Goal: Task Accomplishment & Management: Manage account settings

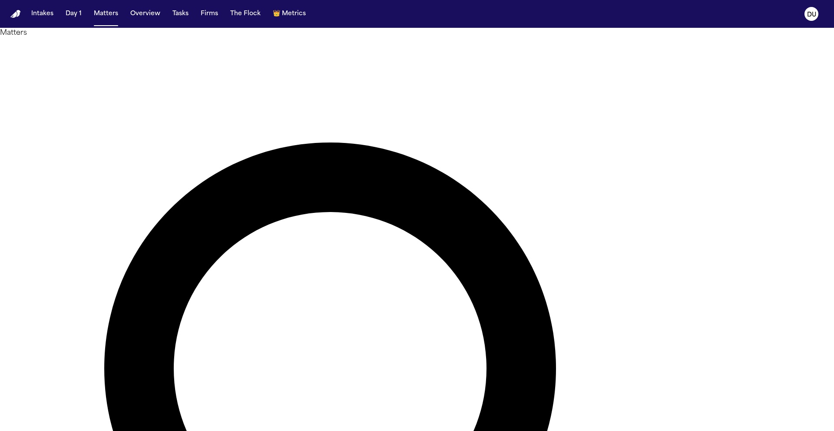
type input "*****"
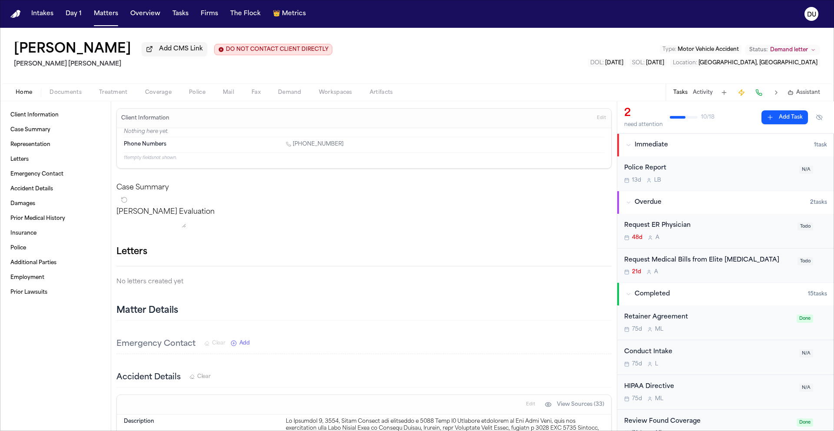
click at [717, 263] on div "Request Medical Bills from Elite Radiology" at bounding box center [708, 260] width 168 height 10
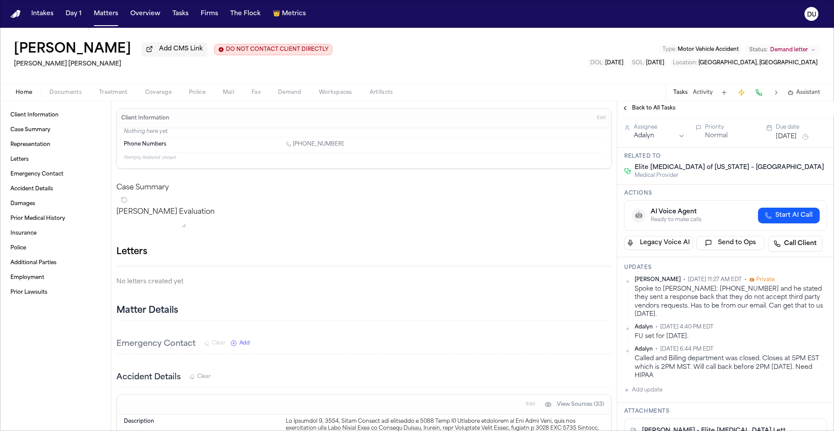
scroll to position [49, 0]
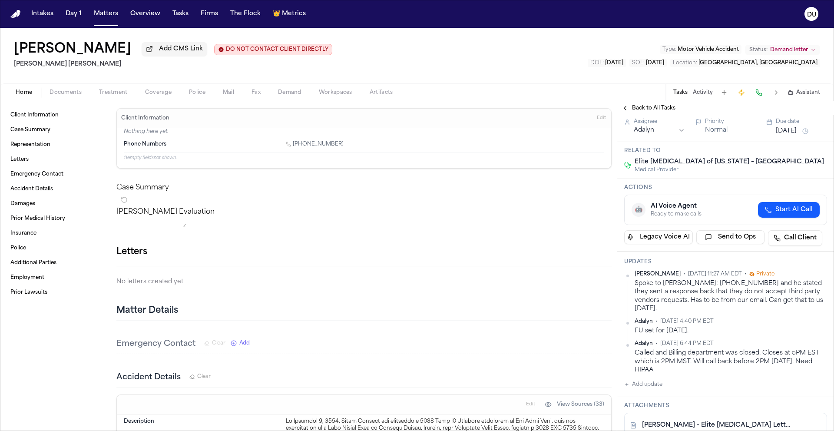
click at [643, 109] on span "Back to All Tasks" at bounding box center [653, 108] width 43 height 7
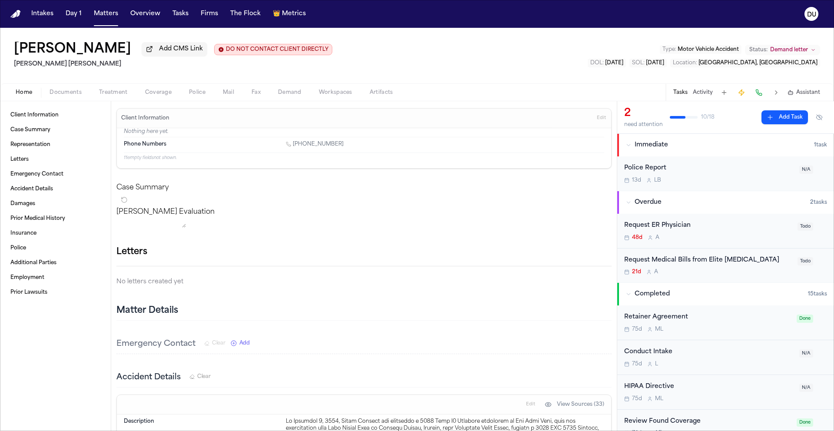
click at [673, 265] on div "Request Medical Bills from Elite Radiology" at bounding box center [708, 260] width 168 height 10
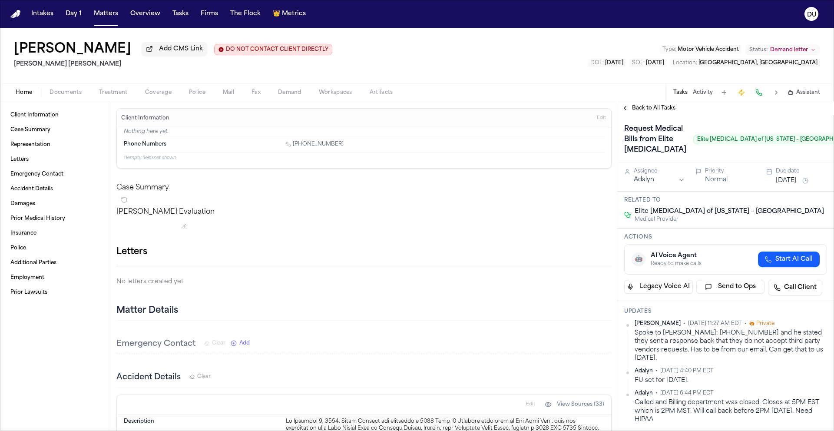
click at [13, 16] on img "Home" at bounding box center [15, 14] width 10 height 8
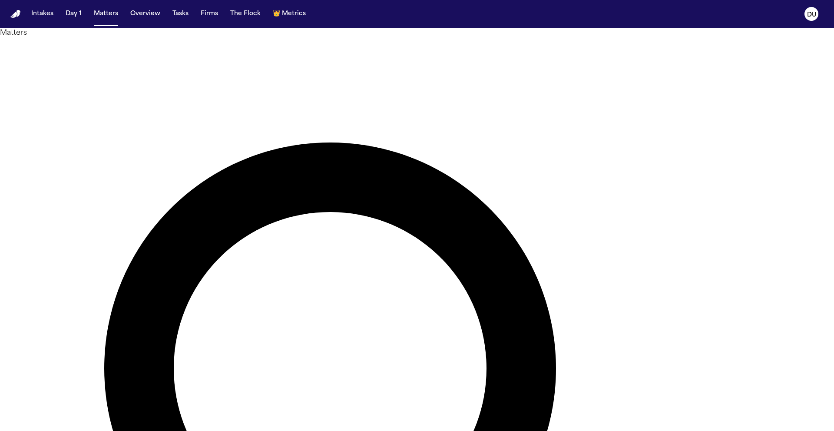
drag, startPoint x: 488, startPoint y: 49, endPoint x: 442, endPoint y: 47, distance: 46.1
type input "**********"
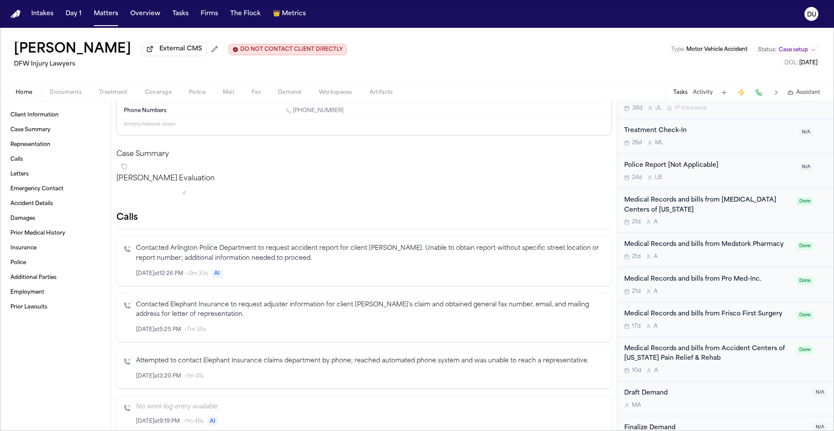
scroll to position [838, 0]
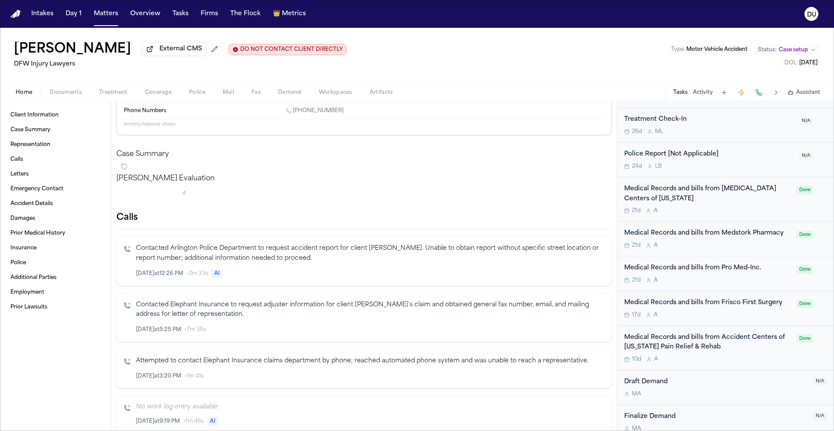
click at [715, 198] on div "Medical Records and bills from MRI Centers of Texas 21d A" at bounding box center [707, 199] width 167 height 30
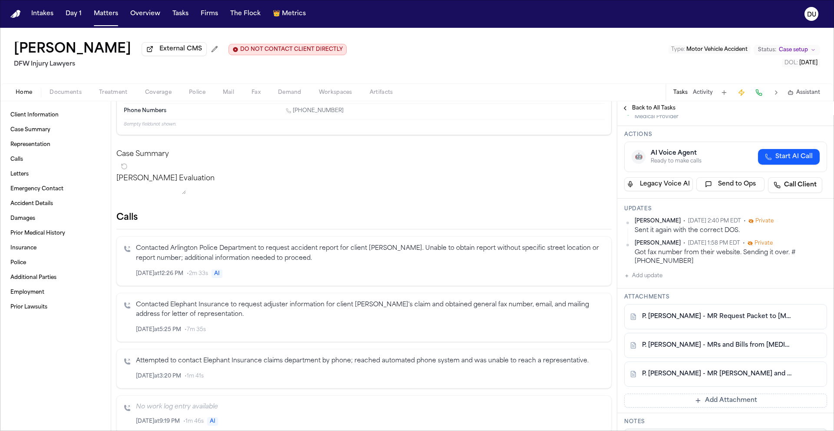
scroll to position [145, 0]
click at [713, 312] on link "P. Sam - MR Request Packet to MRI Centers of Texas - 8.22.25" at bounding box center [717, 316] width 150 height 9
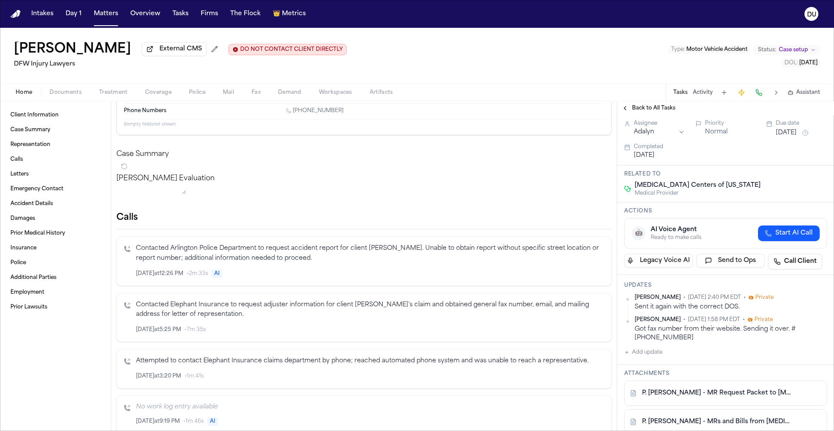
scroll to position [0, 0]
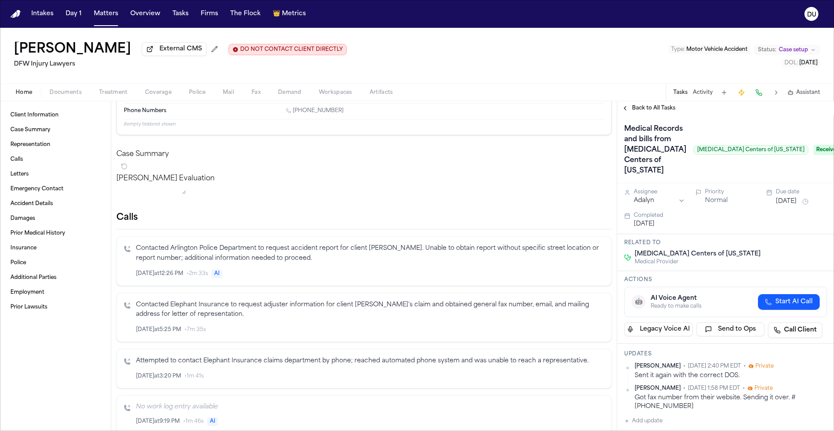
click at [660, 107] on span "Back to All Tasks" at bounding box center [653, 108] width 43 height 7
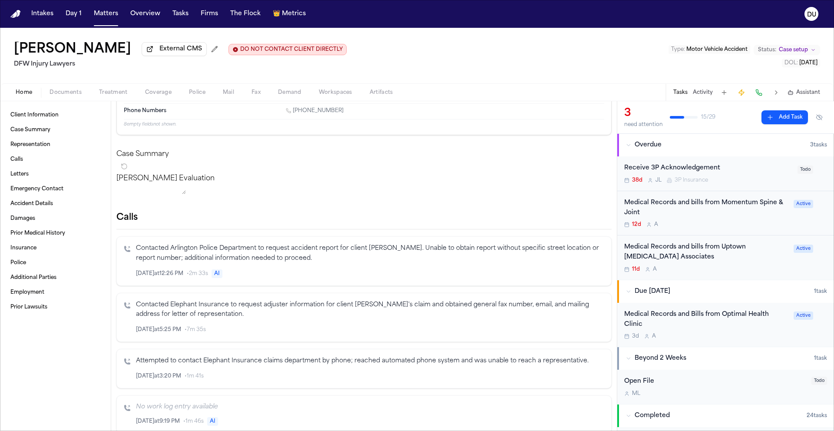
click at [710, 316] on div "Medical Records and Bills from Optimal Health Clinic" at bounding box center [706, 320] width 164 height 20
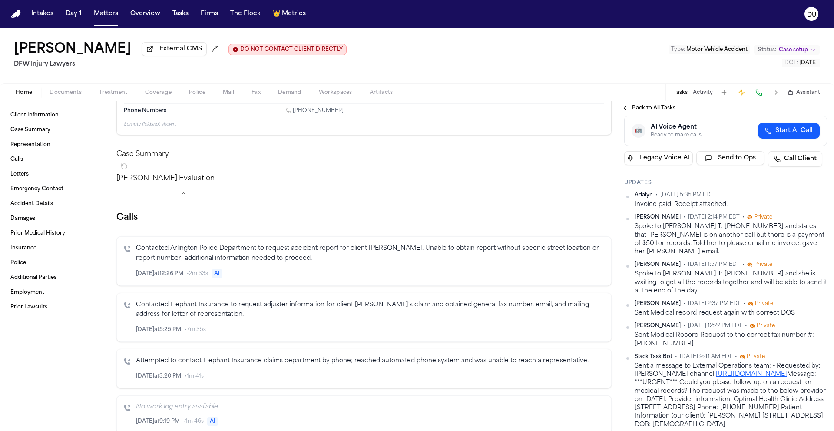
scroll to position [306, 0]
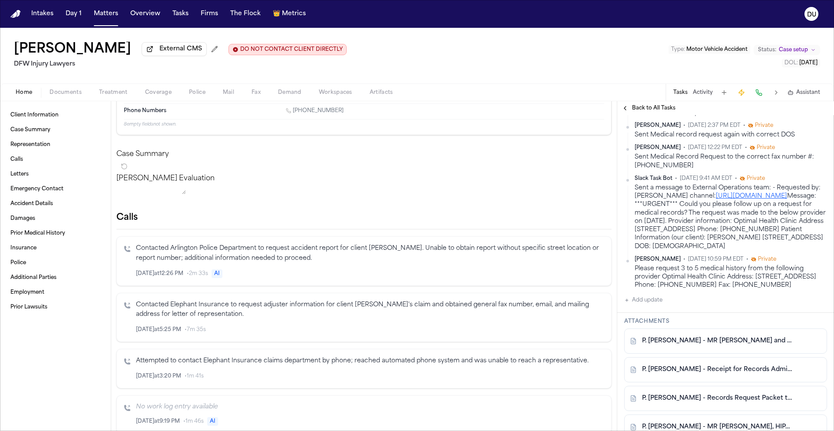
click at [646, 305] on button "Add update" at bounding box center [643, 300] width 38 height 10
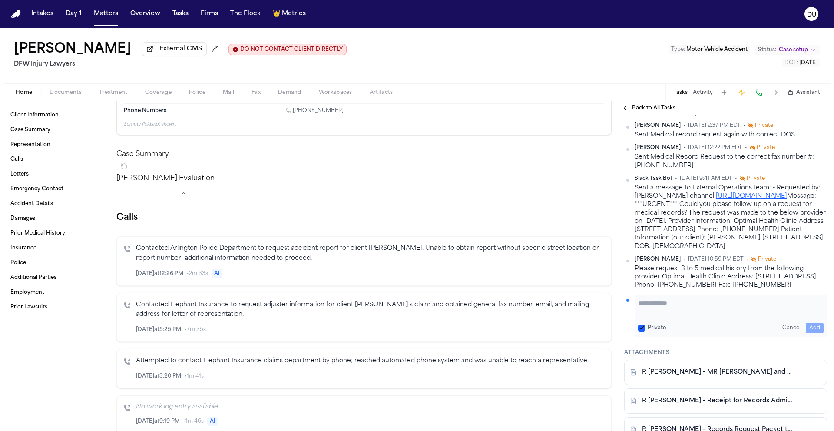
click at [666, 316] on textarea "Add your update" at bounding box center [730, 306] width 185 height 17
type textarea "**********"
click at [805, 333] on button "Add" at bounding box center [814, 328] width 18 height 10
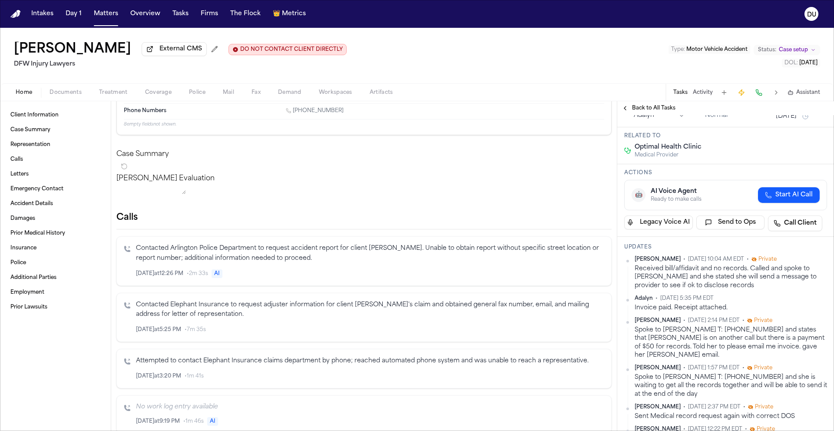
scroll to position [0, 0]
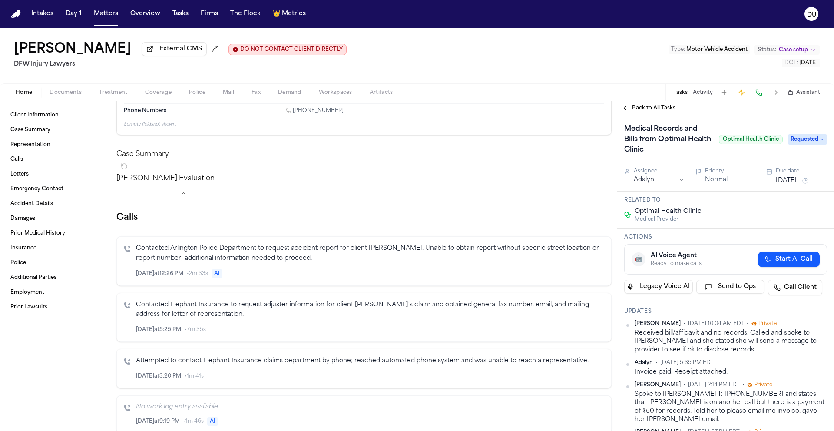
click at [787, 181] on button "Sep 18, 2025" at bounding box center [785, 180] width 21 height 9
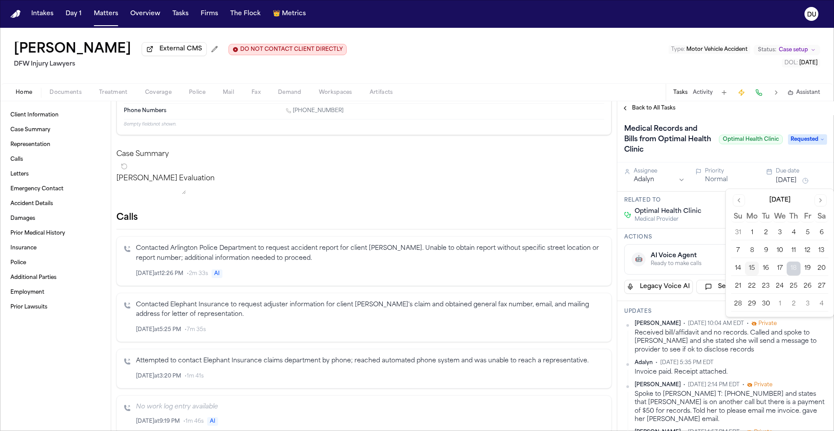
click at [787, 181] on button "Sep 18, 2025" at bounding box center [785, 180] width 21 height 9
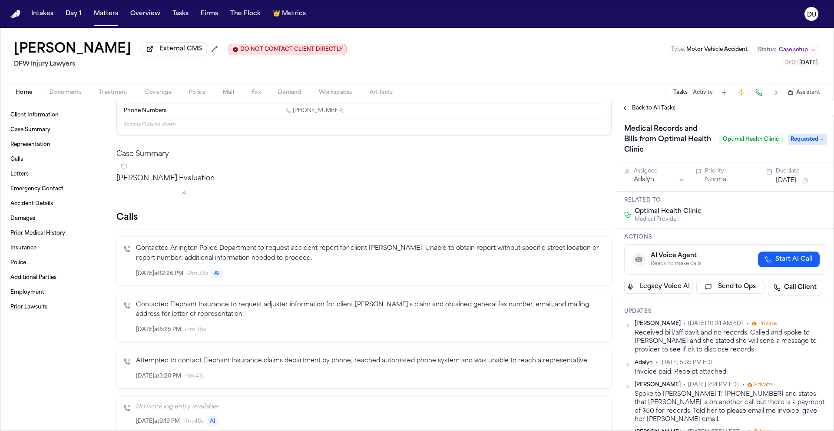
click at [652, 111] on span "Back to All Tasks" at bounding box center [653, 108] width 43 height 7
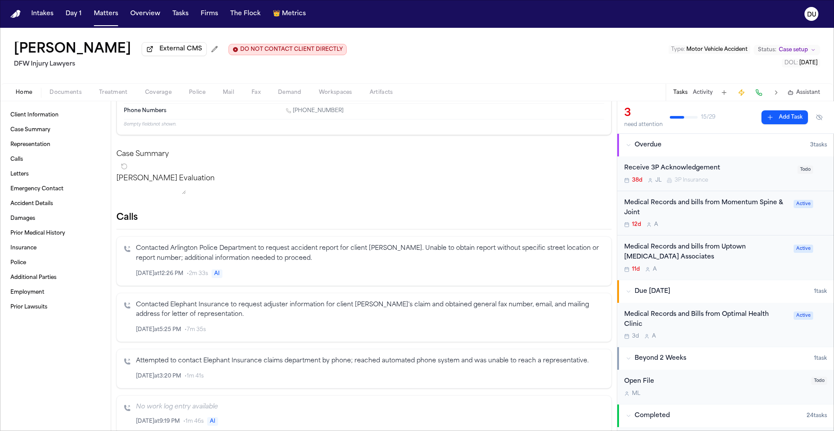
click at [12, 21] on nav "Intakes Day 1 Matters Overview Tasks Firms The Flock 👑 Metrics DU" at bounding box center [417, 14] width 834 height 28
click at [16, 12] on img "Home" at bounding box center [15, 14] width 10 height 8
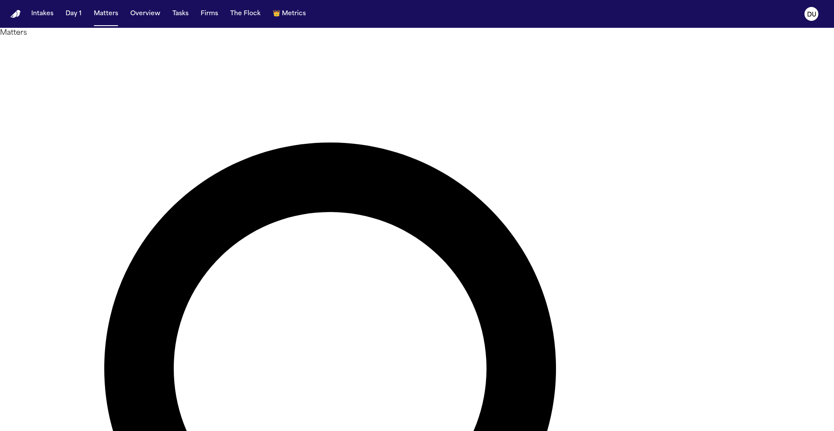
drag, startPoint x: 495, startPoint y: 49, endPoint x: 422, endPoint y: 49, distance: 72.9
type input "********"
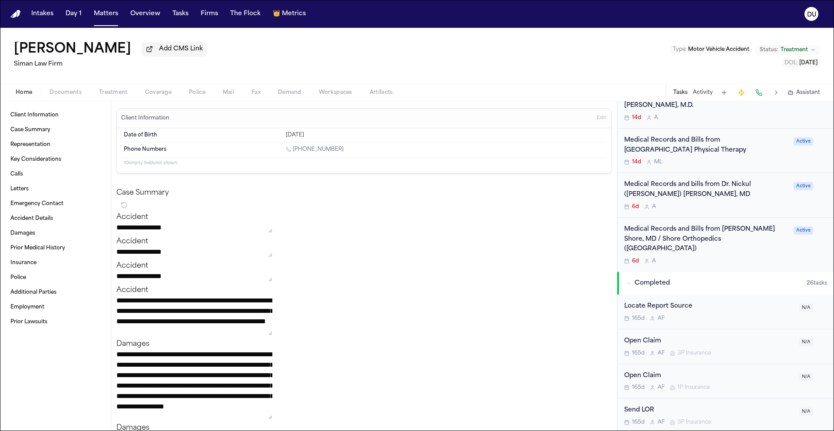
scroll to position [464, 0]
click at [697, 226] on div "Medical Records and Bills from Brett I. Shore, MD / Shore Orthopedics (Marina d…" at bounding box center [706, 241] width 164 height 30
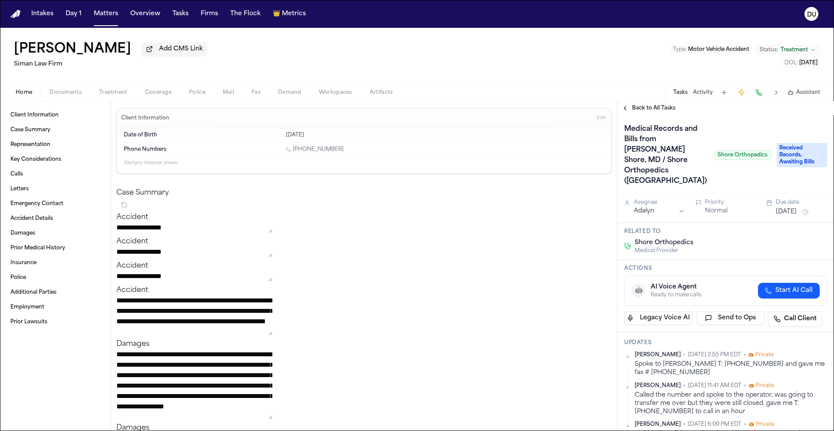
click at [633, 111] on span "Back to All Tasks" at bounding box center [653, 108] width 43 height 7
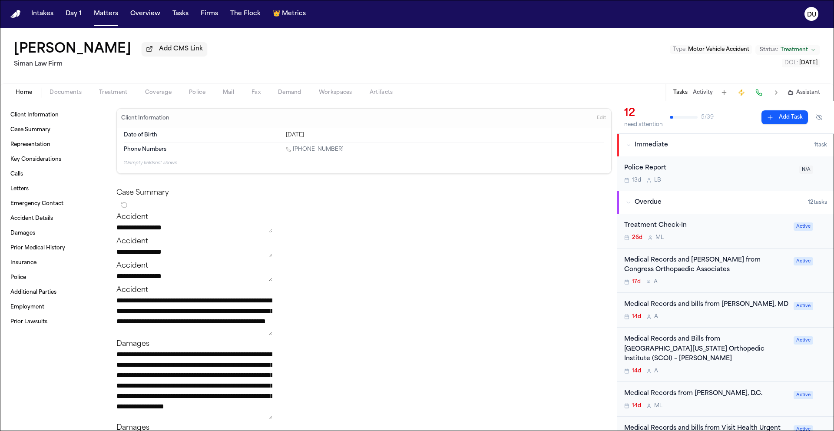
click at [675, 260] on div "Medical Records and Bills from Congress Orthopaedic Associates" at bounding box center [706, 265] width 164 height 20
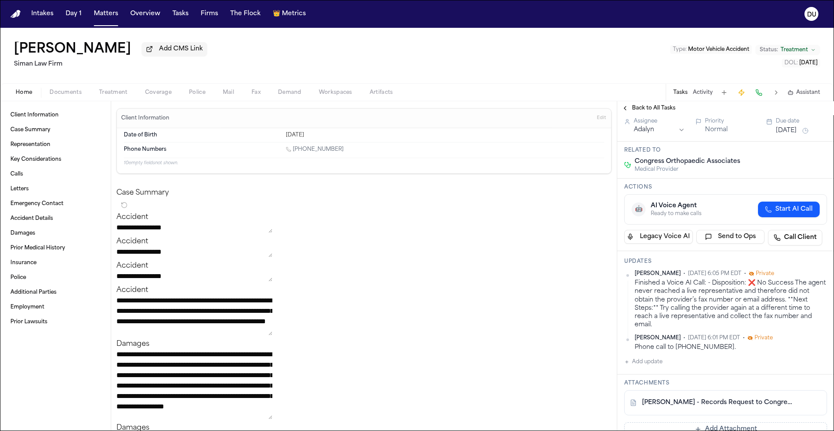
scroll to position [46, 0]
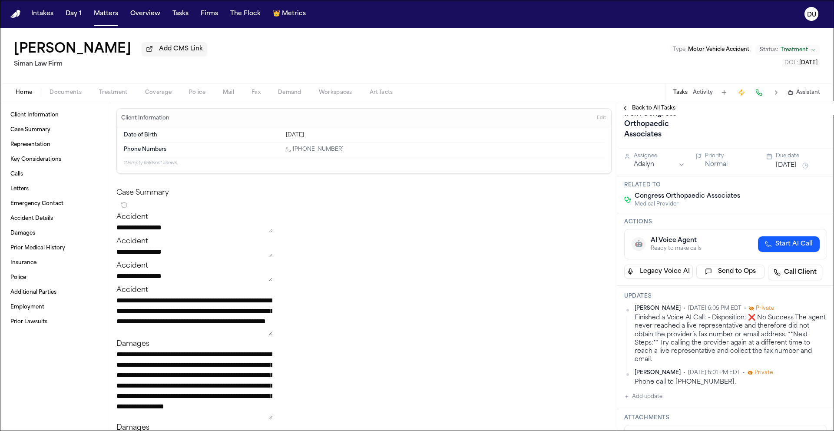
click at [655, 111] on span "Back to All Tasks" at bounding box center [653, 108] width 43 height 7
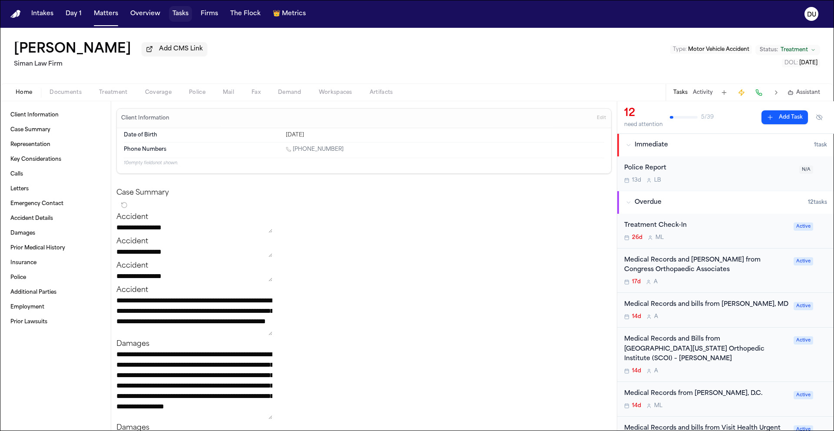
click at [183, 15] on button "Tasks" at bounding box center [180, 14] width 23 height 16
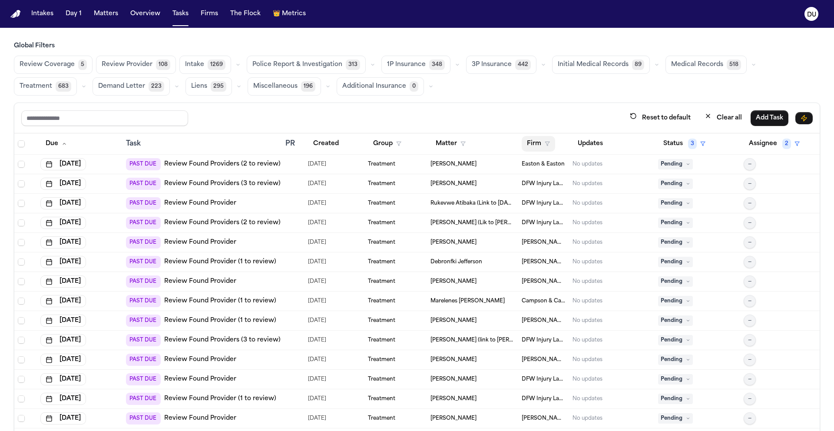
click at [534, 147] on button "Firm" at bounding box center [537, 144] width 33 height 16
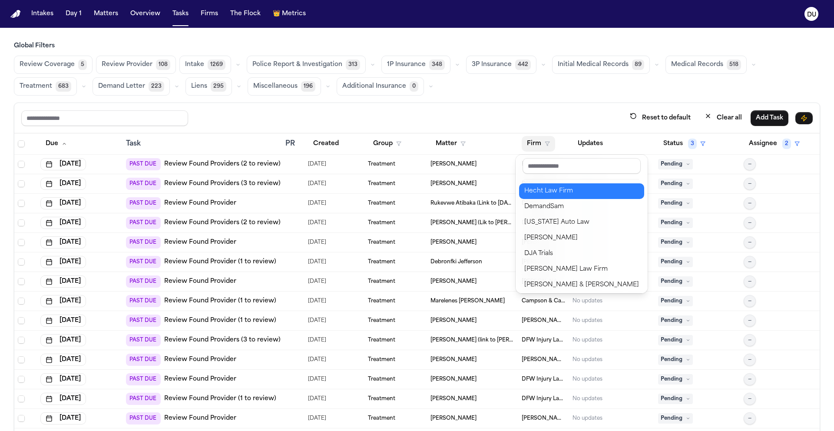
scroll to position [157, 0]
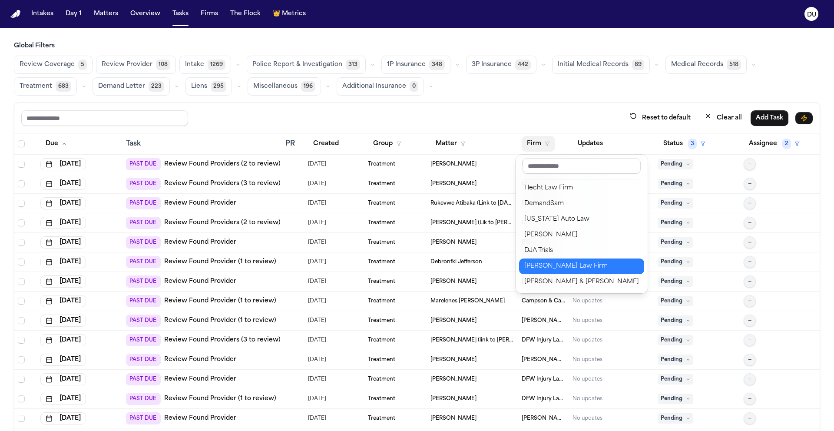
click at [564, 266] on div "[PERSON_NAME] Law Firm" at bounding box center [581, 266] width 115 height 10
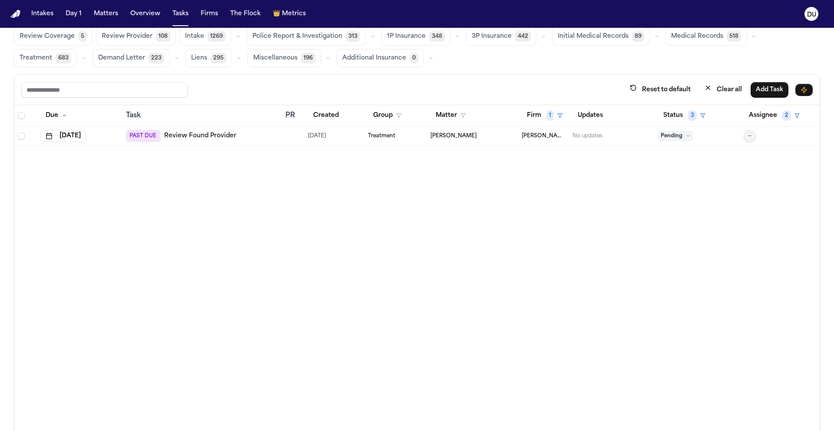
scroll to position [0, 0]
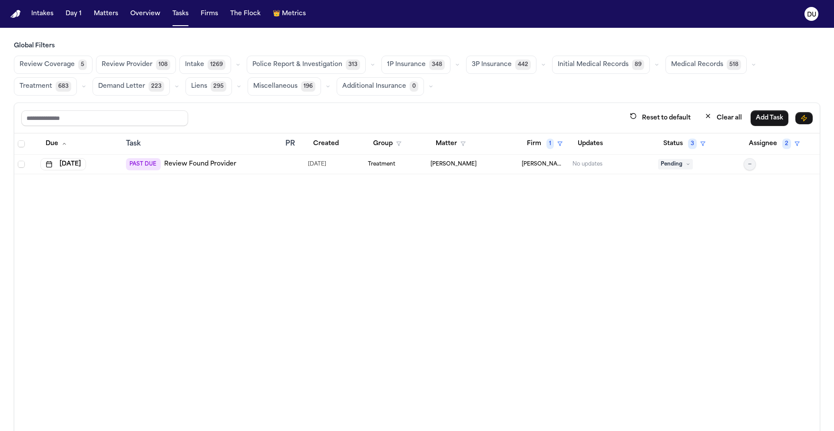
click at [608, 68] on span "Initial Medical Records" at bounding box center [592, 64] width 71 height 9
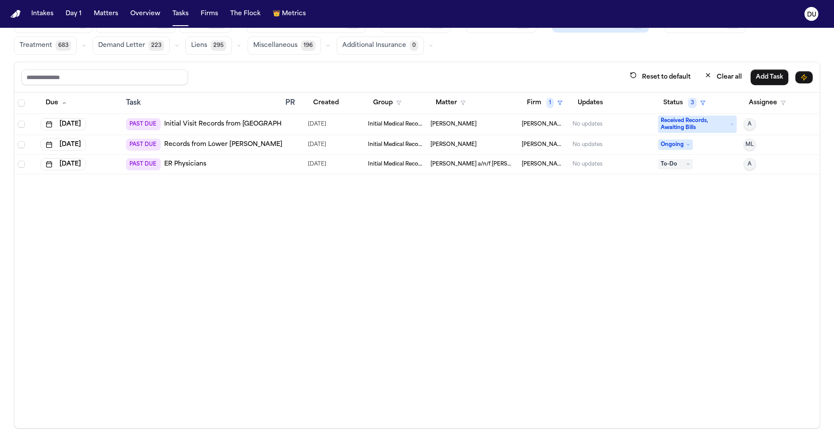
scroll to position [28, 0]
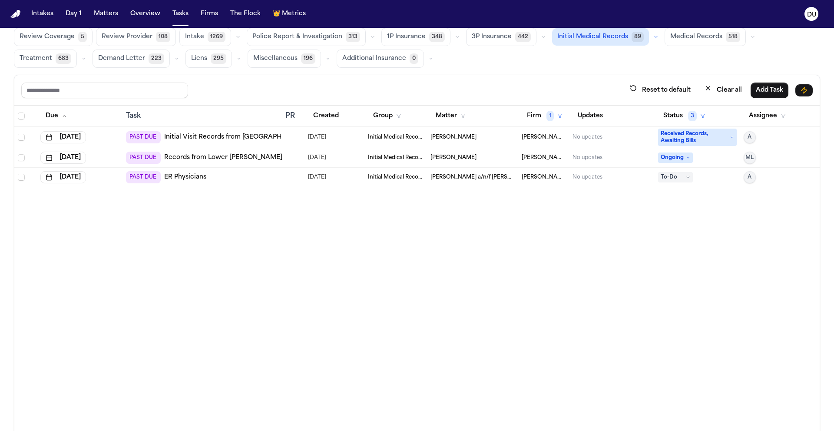
click at [685, 40] on span "Medical Records" at bounding box center [696, 37] width 52 height 9
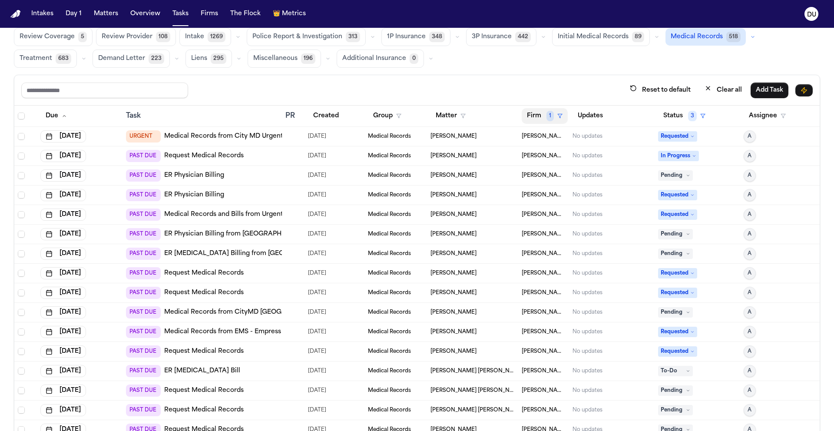
click at [546, 119] on span "1" at bounding box center [549, 116] width 7 height 10
click at [550, 165] on div "[PERSON_NAME] Law Firm" at bounding box center [565, 161] width 83 height 10
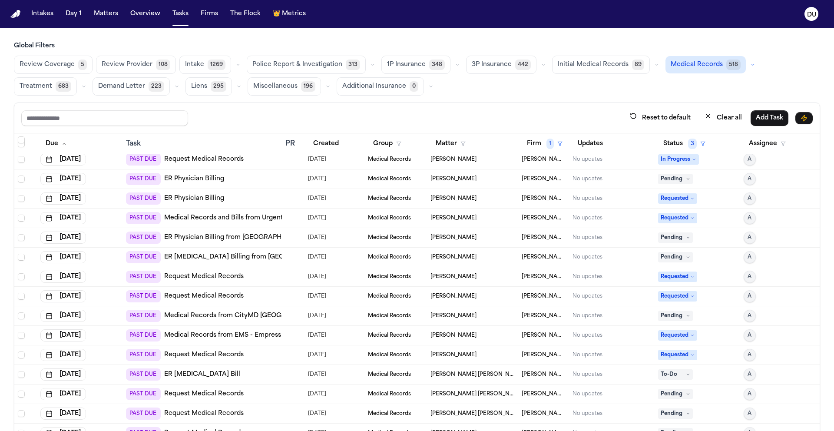
scroll to position [0, 0]
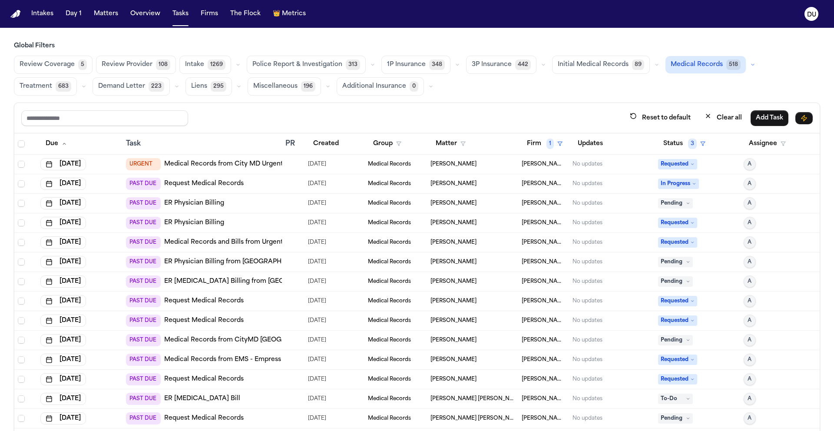
click at [593, 65] on span "Initial Medical Records" at bounding box center [592, 64] width 71 height 9
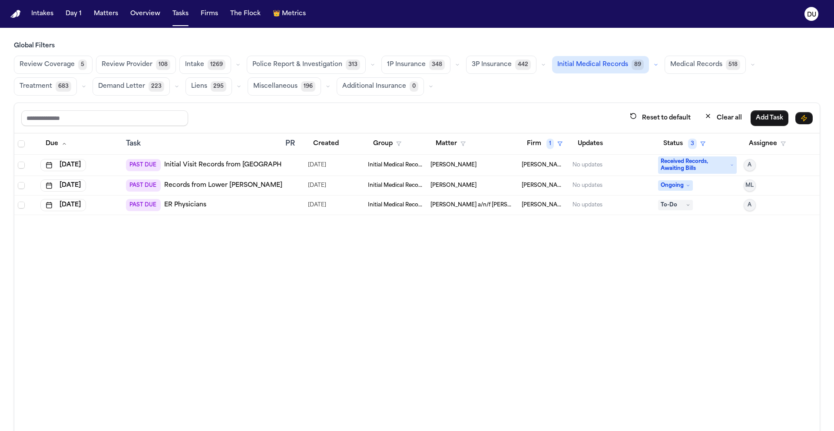
click at [585, 66] on span "Initial Medical Records" at bounding box center [592, 64] width 71 height 9
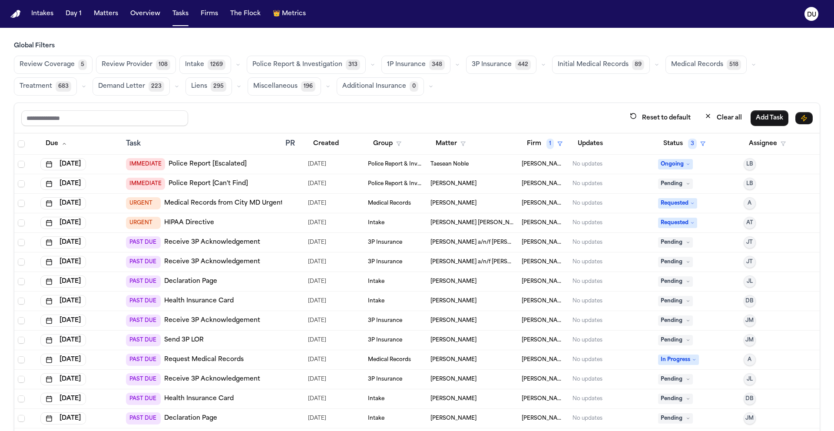
click at [600, 67] on span "Initial Medical Records" at bounding box center [592, 64] width 71 height 9
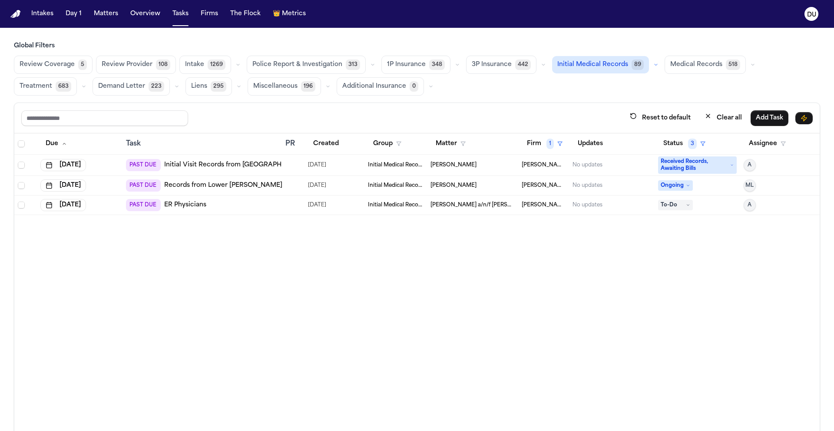
click at [702, 66] on span "Medical Records" at bounding box center [696, 64] width 52 height 9
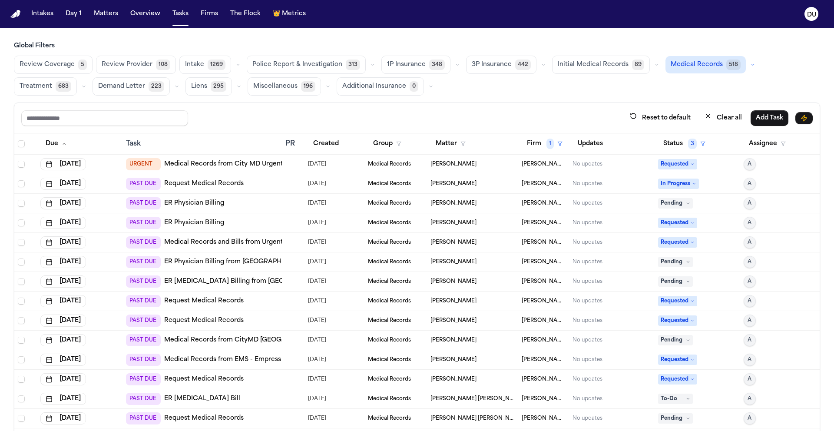
click at [198, 183] on link "Request Medical Records" at bounding box center [203, 183] width 79 height 9
click at [244, 162] on link "Medical Records from City MD Urgent Care Yonkers" at bounding box center [245, 164] width 162 height 9
click at [215, 161] on link "Medical Records from City MD Urgent Care Yonkers" at bounding box center [245, 164] width 162 height 9
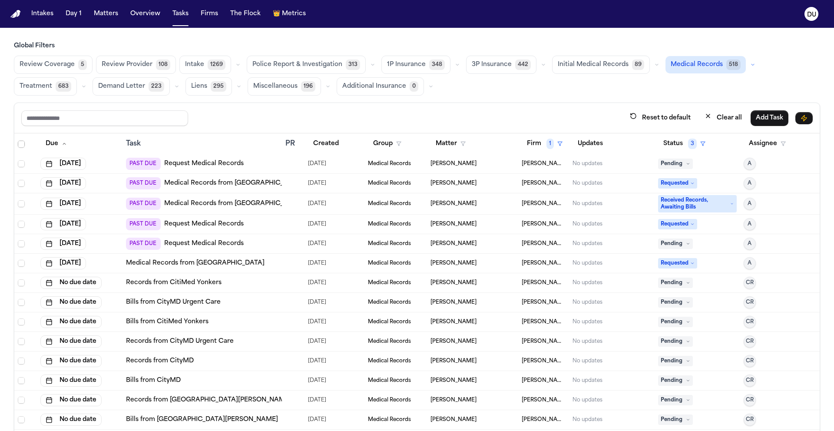
scroll to position [52, 0]
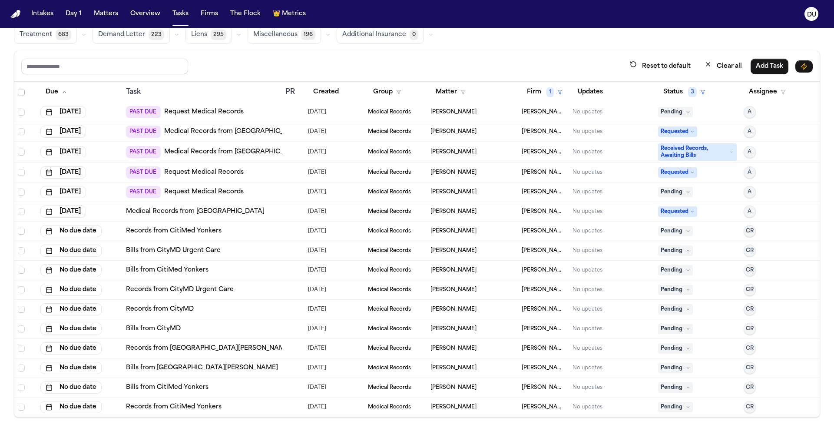
click at [182, 409] on link "Records from CitiMed Yonkers" at bounding box center [174, 406] width 96 height 9
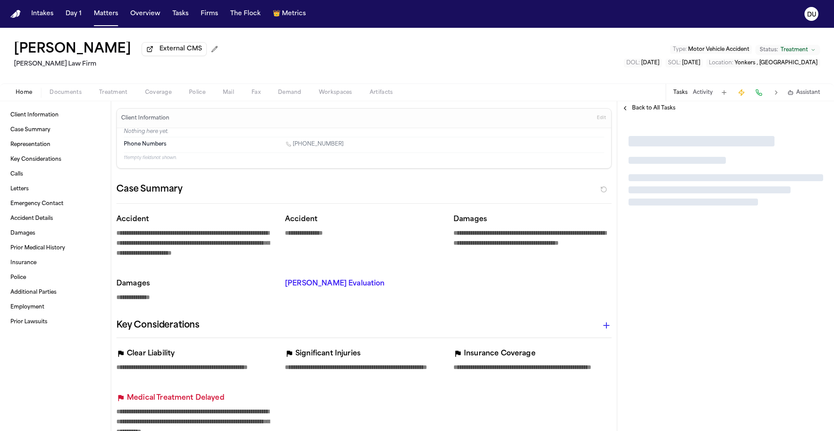
type textarea "*"
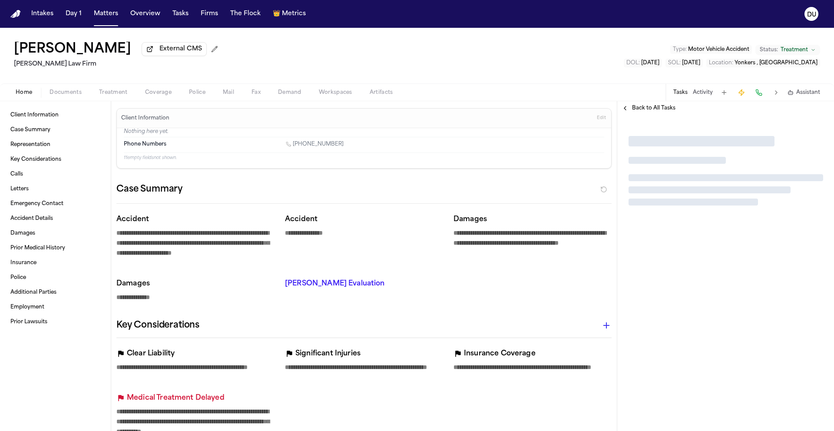
type textarea "*"
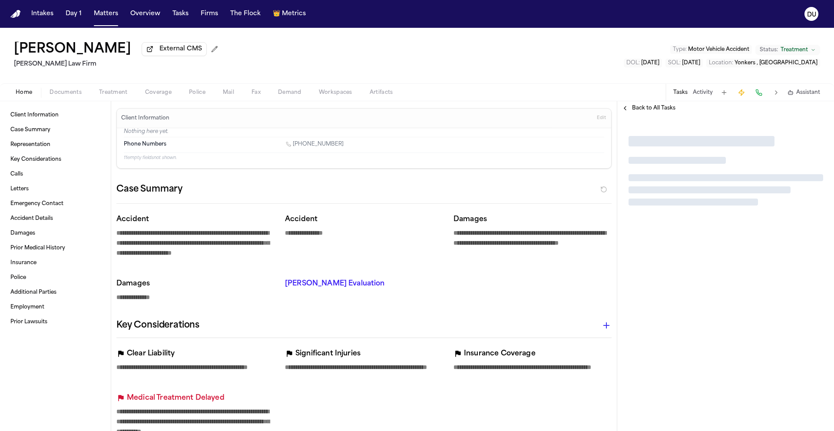
type textarea "*"
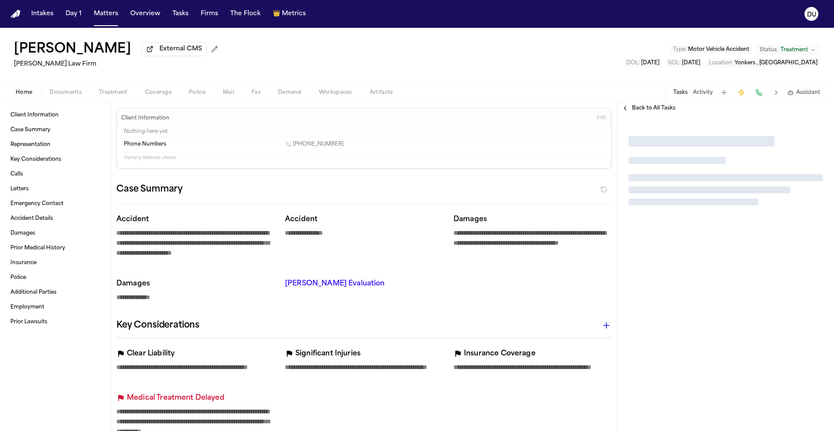
type textarea "*"
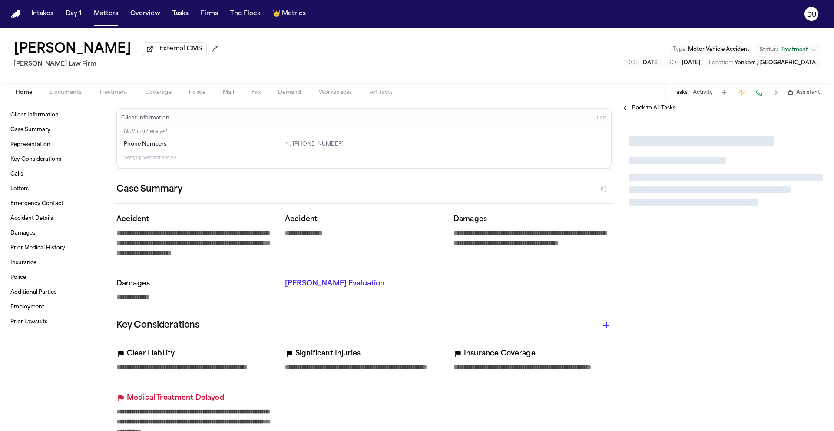
type textarea "*"
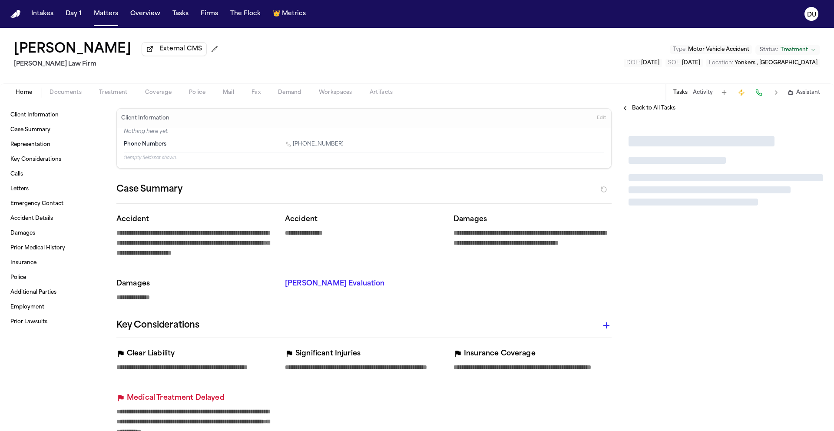
type textarea "*"
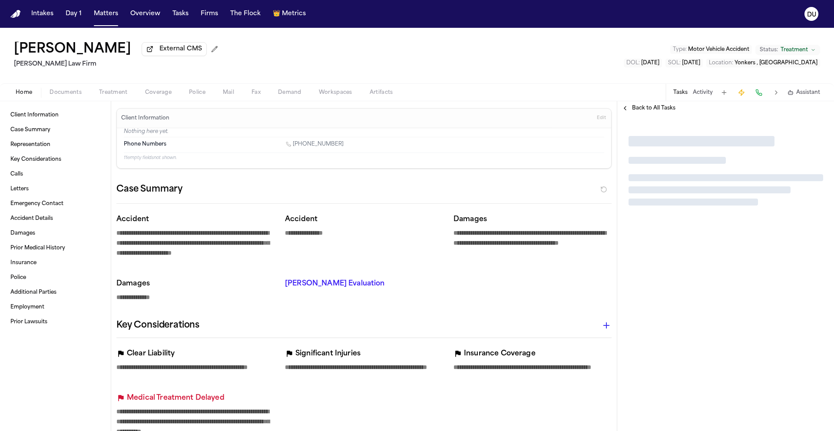
type textarea "*"
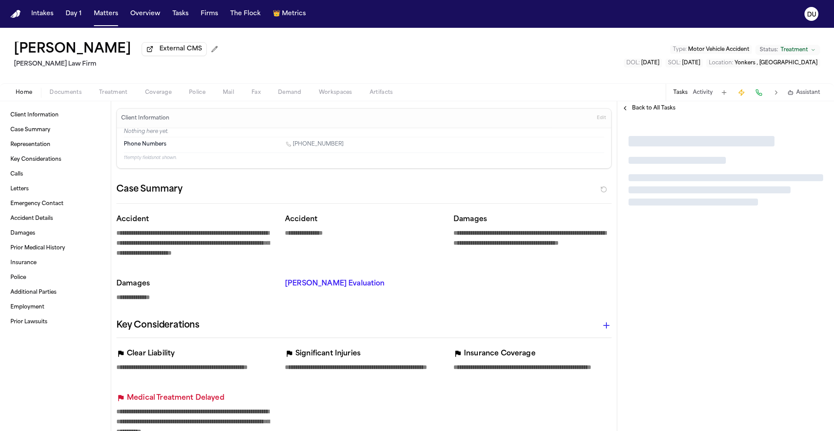
type textarea "*"
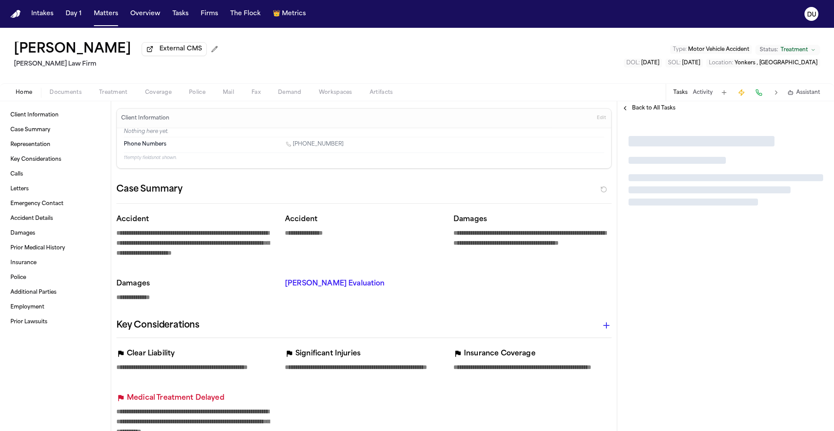
type textarea "*"
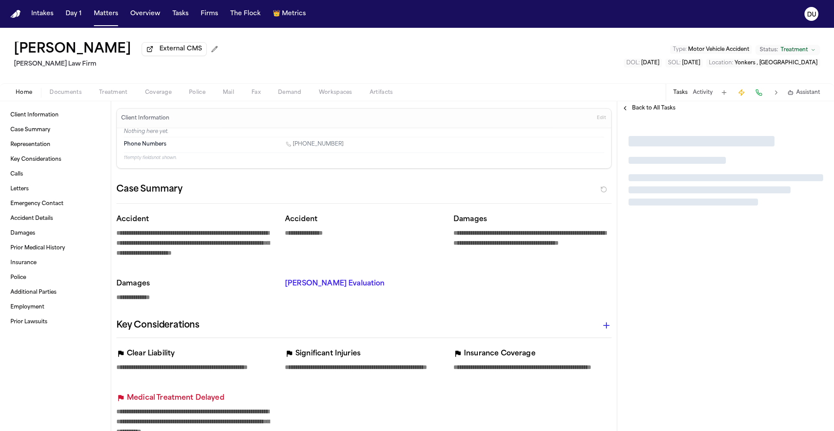
type textarea "*"
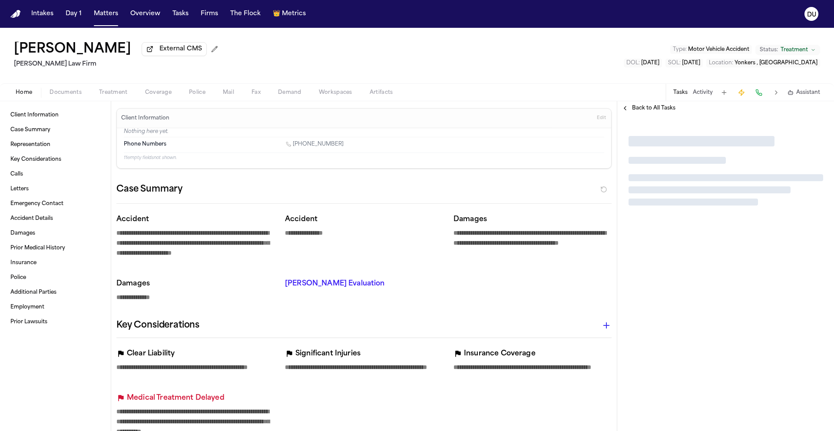
type textarea "*"
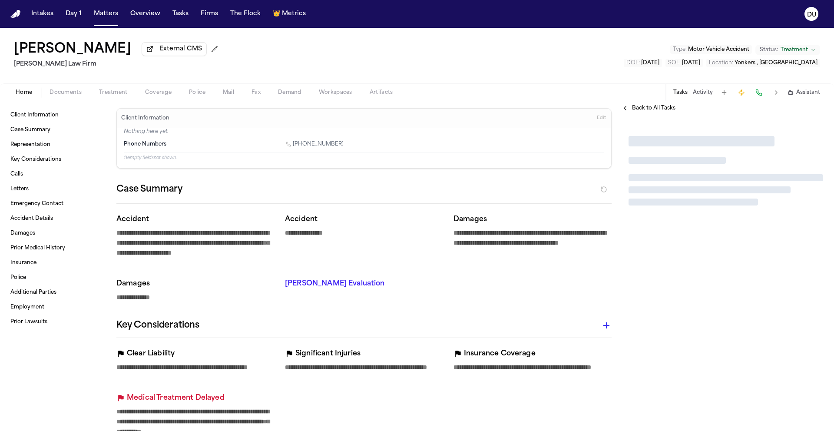
type textarea "*"
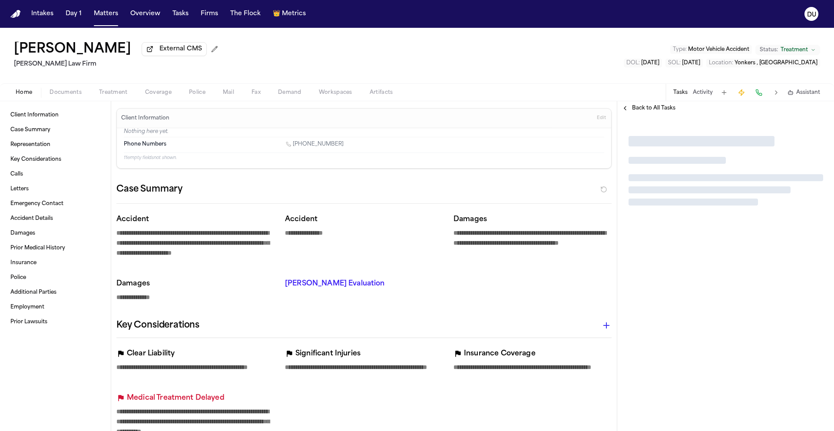
type textarea "*"
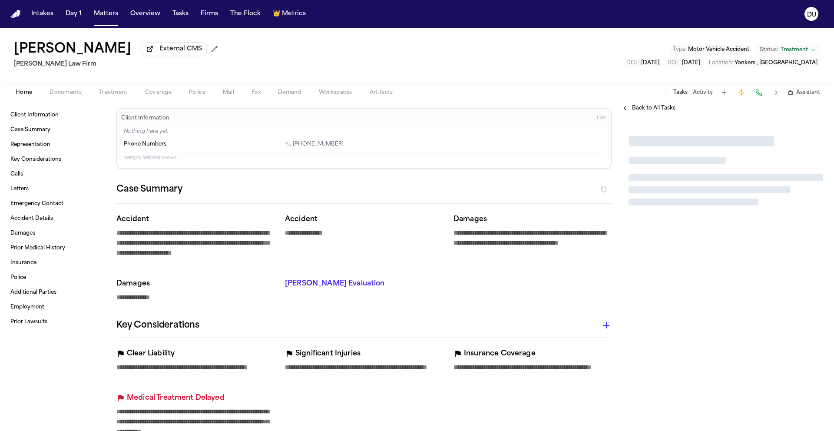
type textarea "*"
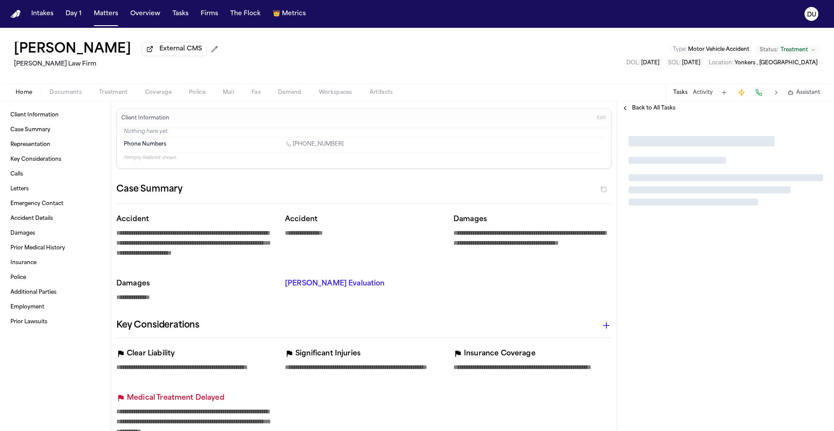
type textarea "*"
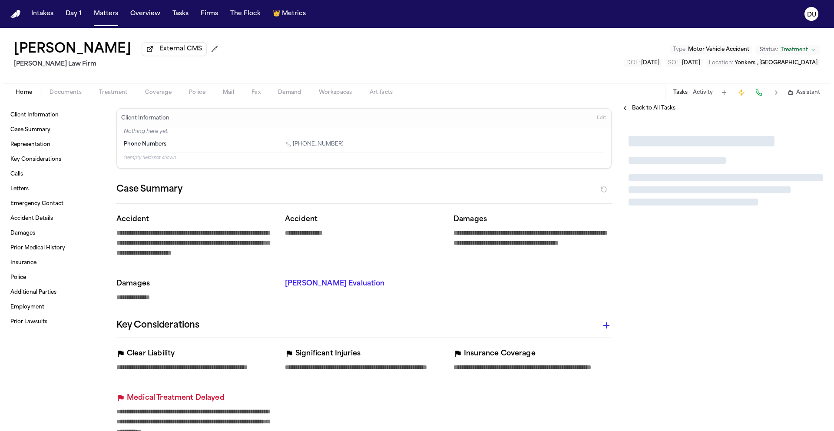
type textarea "*"
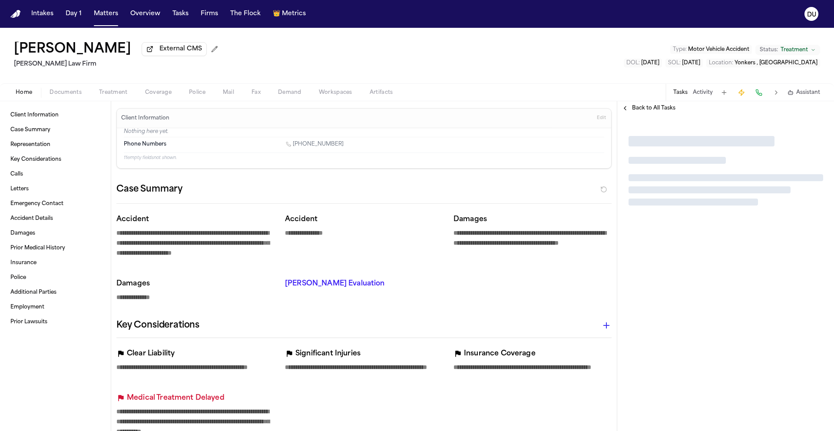
type textarea "*"
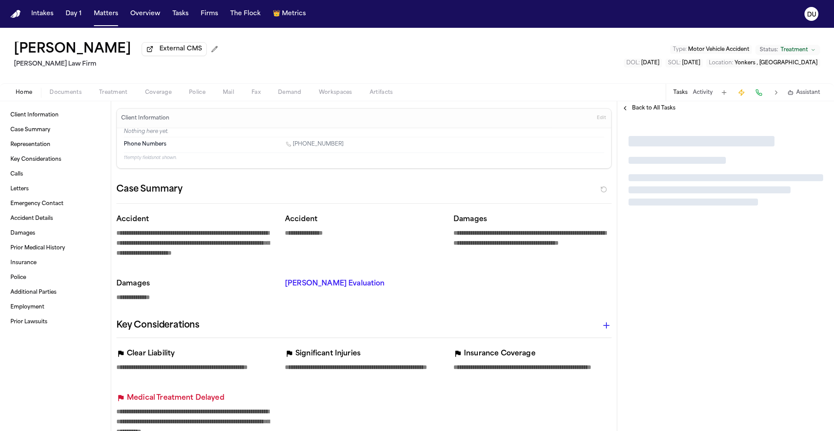
type textarea "*"
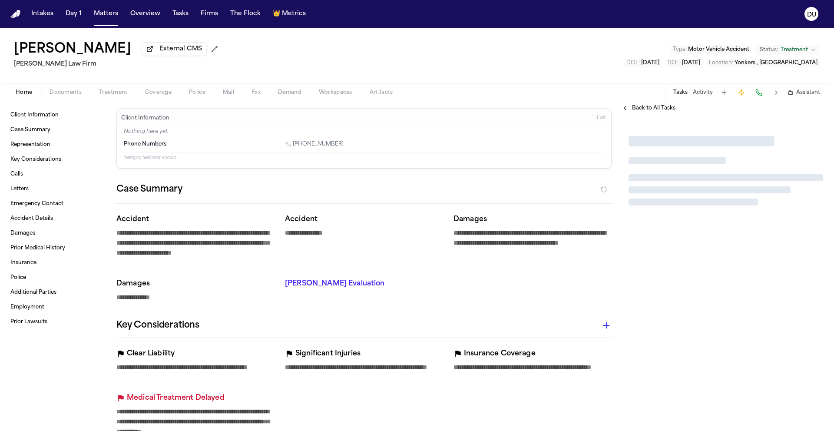
type textarea "*"
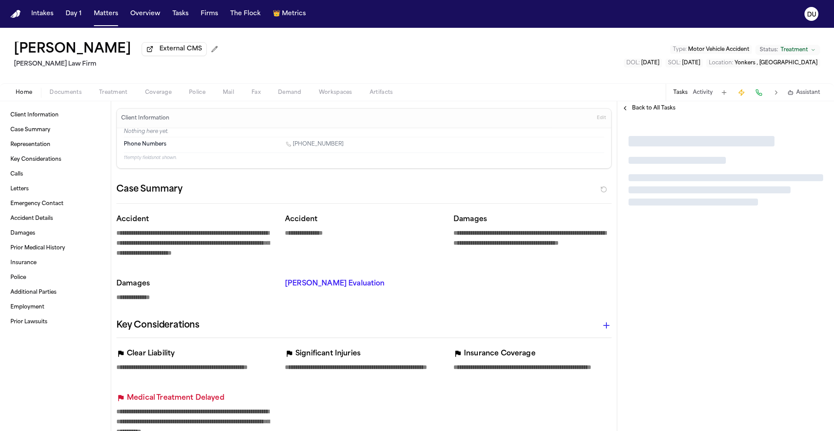
type textarea "*"
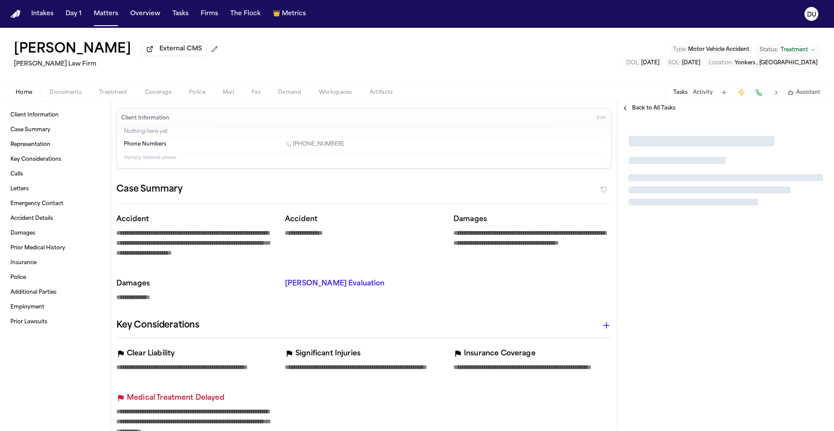
type textarea "*"
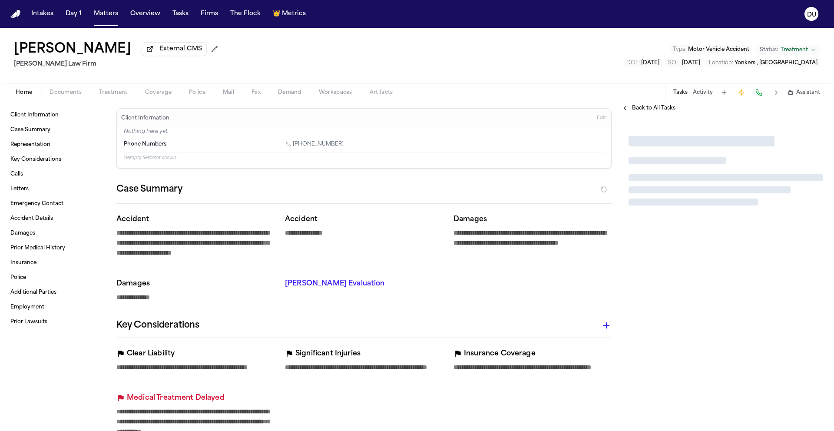
type textarea "*"
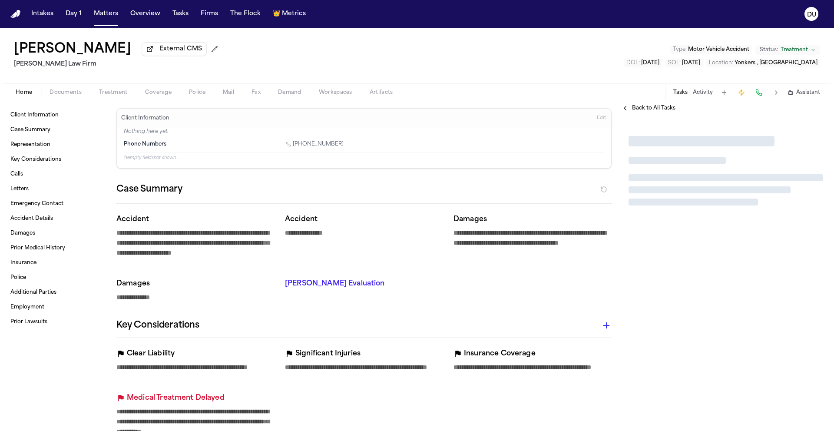
type textarea "*"
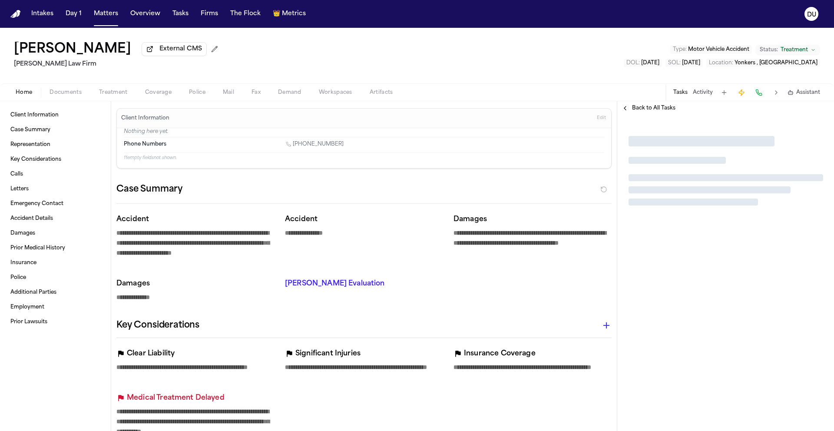
type textarea "*"
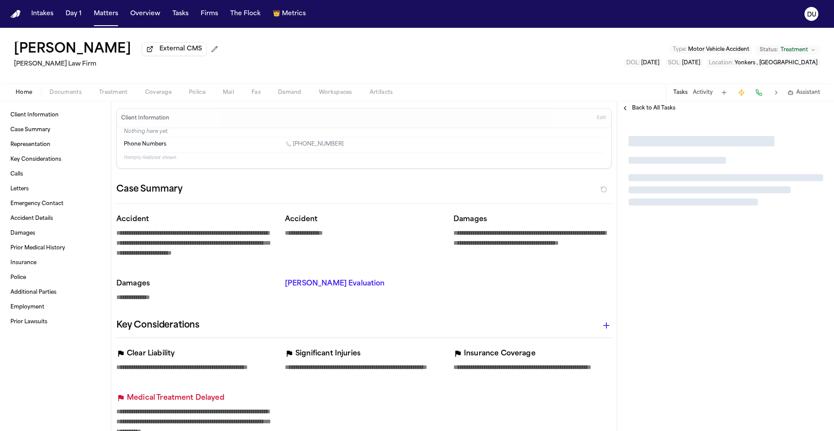
type textarea "*"
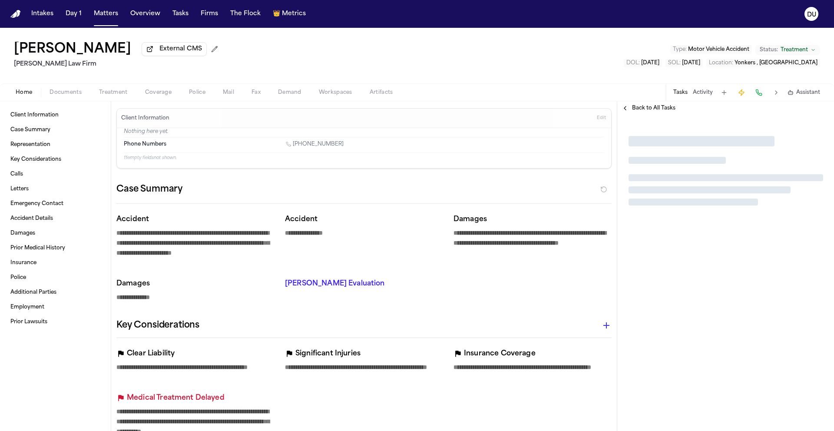
type textarea "*"
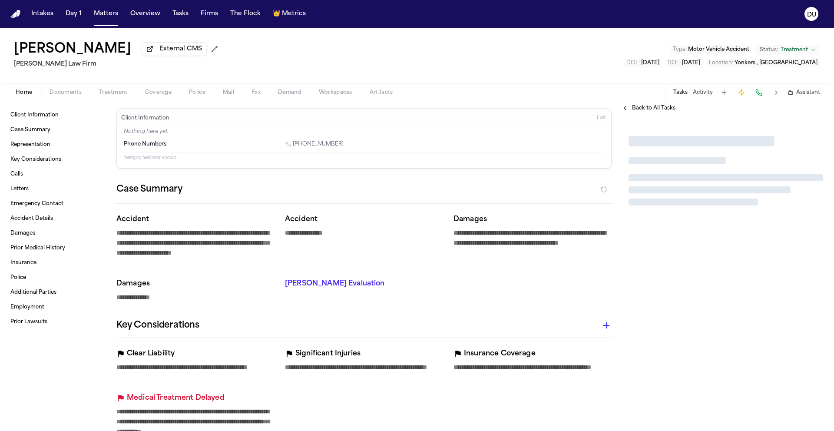
type textarea "*"
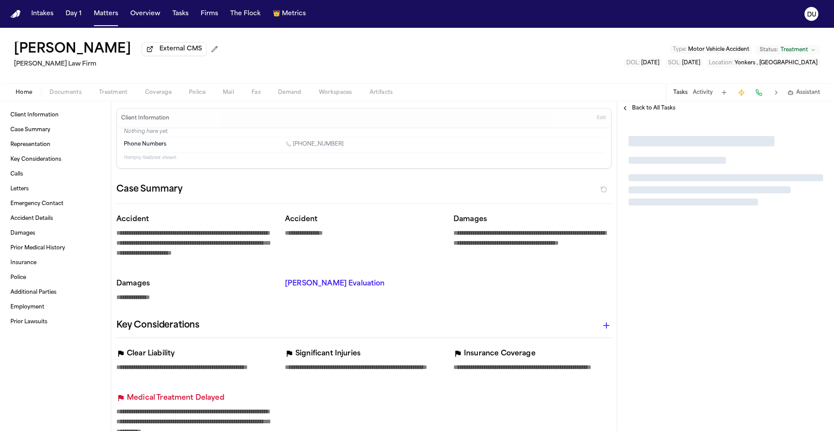
type textarea "*"
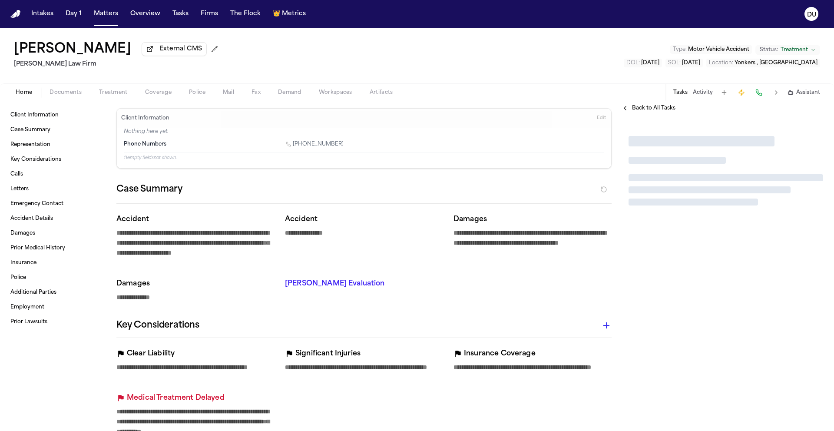
type textarea "*"
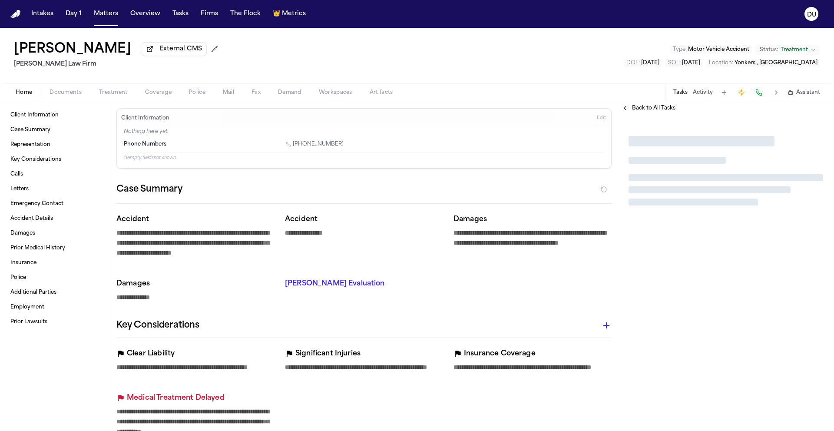
type textarea "*"
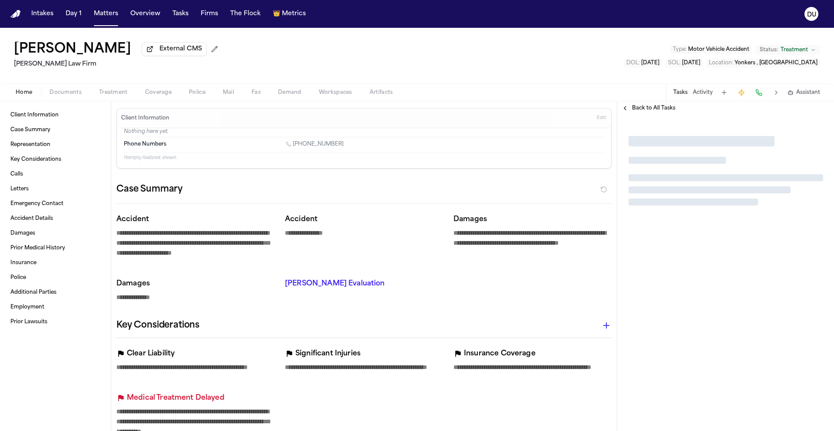
type textarea "*"
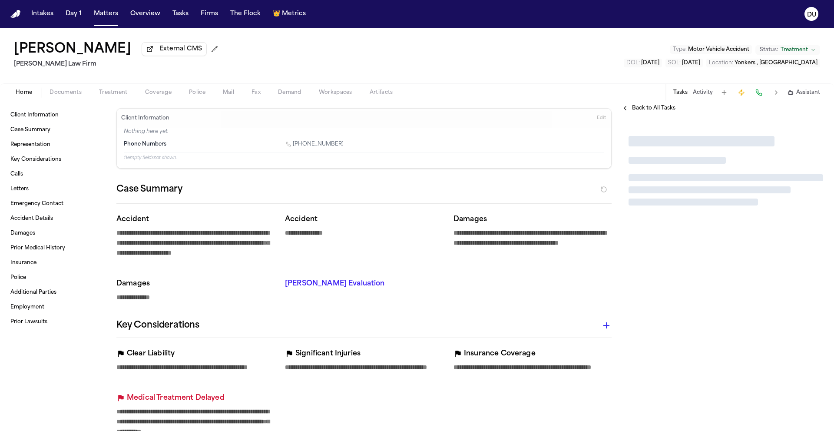
type textarea "*"
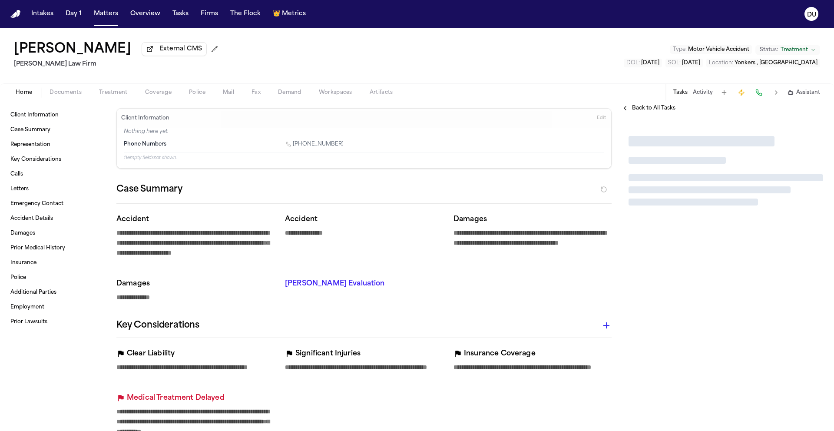
type textarea "*"
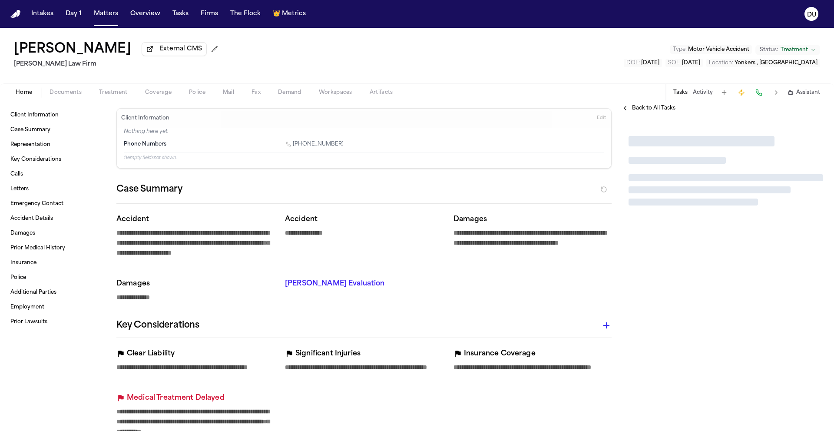
type textarea "*"
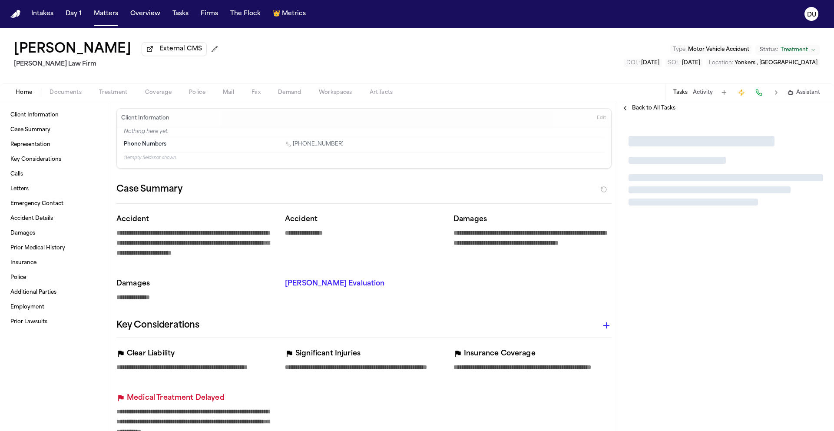
type textarea "*"
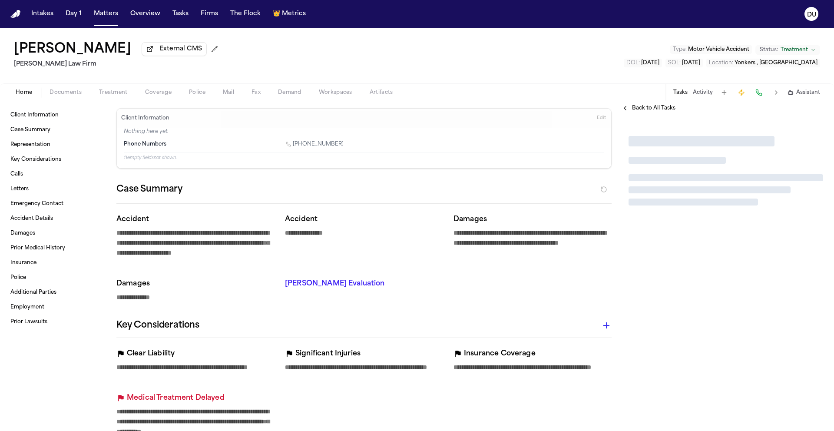
type textarea "*"
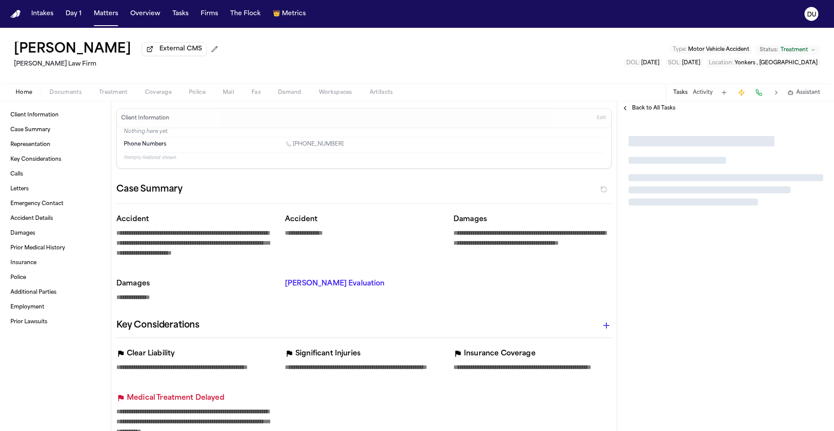
type textarea "*"
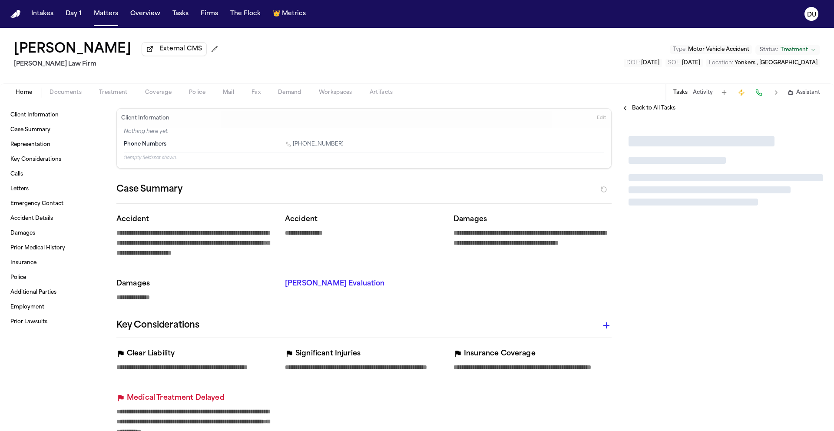
type textarea "*"
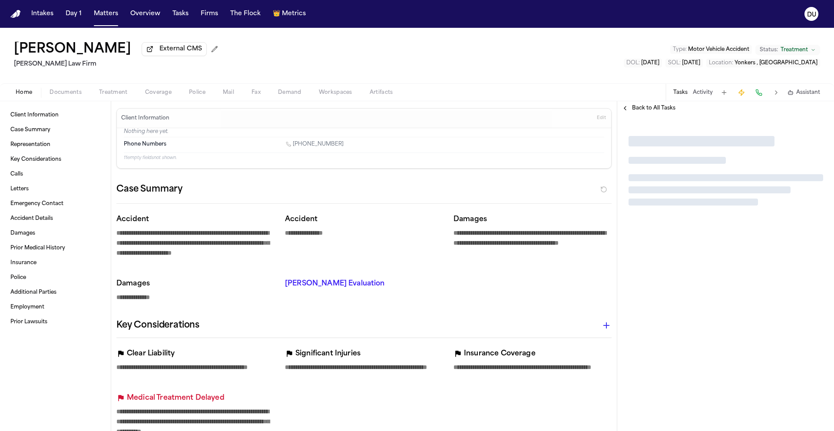
type textarea "*"
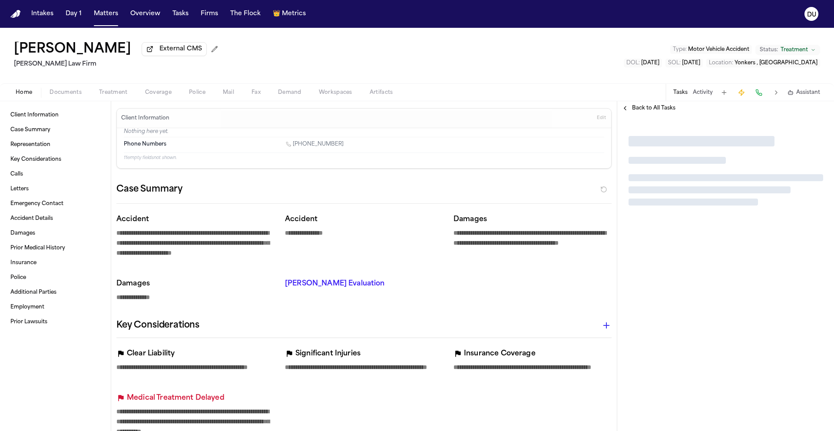
type textarea "*"
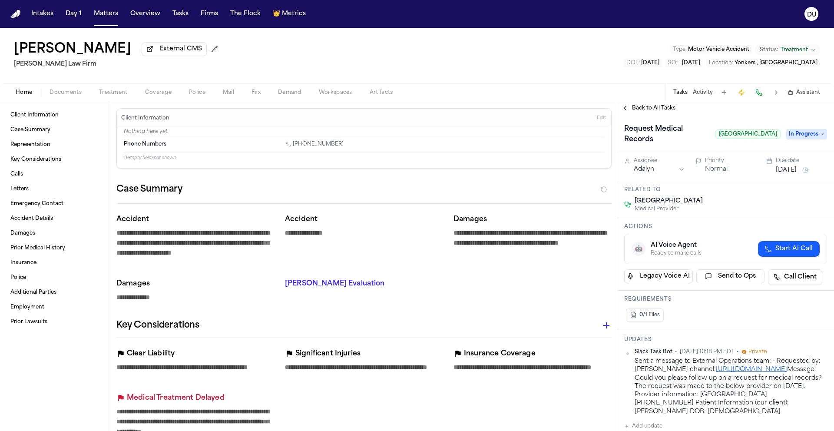
click at [661, 114] on div "Back to All Tasks" at bounding box center [725, 108] width 217 height 14
click at [662, 111] on span "Back to All Tasks" at bounding box center [653, 108] width 43 height 7
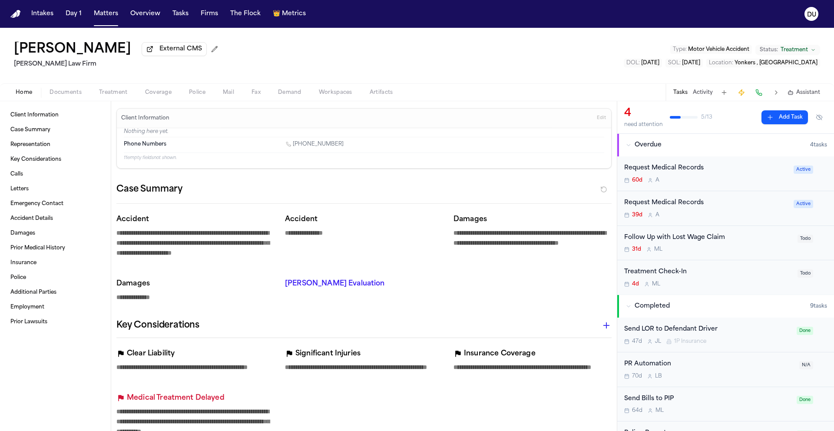
click at [689, 167] on div "Request Medical Records" at bounding box center [706, 168] width 164 height 10
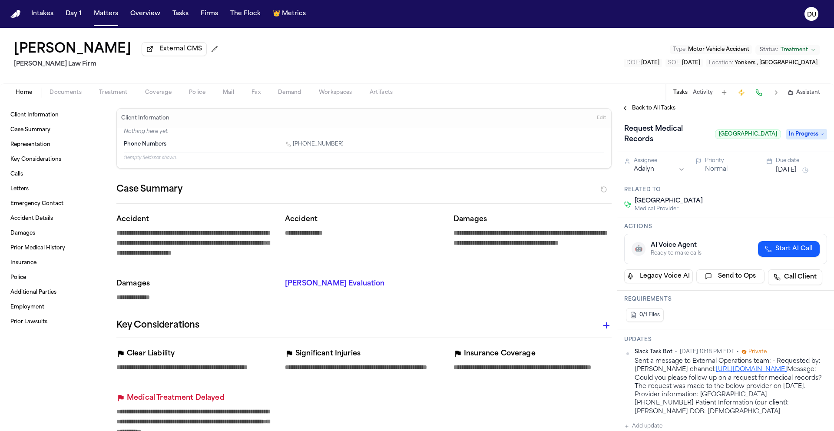
click at [640, 107] on span "Back to All Tasks" at bounding box center [653, 108] width 43 height 7
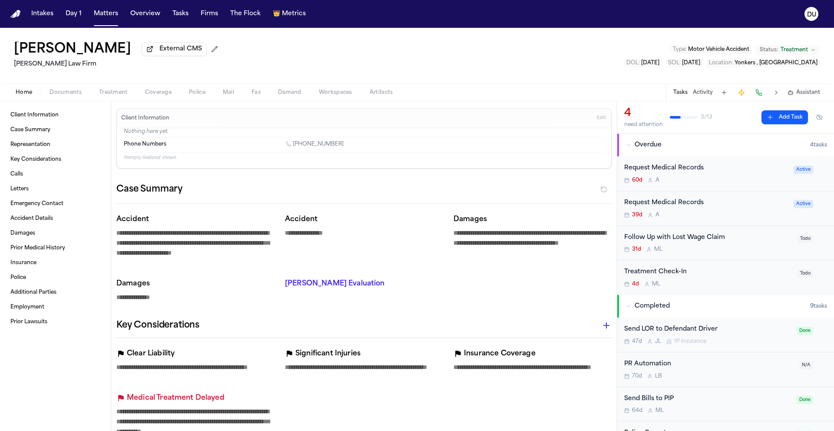
click at [662, 206] on div "Request Medical Records" at bounding box center [706, 203] width 164 height 10
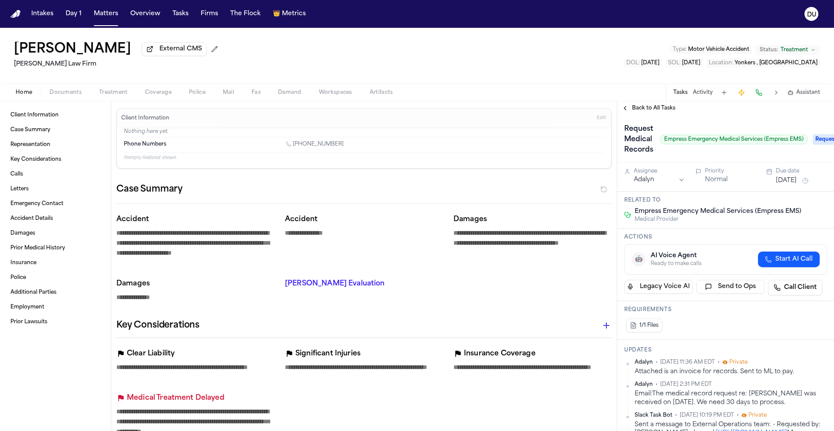
click at [660, 110] on span "Back to All Tasks" at bounding box center [653, 108] width 43 height 7
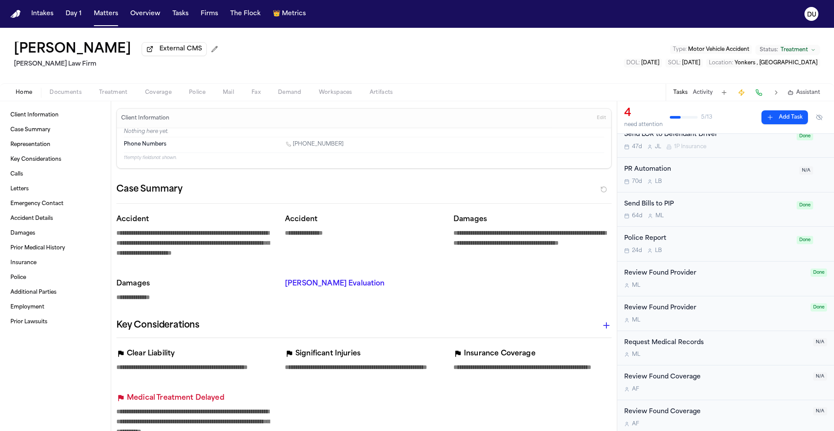
scroll to position [195, 0]
click at [669, 274] on div "Review Found Provider" at bounding box center [714, 272] width 181 height 10
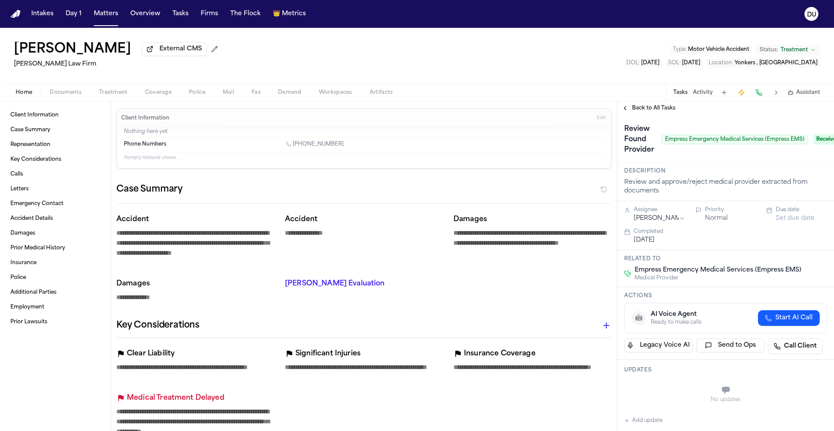
click at [658, 114] on div "Back to All Tasks" at bounding box center [725, 108] width 217 height 14
click at [660, 111] on span "Back to All Tasks" at bounding box center [653, 108] width 43 height 7
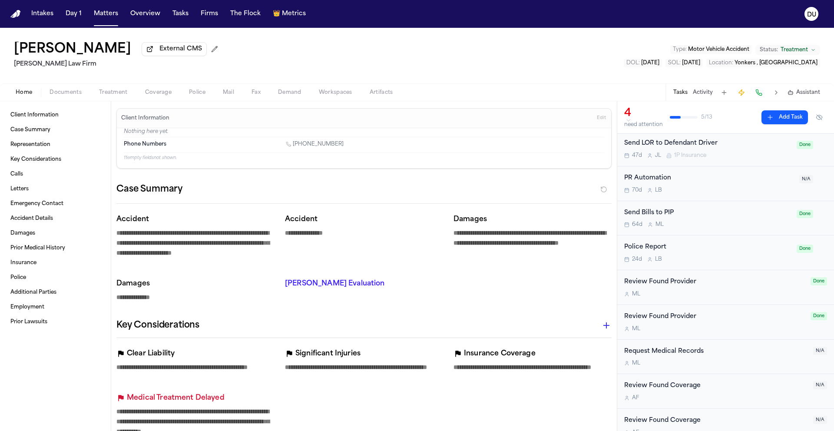
scroll to position [200, 0]
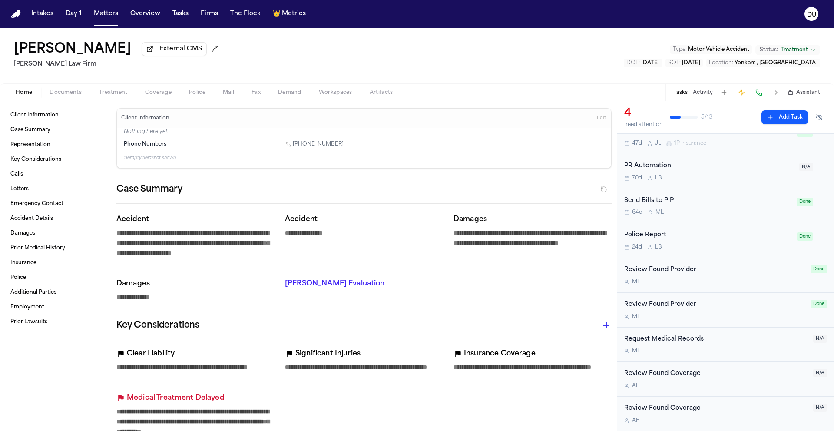
click at [675, 343] on div "Request Medical Records" at bounding box center [716, 339] width 184 height 10
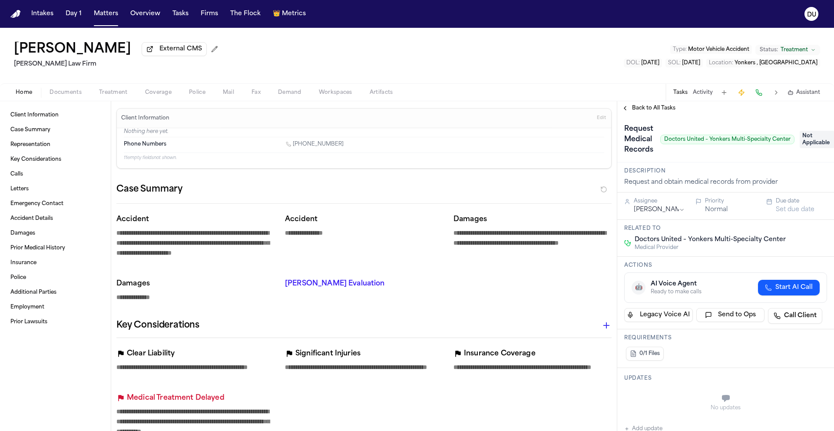
click at [663, 112] on span "Back to All Tasks" at bounding box center [653, 108] width 43 height 7
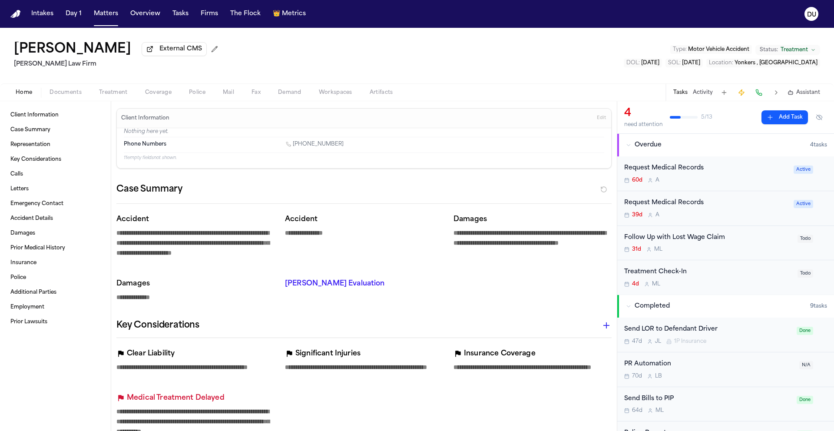
scroll to position [200, 0]
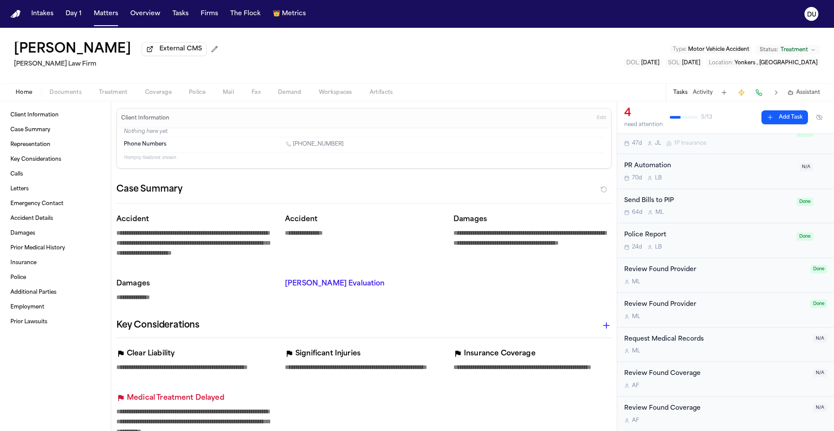
click at [674, 311] on div "Review Found Provider M L" at bounding box center [714, 310] width 181 height 20
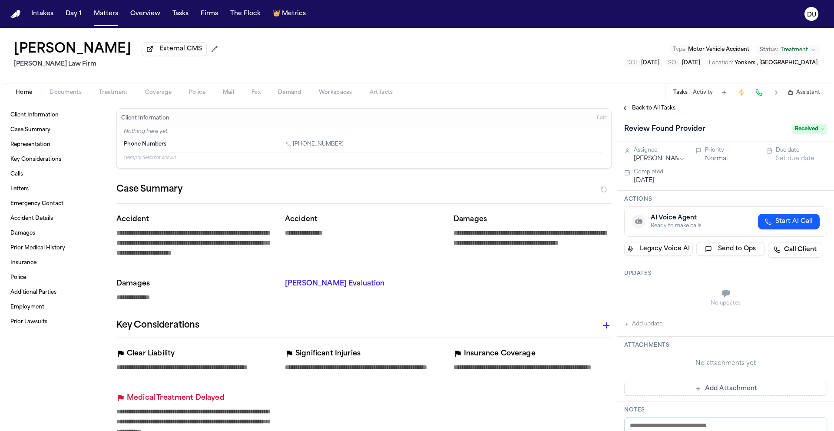
click at [662, 109] on span "Back to All Tasks" at bounding box center [653, 108] width 43 height 7
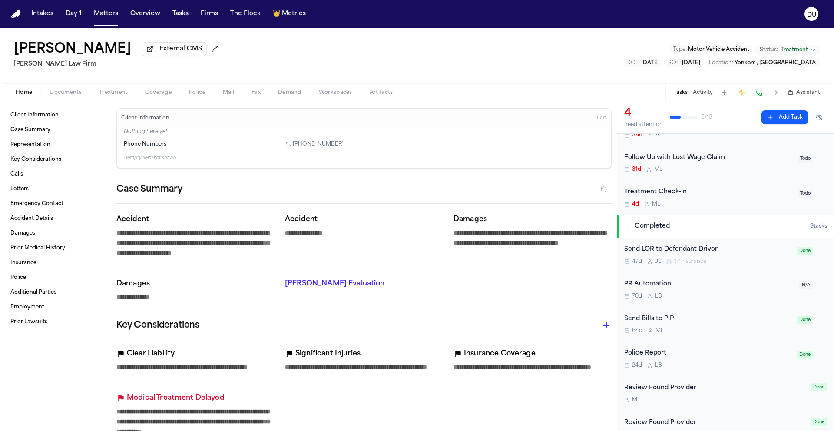
scroll to position [200, 0]
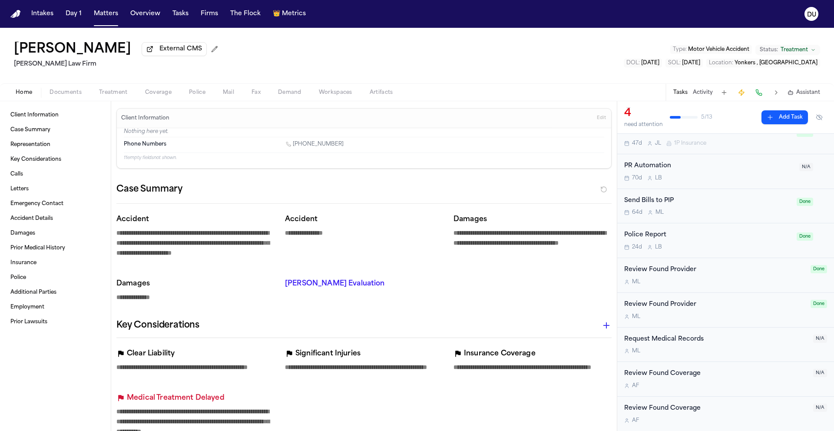
click at [681, 403] on div "Review Found Coverage" at bounding box center [716, 408] width 184 height 10
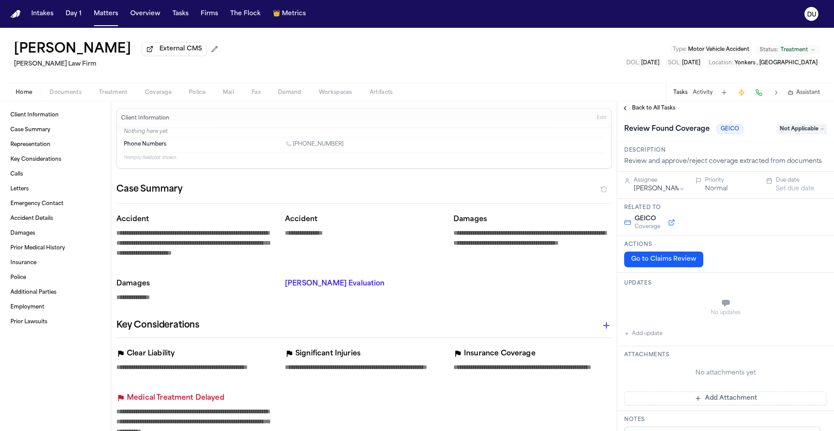
click at [650, 101] on div "Home Documents Treatment Coverage Police Mail Fax Demand Workspaces Artifacts T…" at bounding box center [417, 91] width 834 height 17
click at [649, 108] on span "Back to All Tasks" at bounding box center [653, 108] width 43 height 7
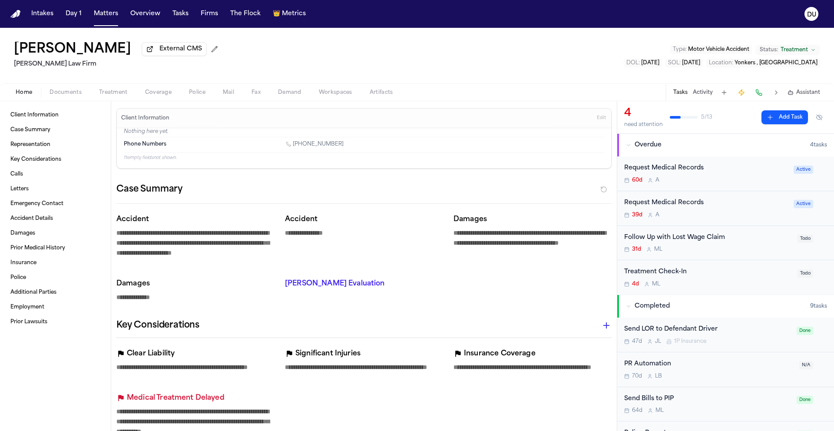
click at [678, 206] on div "Request Medical Records" at bounding box center [706, 203] width 164 height 10
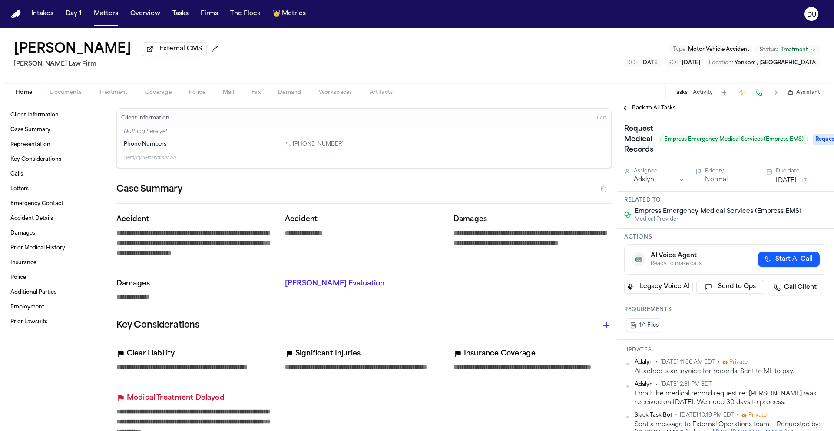
click at [658, 109] on span "Back to All Tasks" at bounding box center [653, 108] width 43 height 7
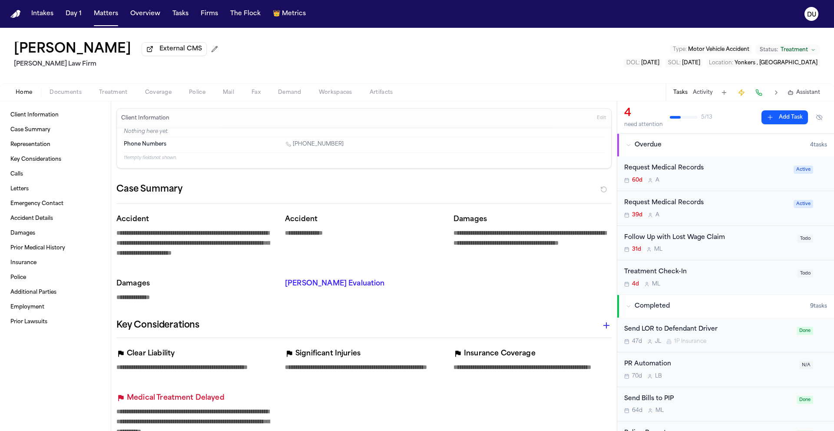
click at [677, 170] on div "Request Medical Records" at bounding box center [706, 168] width 164 height 10
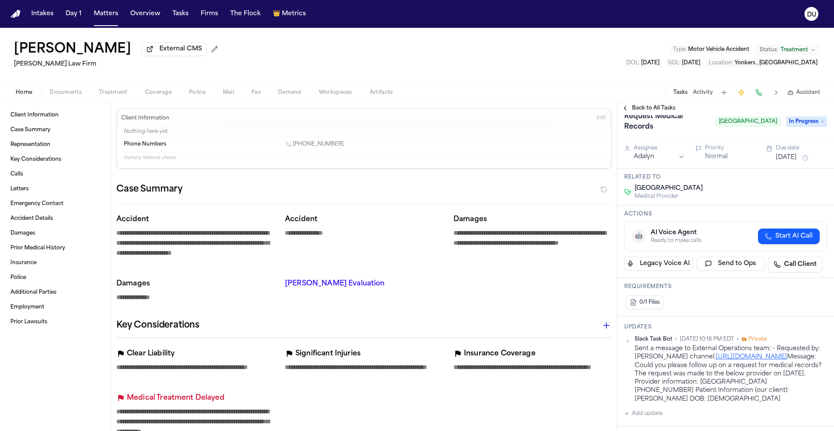
scroll to position [13, 0]
click at [642, 110] on span "Back to All Tasks" at bounding box center [653, 108] width 43 height 7
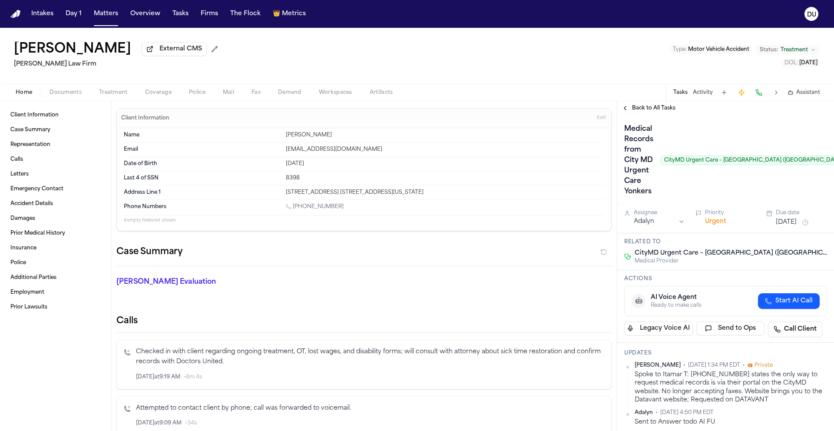
click at [13, 14] on img "Home" at bounding box center [15, 14] width 10 height 8
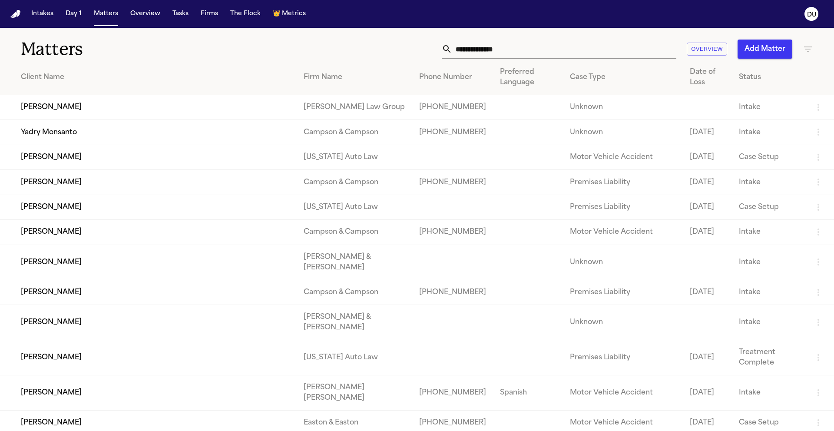
click at [584, 46] on input "text" at bounding box center [564, 49] width 224 height 19
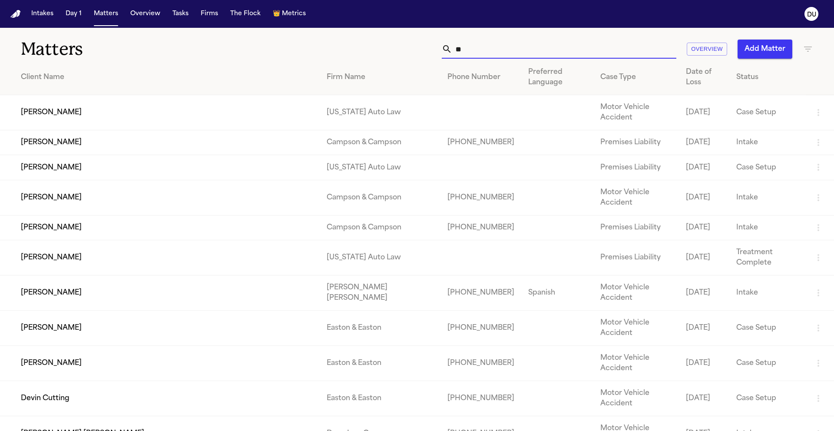
type input "*"
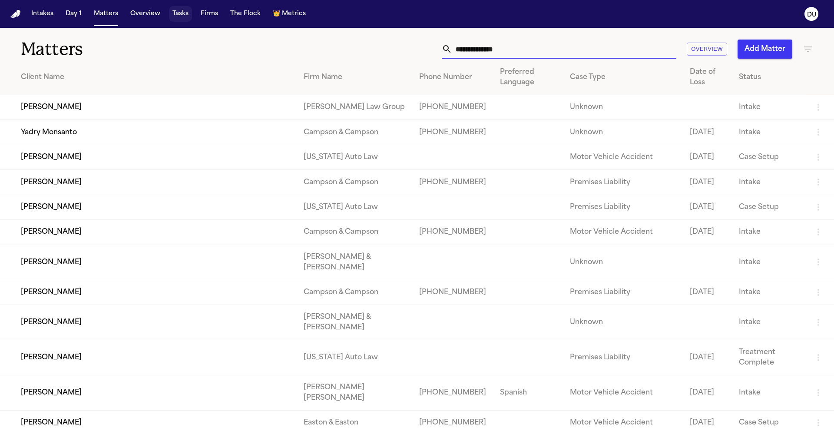
click at [177, 14] on button "Tasks" at bounding box center [180, 14] width 23 height 16
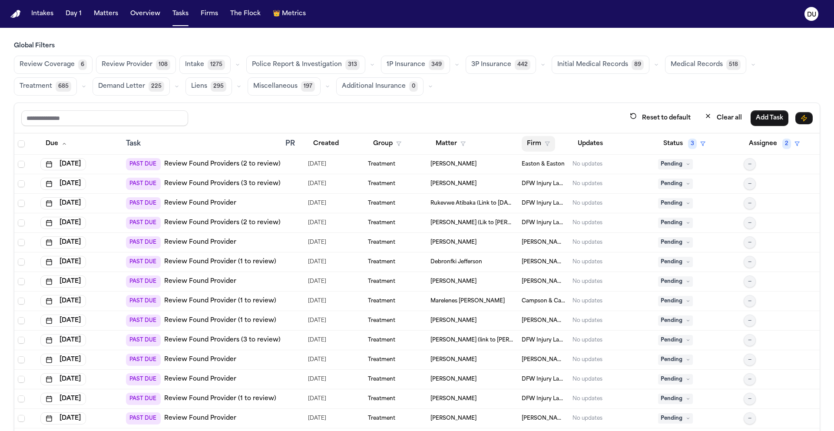
click at [532, 142] on button "Firm" at bounding box center [537, 144] width 33 height 16
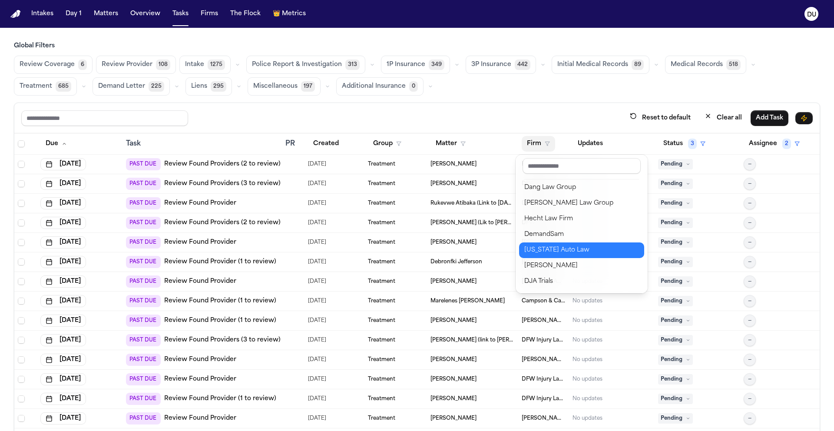
click at [558, 250] on div "[US_STATE] Auto Law" at bounding box center [581, 250] width 115 height 10
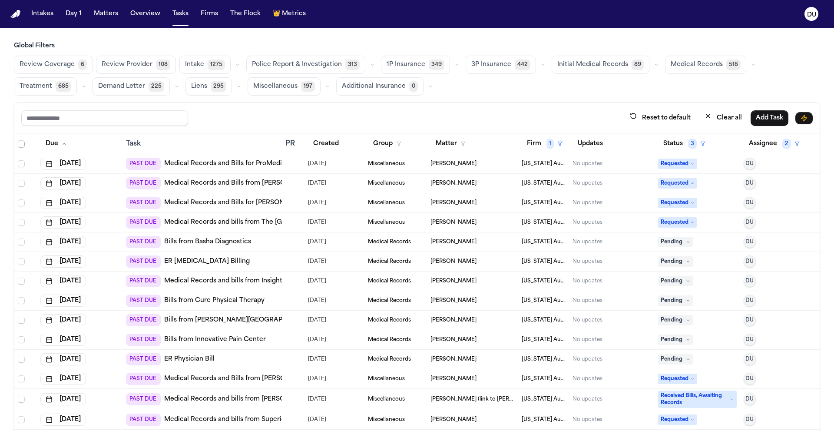
scroll to position [199, 0]
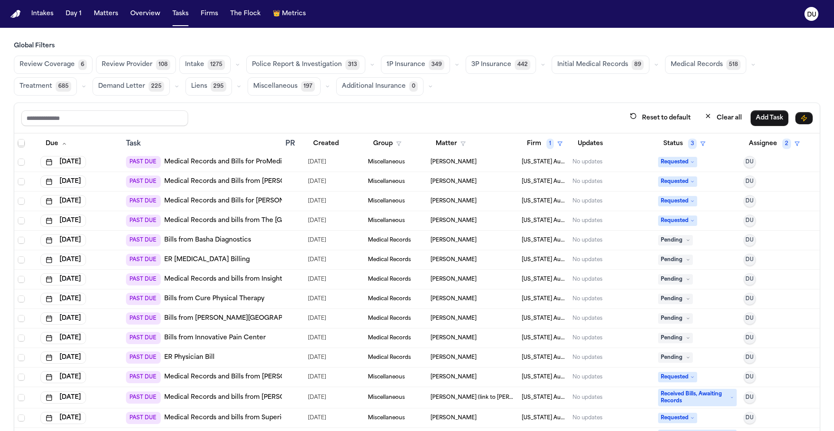
click at [586, 64] on span "Initial Medical Records" at bounding box center [592, 64] width 71 height 9
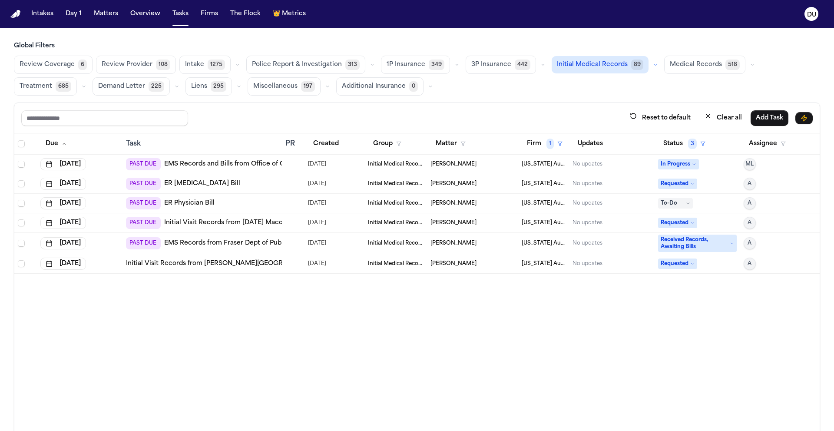
click at [682, 71] on button "Medical Records 518" at bounding box center [704, 65] width 81 height 18
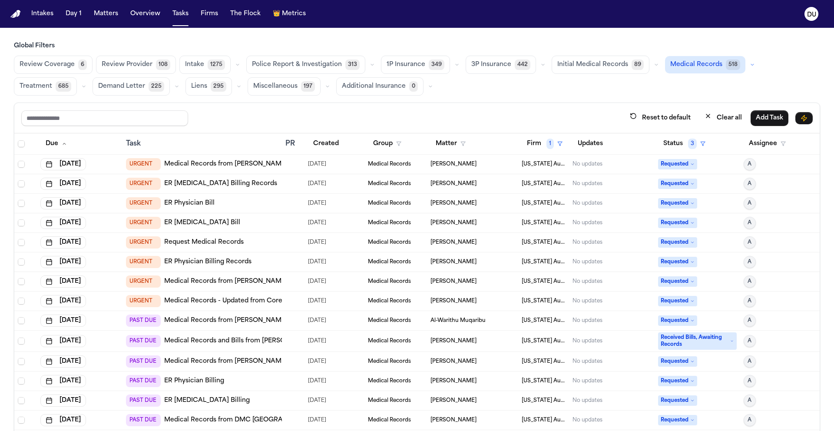
click at [16, 12] on img "Home" at bounding box center [15, 14] width 10 height 8
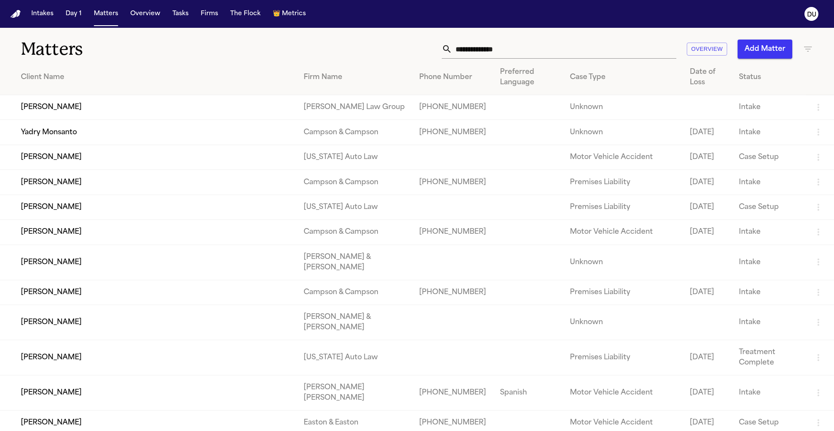
click at [503, 55] on input "text" at bounding box center [564, 49] width 224 height 19
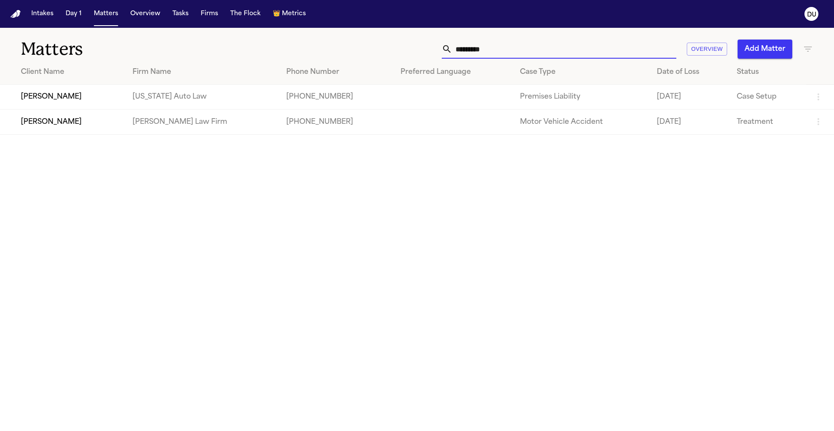
type input "*********"
click at [300, 134] on td "+13479824987" at bounding box center [336, 121] width 114 height 25
click at [298, 131] on td "+13479824987" at bounding box center [336, 121] width 114 height 25
click at [42, 127] on td "Francoise Butrico" at bounding box center [62, 121] width 125 height 25
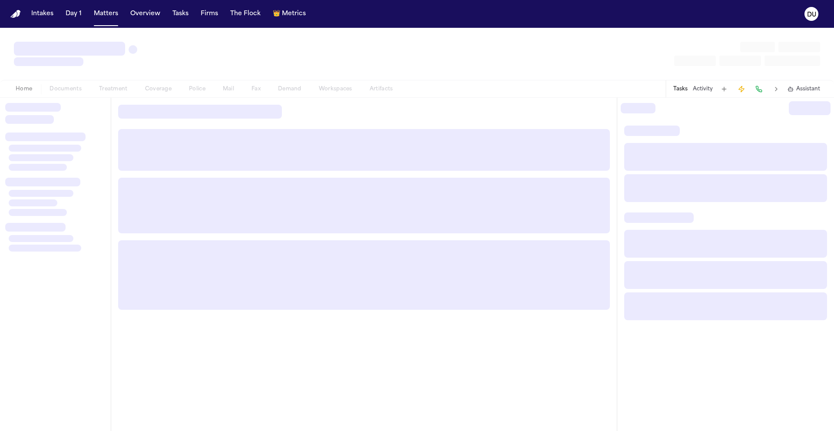
click at [42, 127] on div at bounding box center [55, 115] width 100 height 24
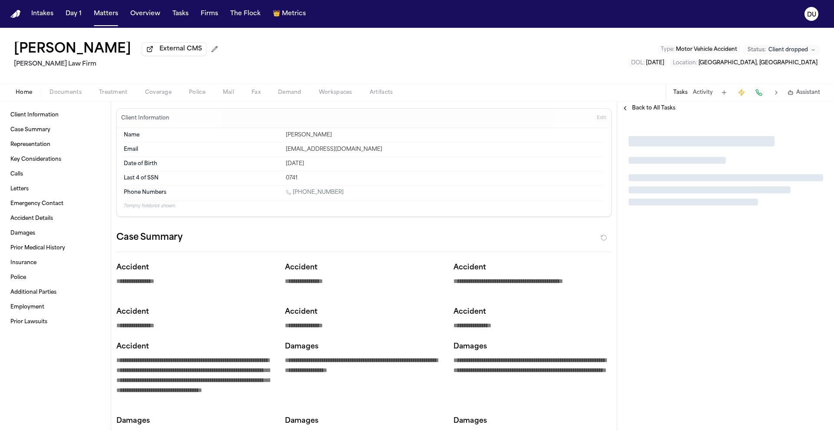
type textarea "*"
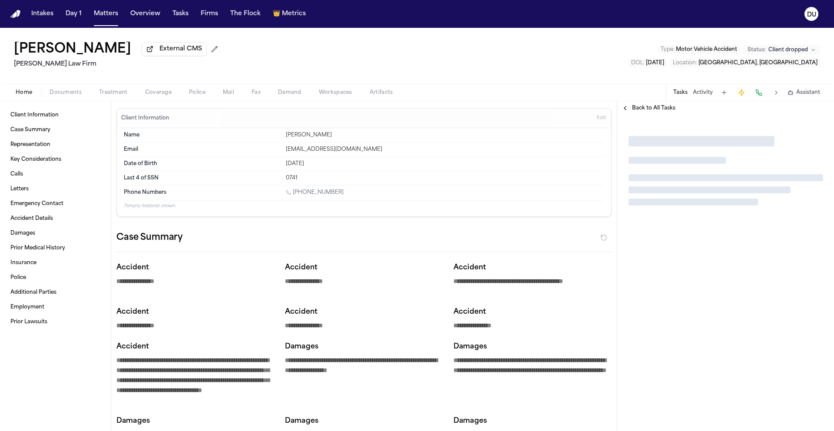
type textarea "*"
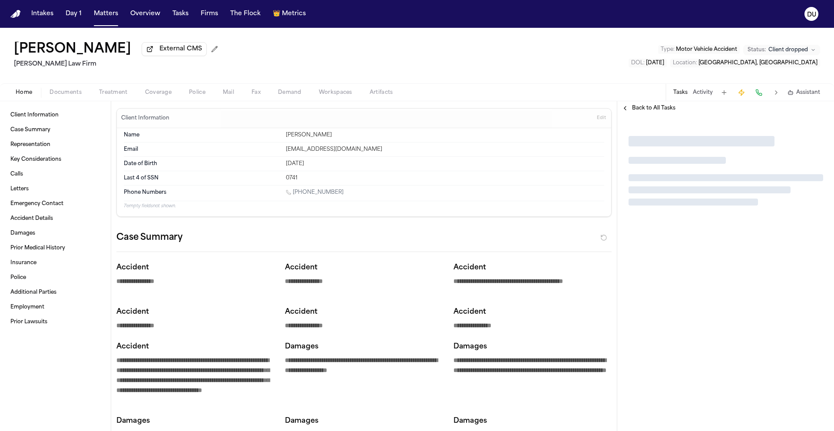
type textarea "*"
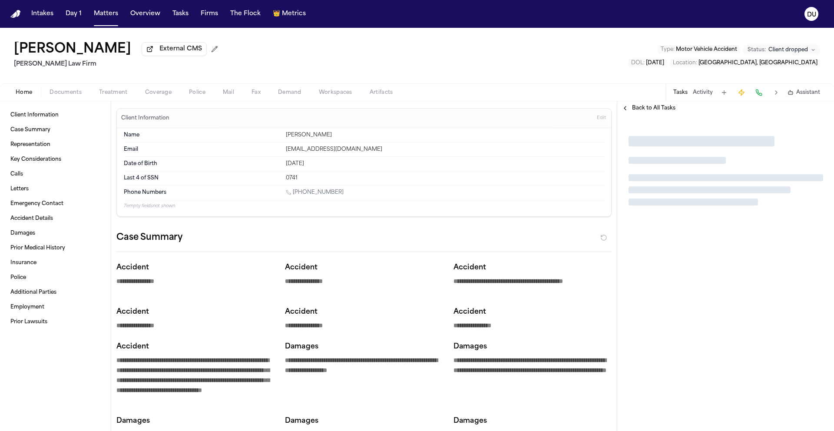
type textarea "*"
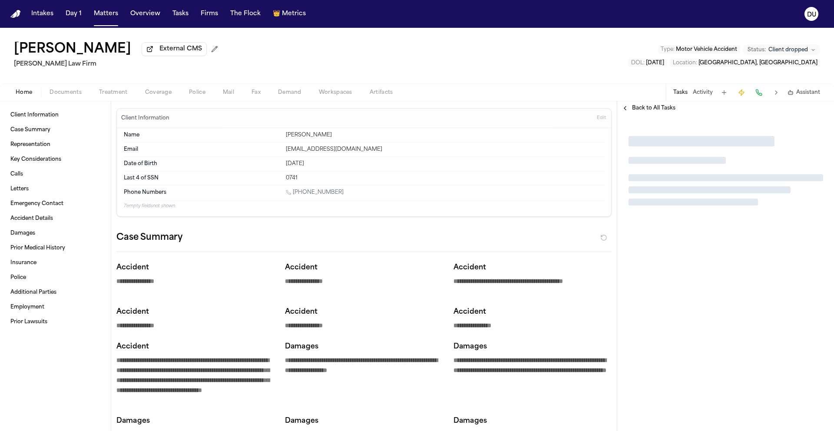
type textarea "*"
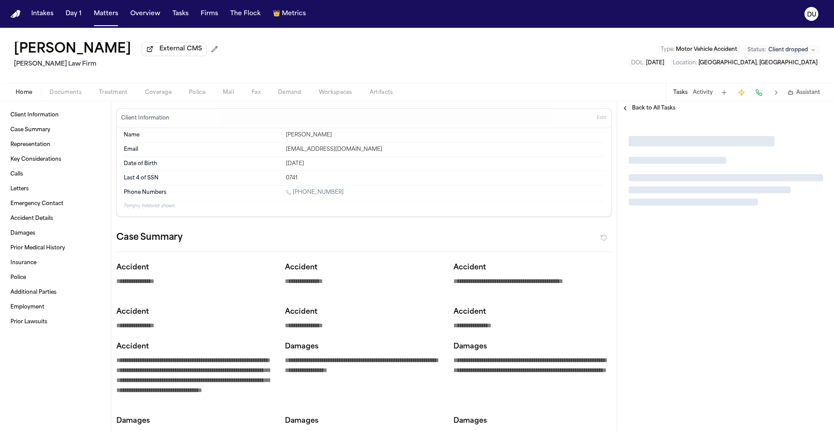
type textarea "*"
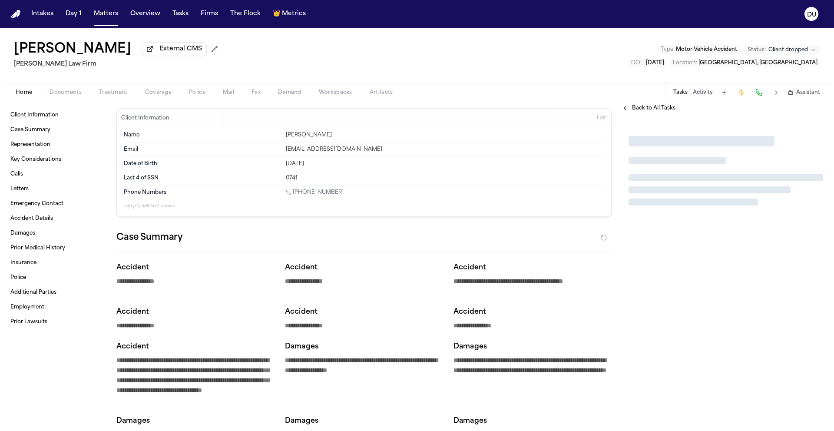
type textarea "*"
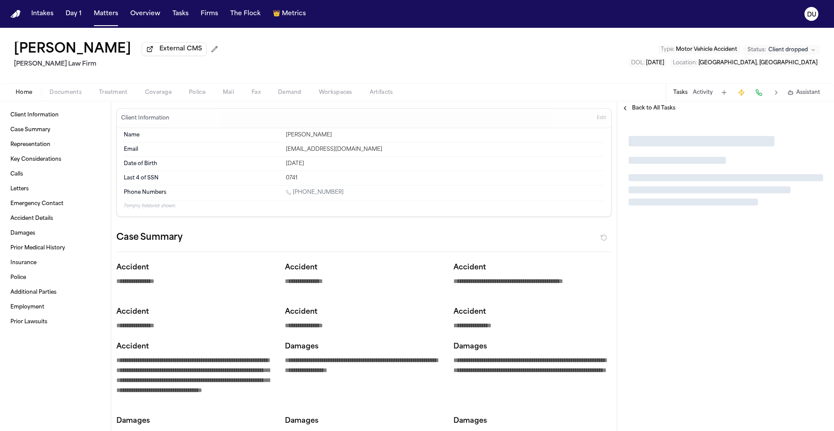
type textarea "*"
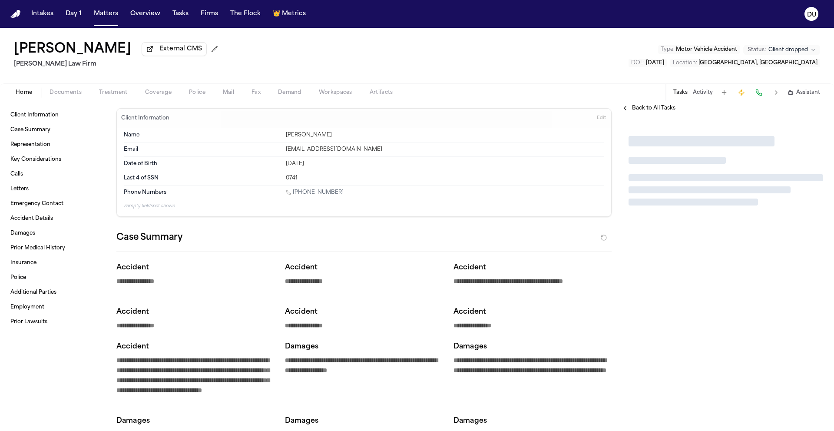
type textarea "*"
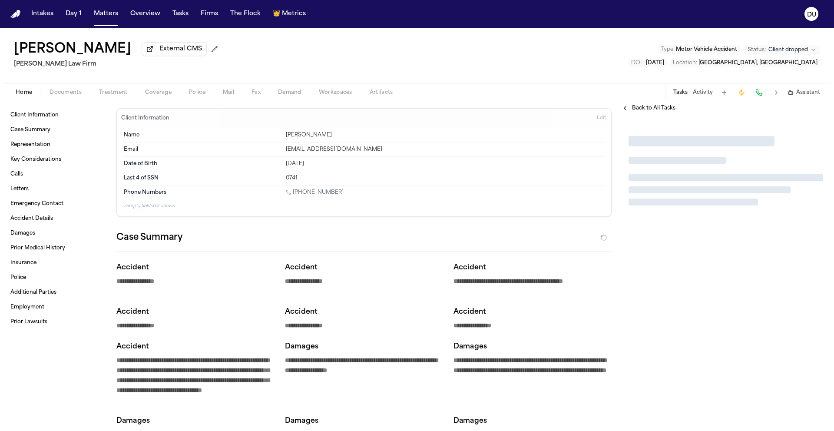
type textarea "*"
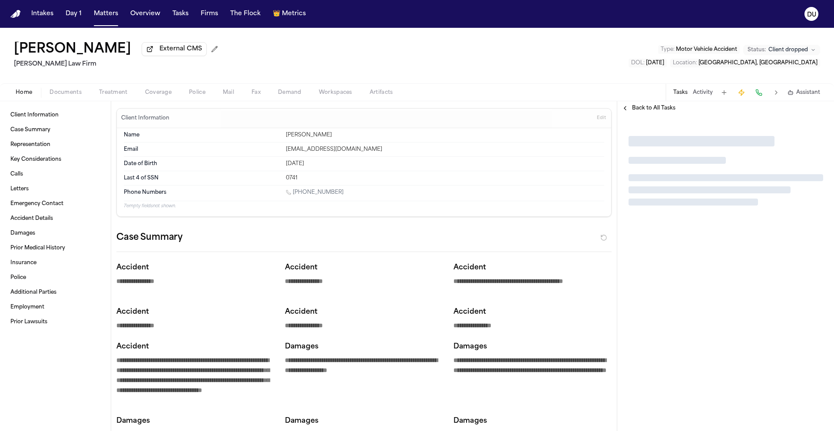
type textarea "*"
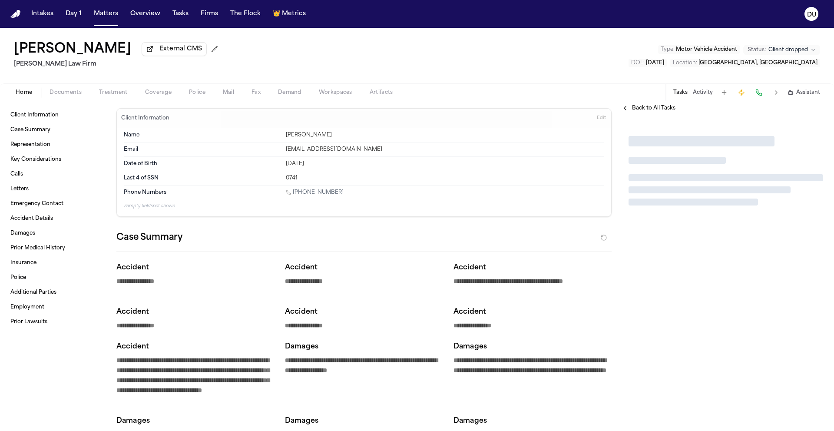
type textarea "*"
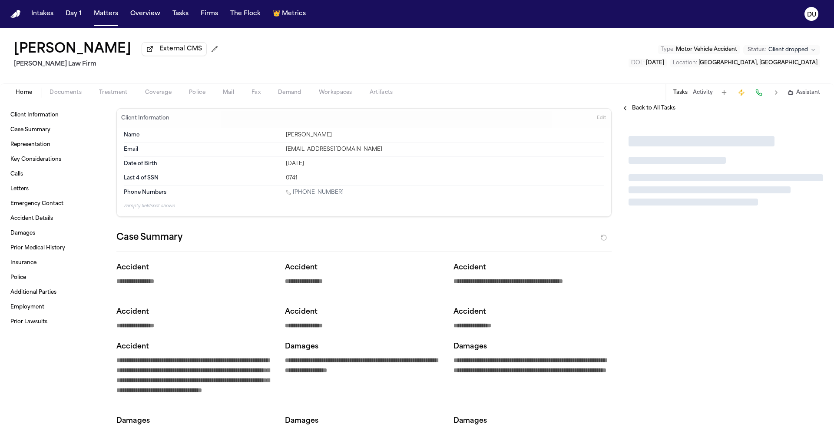
type textarea "*"
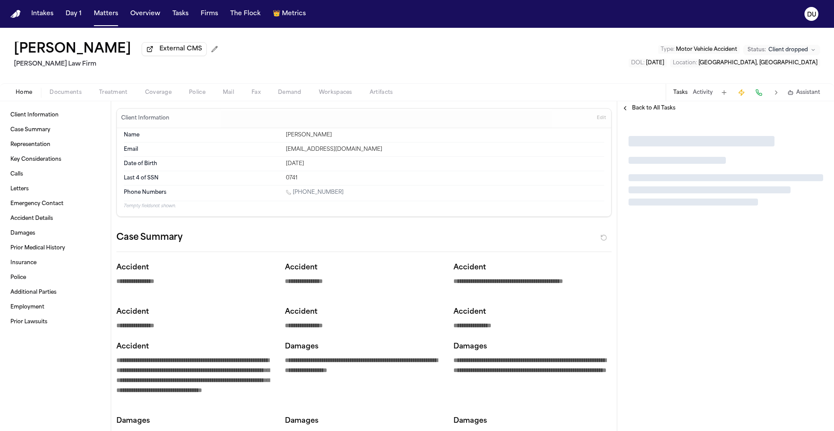
type textarea "*"
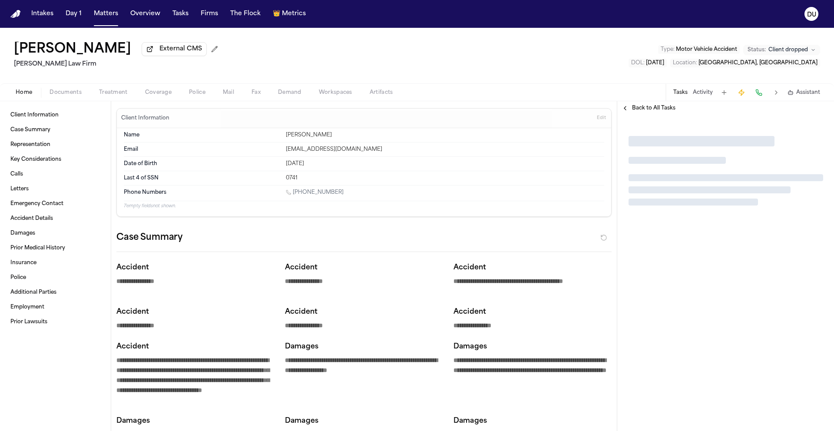
type textarea "*"
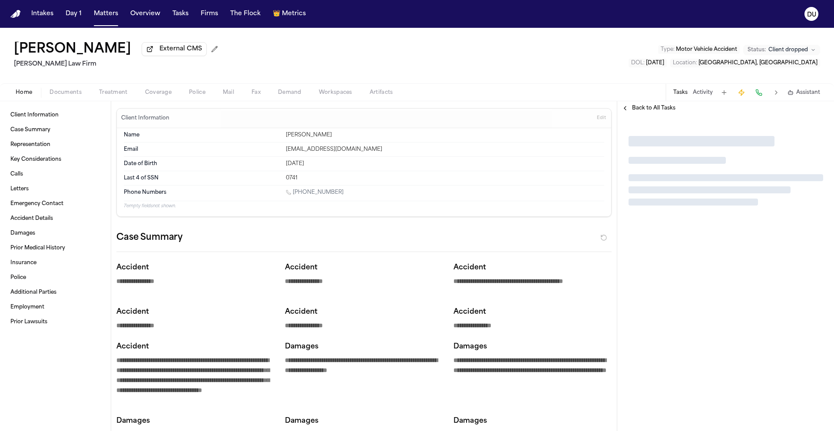
type textarea "*"
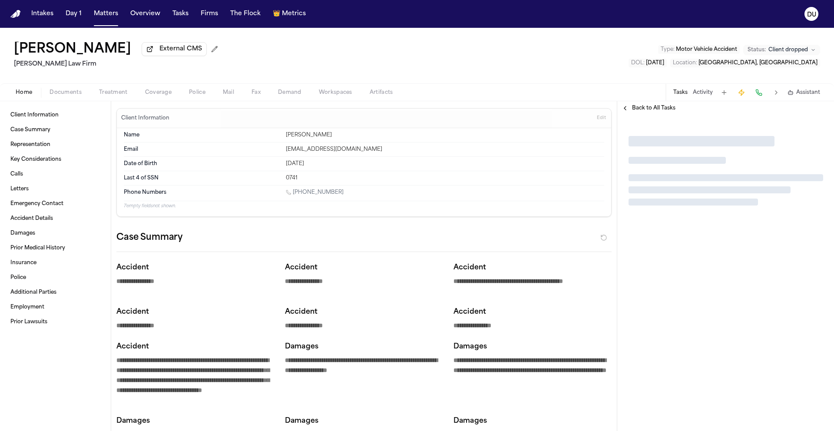
type textarea "*"
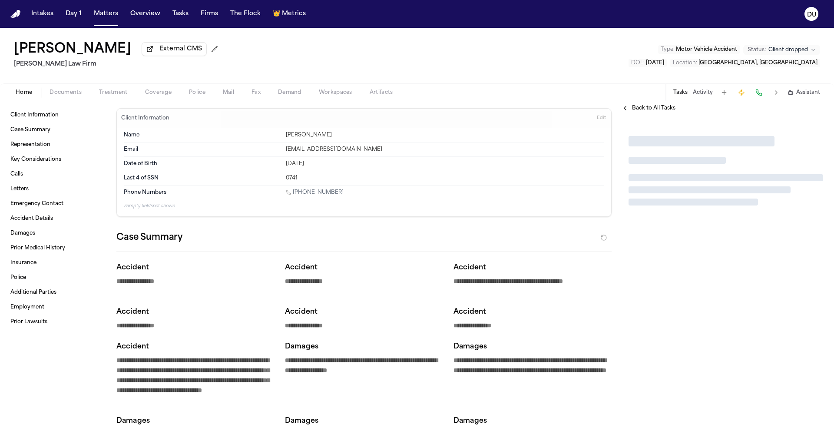
type textarea "*"
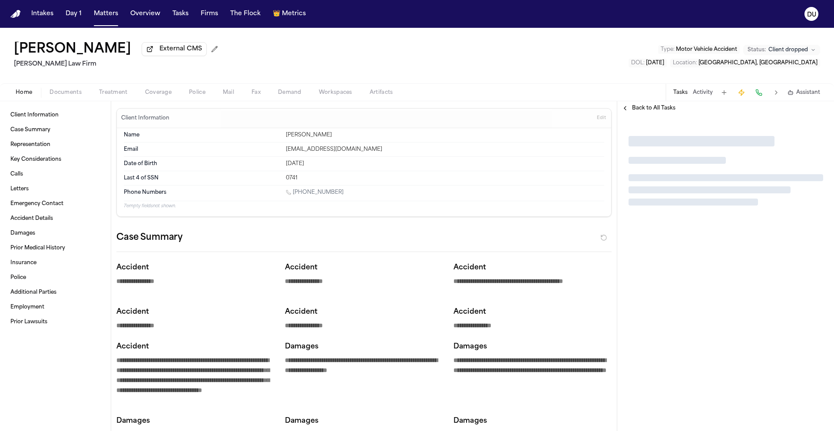
type textarea "*"
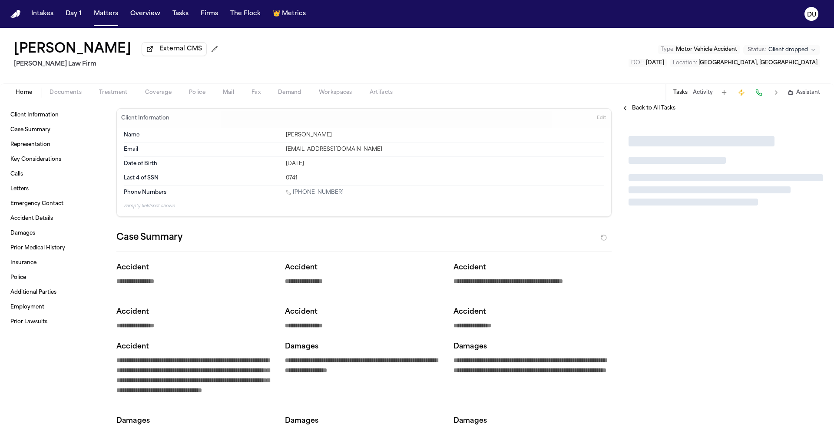
type textarea "*"
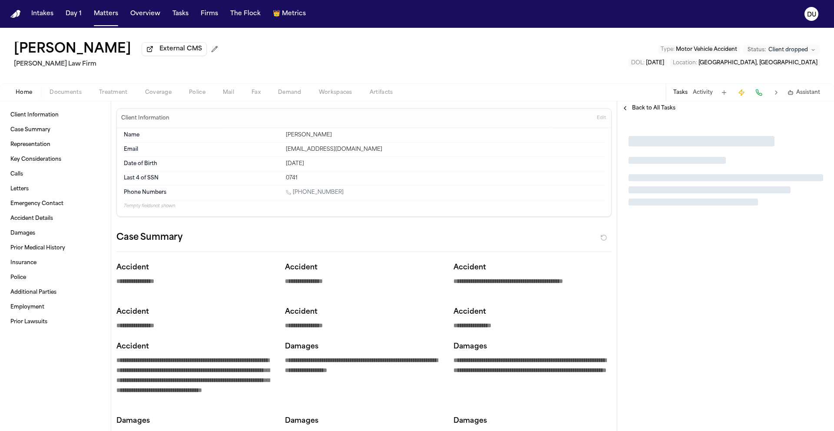
type textarea "*"
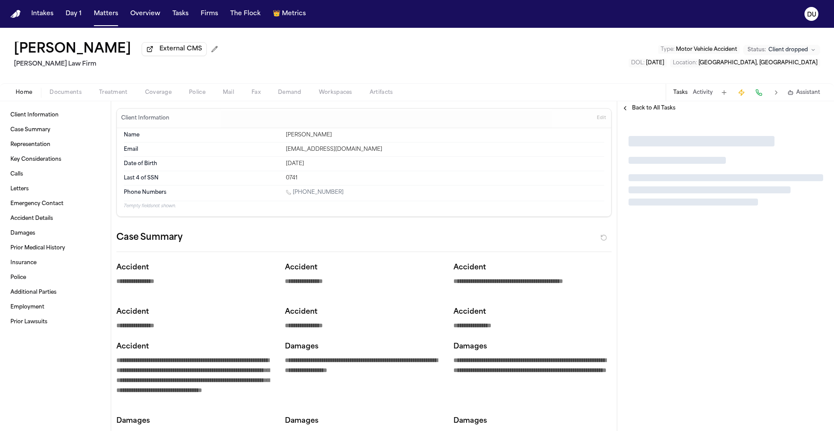
type textarea "*"
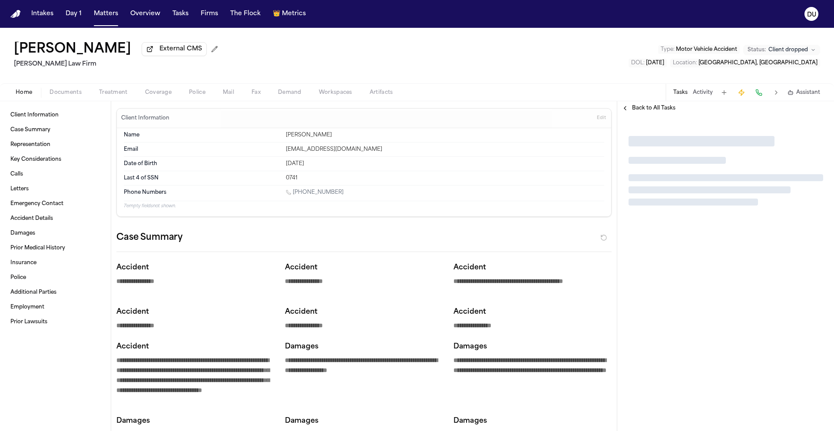
type textarea "*"
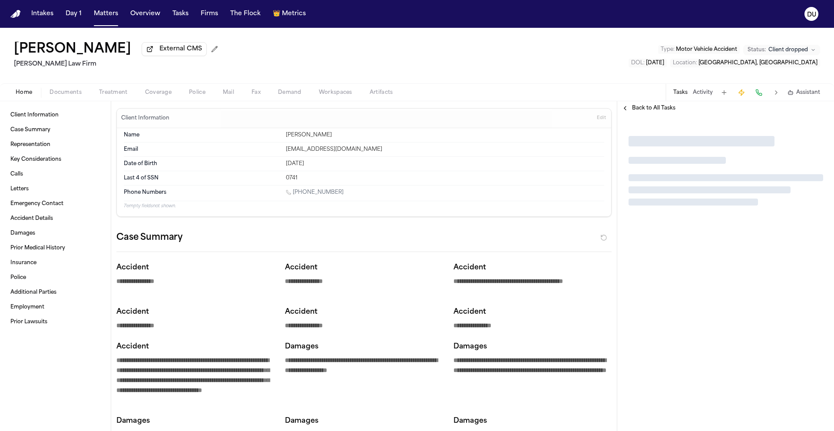
type textarea "*"
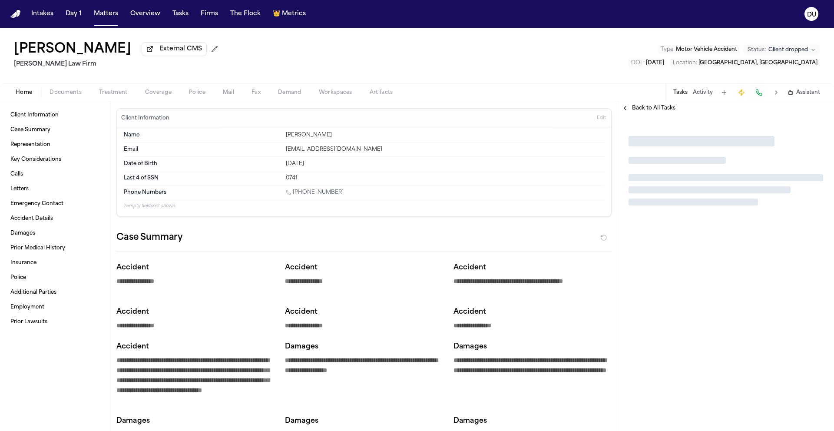
type textarea "*"
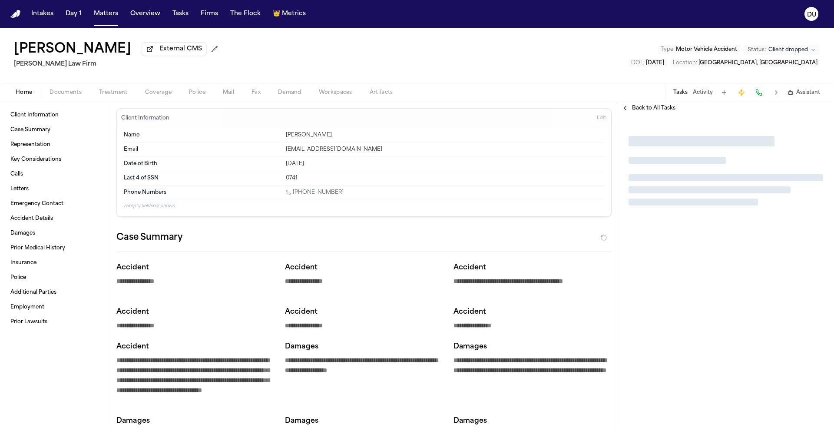
type textarea "*"
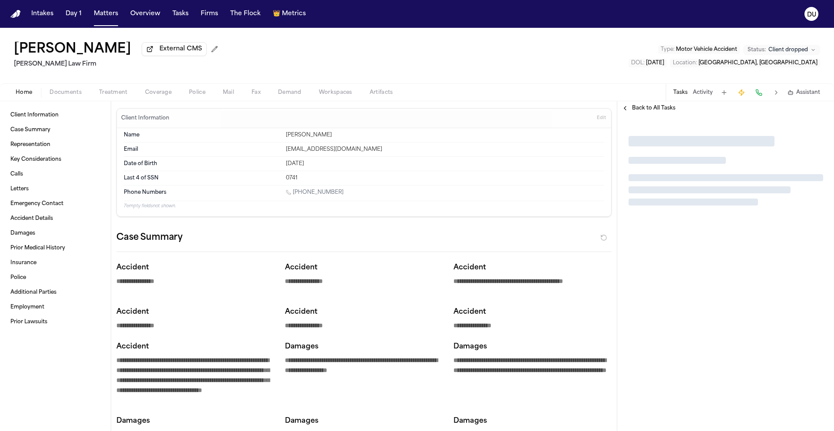
type textarea "*"
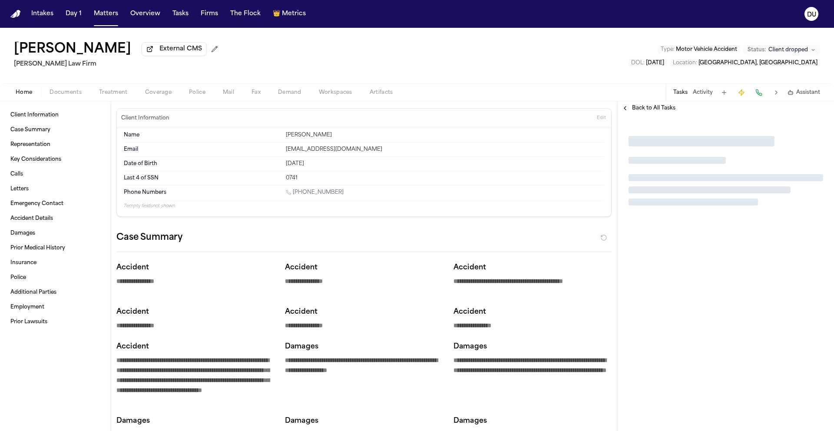
type textarea "*"
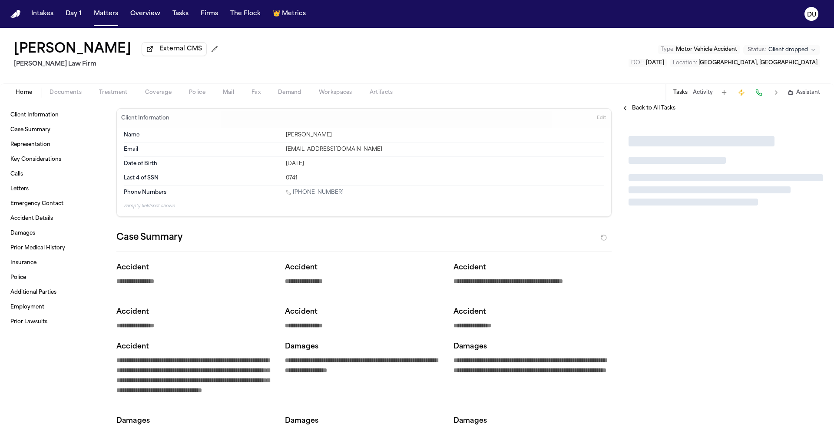
type textarea "*"
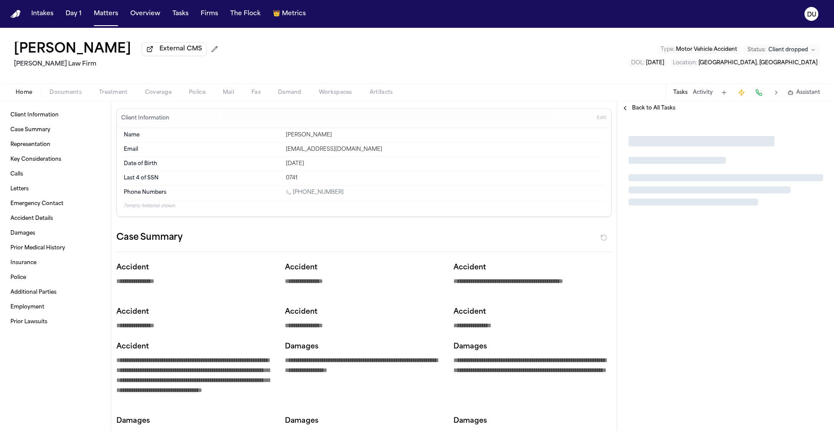
type textarea "*"
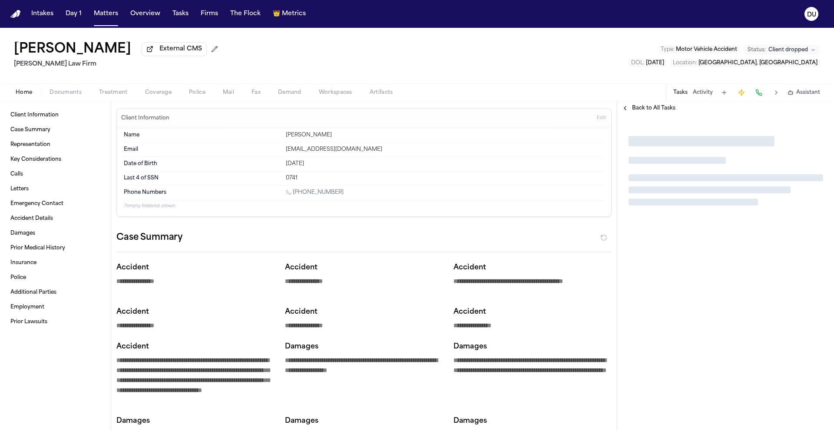
type textarea "*"
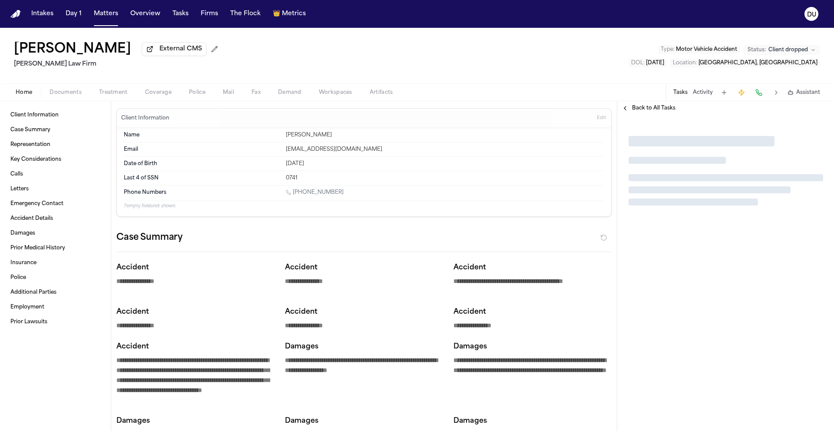
type textarea "*"
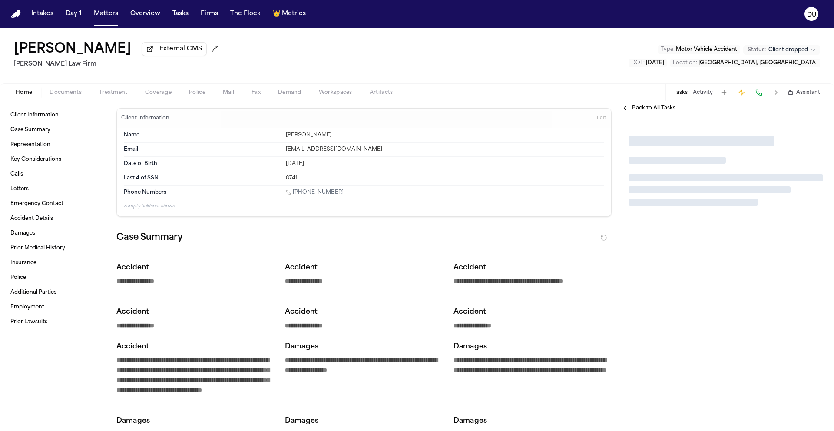
type textarea "*"
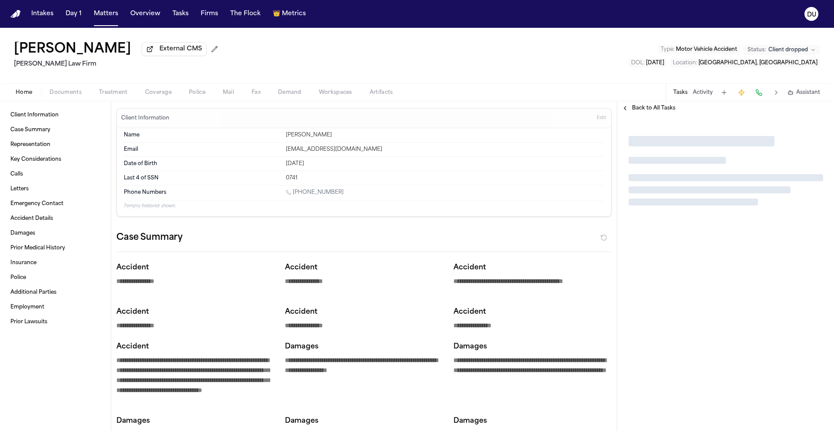
type textarea "*"
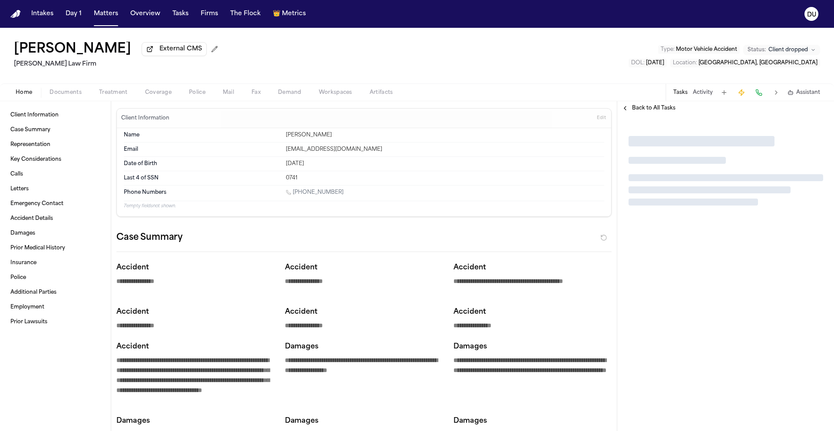
type textarea "*"
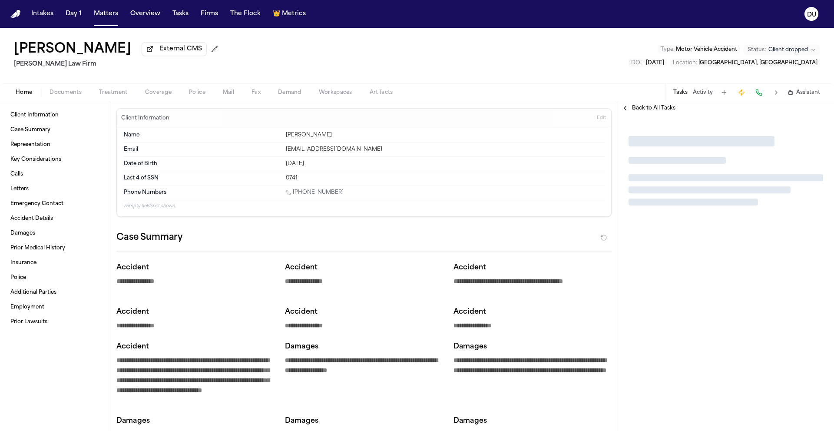
type textarea "*"
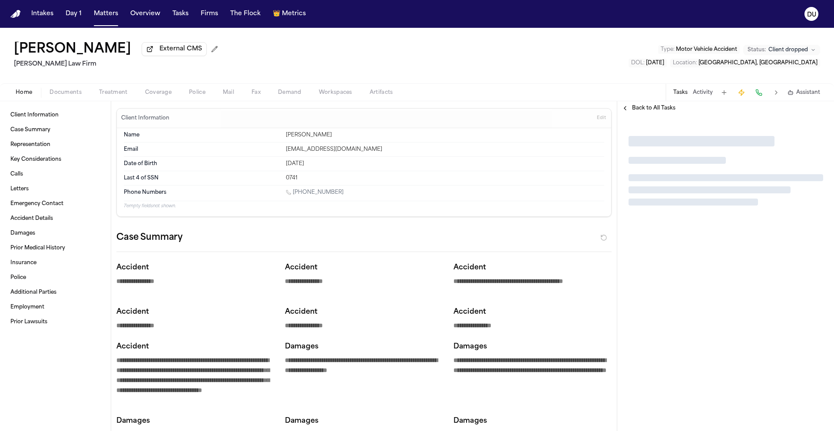
type textarea "*"
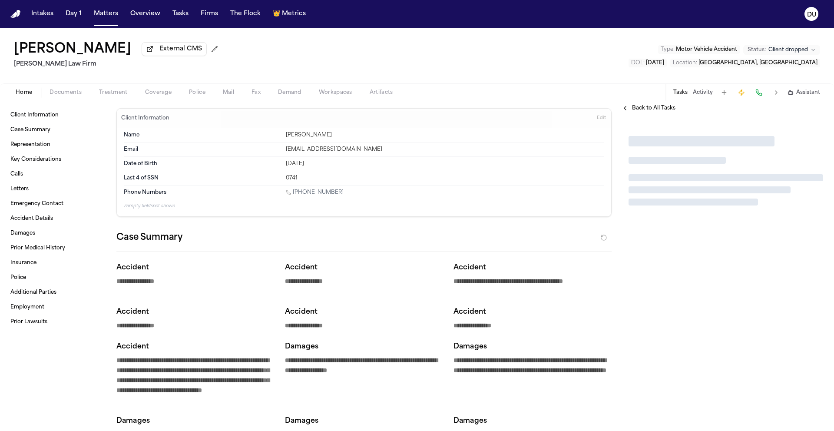
type textarea "*"
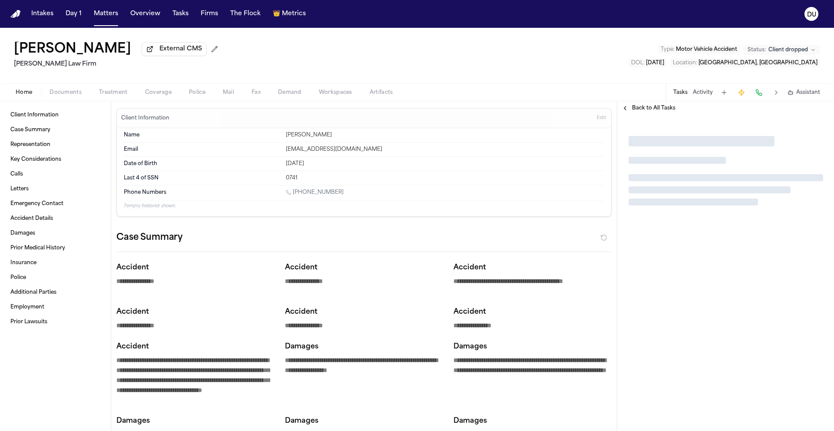
type textarea "*"
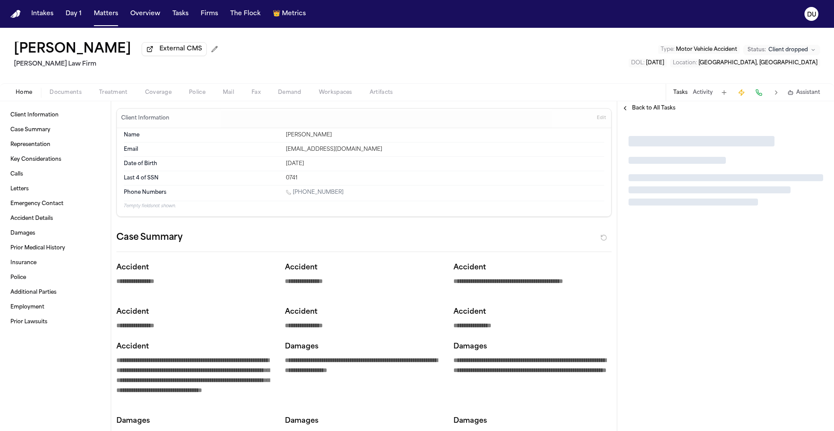
type textarea "*"
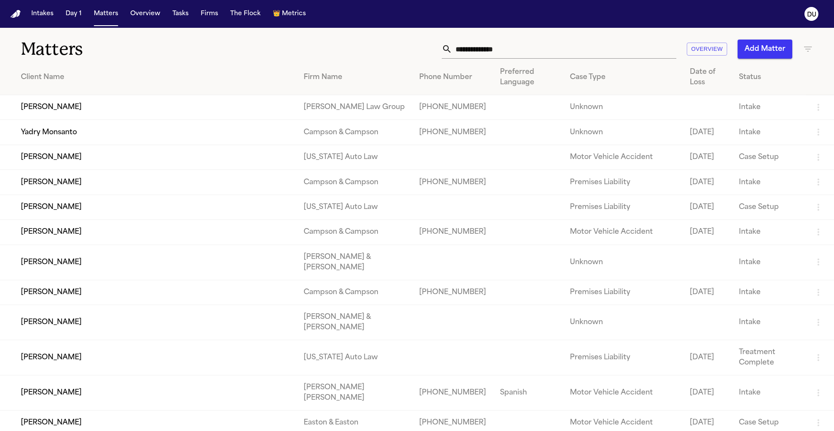
click at [23, 14] on nav "Intakes Day 1 Matters Overview Tasks Firms The Flock 👑 Metrics DU" at bounding box center [417, 14] width 834 height 28
click at [471, 49] on input "text" at bounding box center [564, 49] width 224 height 19
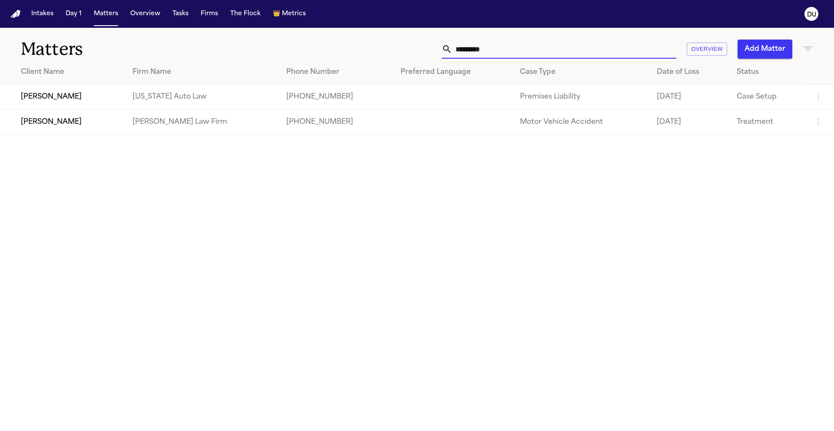
type input "*********"
click at [355, 133] on td "[PHONE_NUMBER]" at bounding box center [336, 121] width 114 height 25
click at [352, 126] on td "[PHONE_NUMBER]" at bounding box center [336, 121] width 114 height 25
click at [79, 123] on td "[PERSON_NAME]" at bounding box center [62, 121] width 125 height 25
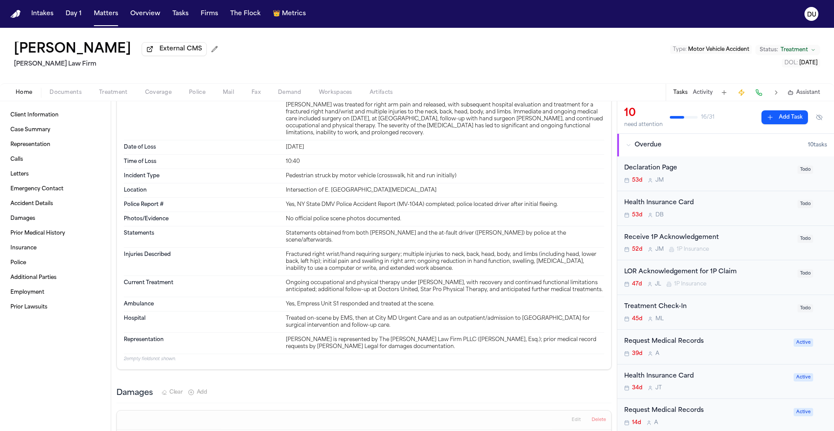
scroll to position [1118, 0]
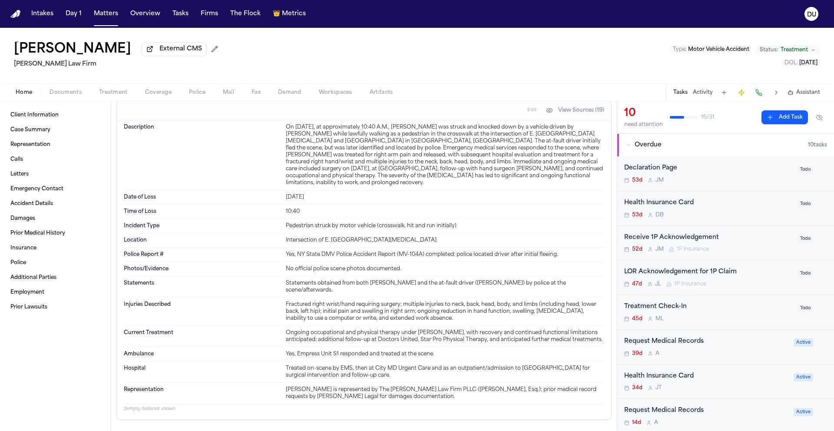
click at [18, 14] on img "Home" at bounding box center [15, 14] width 10 height 8
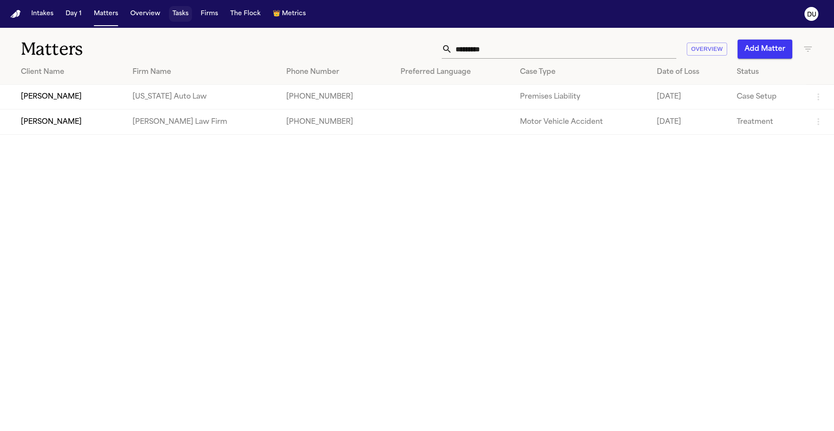
click at [184, 18] on button "Tasks" at bounding box center [180, 14] width 23 height 16
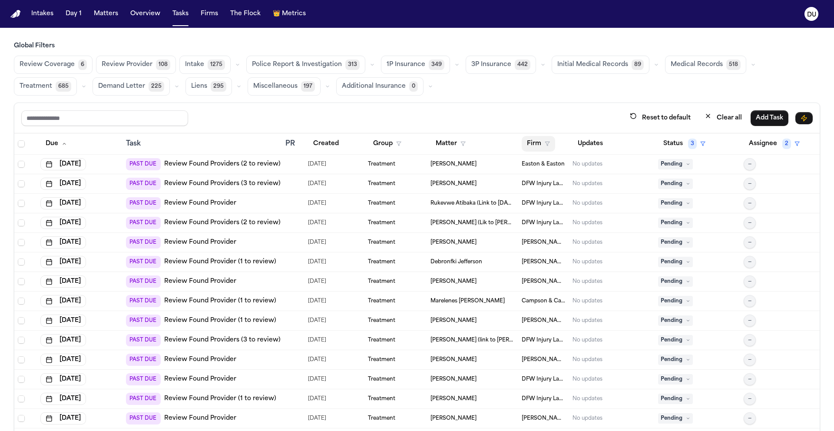
click at [538, 143] on button "Firm" at bounding box center [537, 144] width 33 height 16
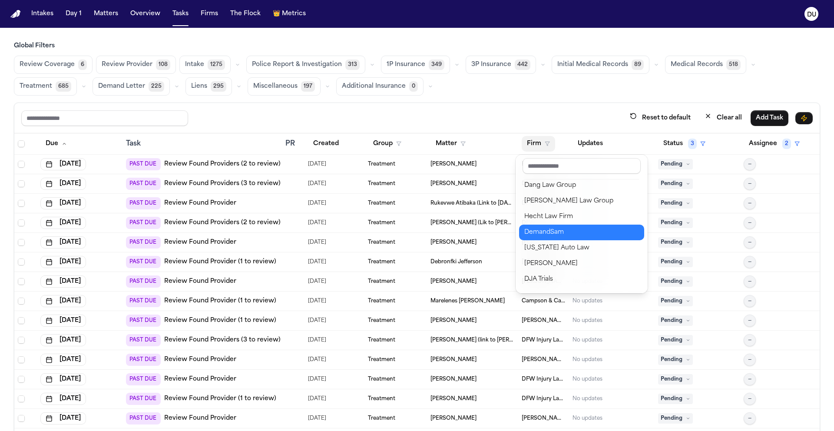
scroll to position [132, 0]
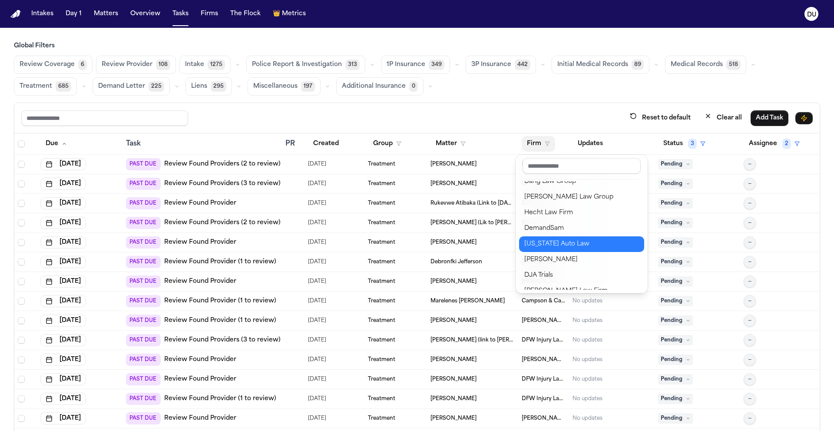
click at [559, 245] on div "[US_STATE] Auto Law" at bounding box center [581, 244] width 115 height 10
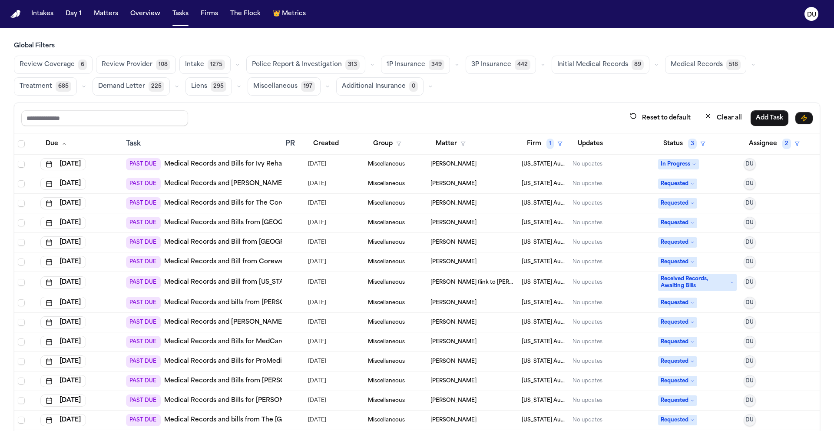
click at [590, 65] on span "Initial Medical Records" at bounding box center [592, 64] width 71 height 9
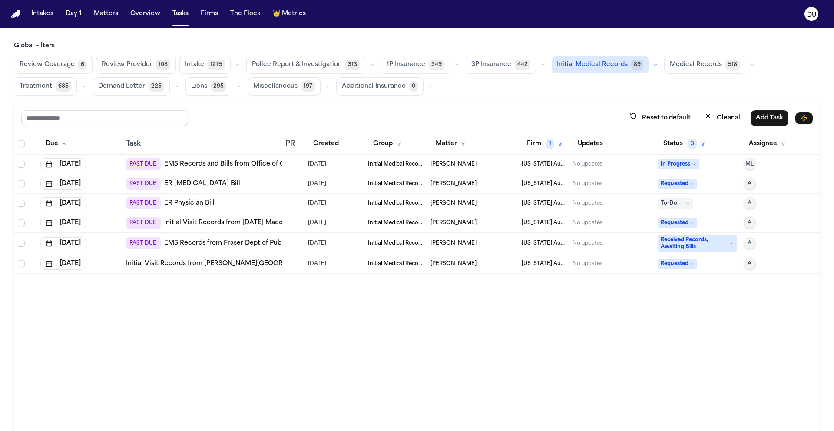
click at [694, 68] on span "Medical Records" at bounding box center [695, 64] width 52 height 9
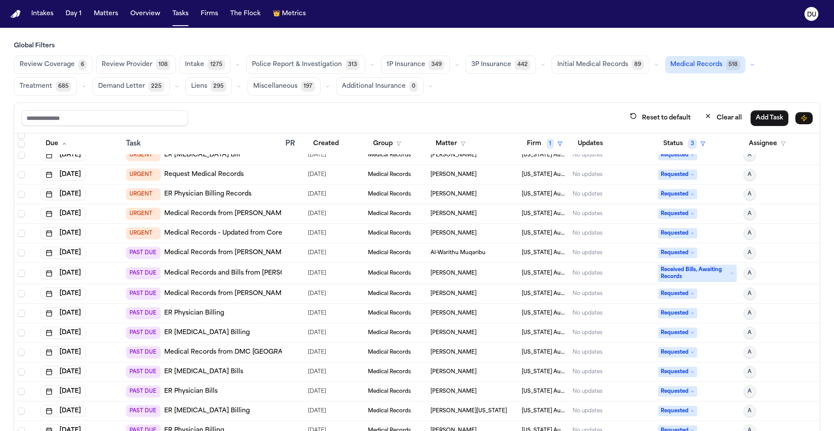
scroll to position [0, 0]
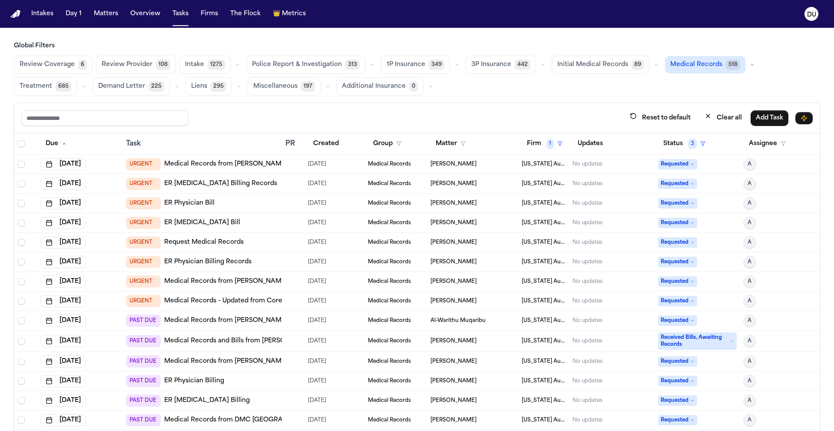
click at [205, 164] on link "Medical Records from [PERSON_NAME] Genesys Hospital" at bounding box center [253, 164] width 178 height 9
click at [199, 204] on link "ER Physician Bill" at bounding box center [189, 203] width 50 height 9
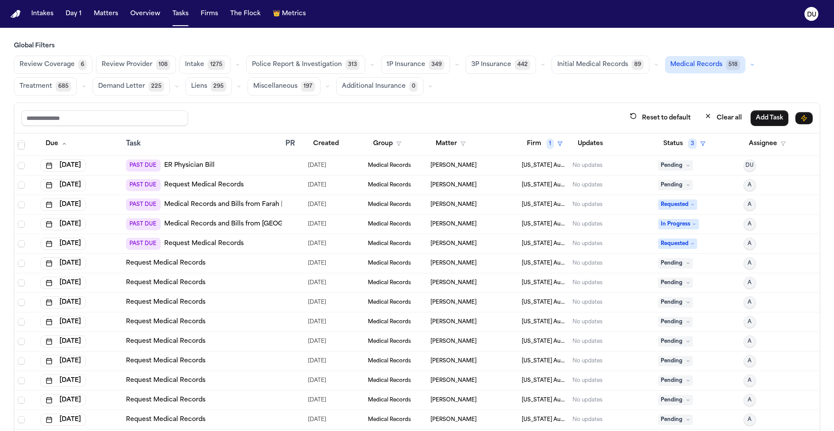
scroll to position [1041, 0]
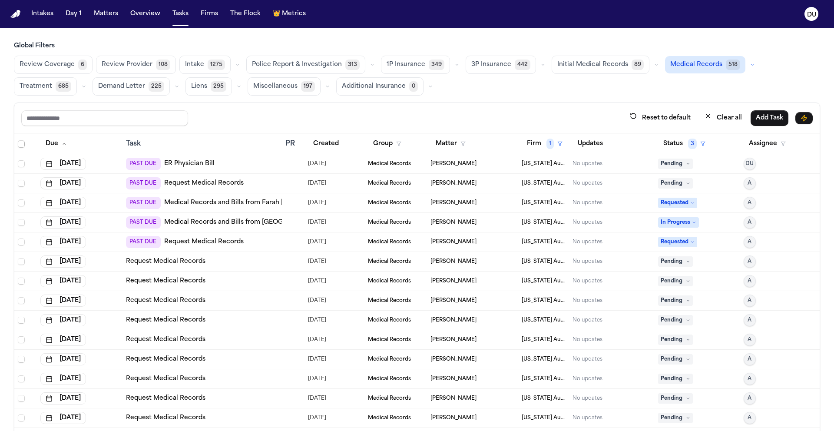
click at [180, 421] on link "Request Medical Records" at bounding box center [165, 417] width 79 height 9
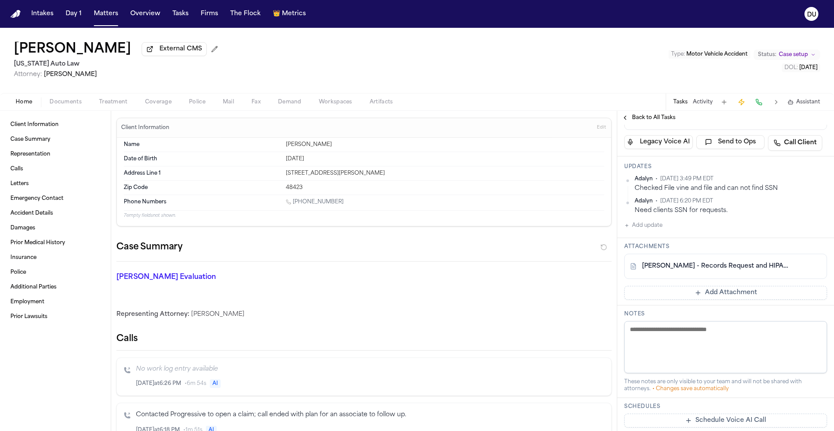
scroll to position [182, 0]
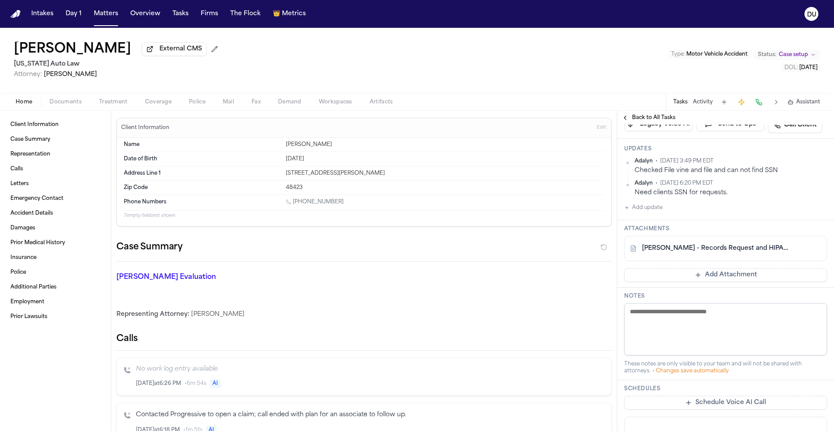
click at [709, 244] on link "[PERSON_NAME] - Records Request and HIPAA Auth to [PERSON_NAME] Genesys Hospita…" at bounding box center [717, 248] width 150 height 9
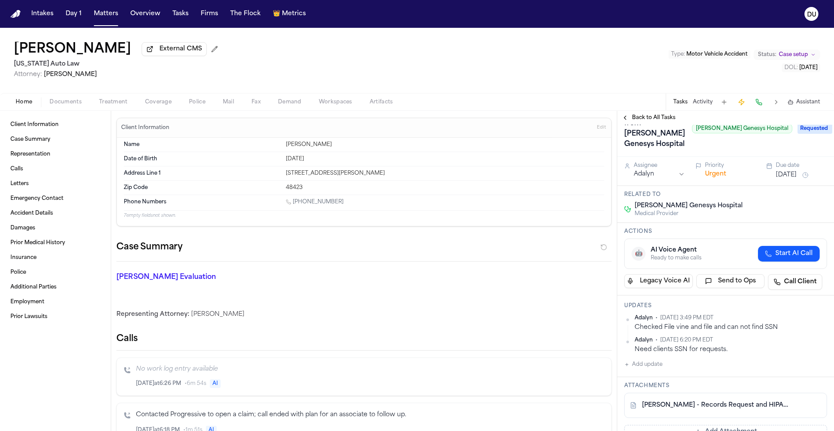
scroll to position [0, 0]
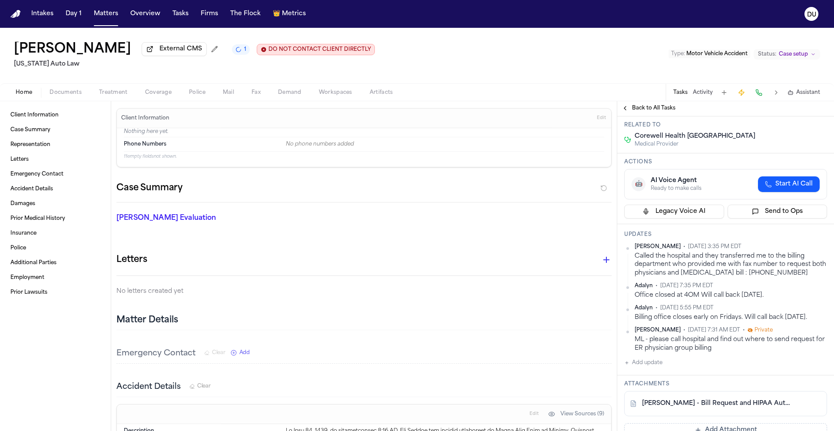
scroll to position [131, 0]
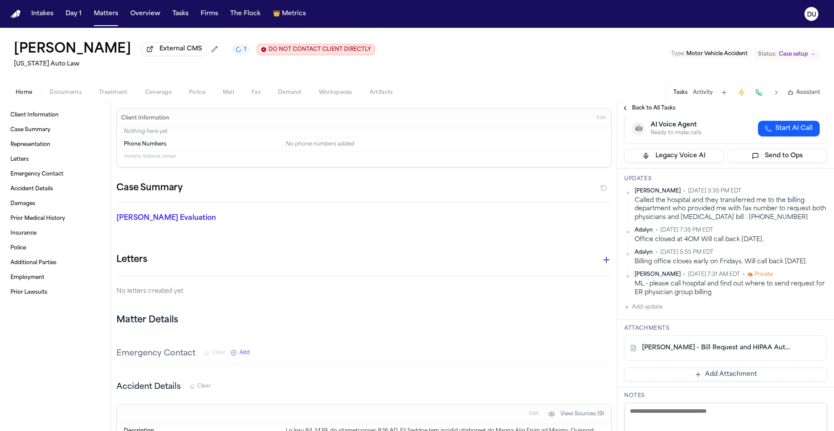
click at [725, 343] on link "[PERSON_NAME] - Bill Request and HIPAA Auth to Corewell Health Dearborn - [DATE]" at bounding box center [717, 347] width 150 height 9
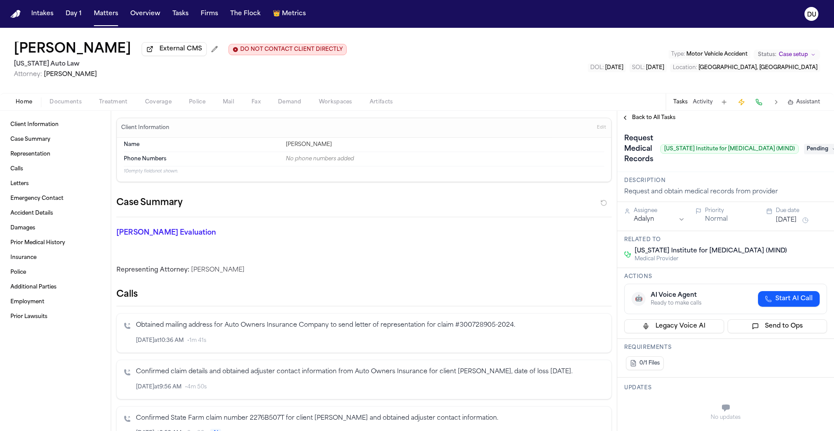
click at [16, 15] on img "Home" at bounding box center [15, 14] width 10 height 8
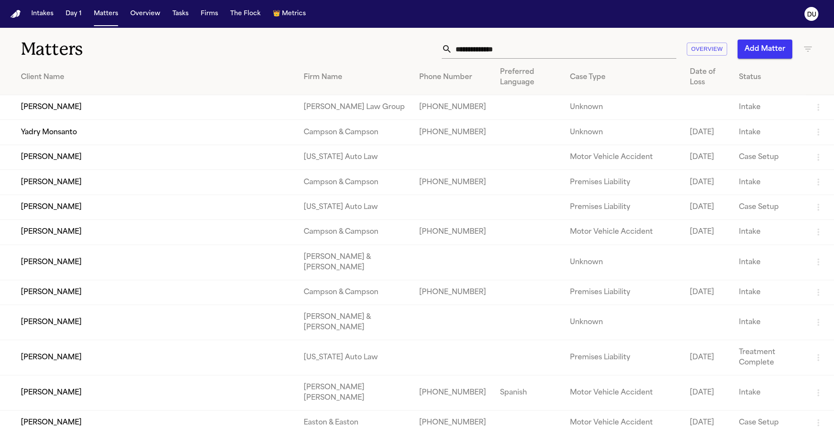
click at [569, 53] on input "text" at bounding box center [564, 49] width 224 height 19
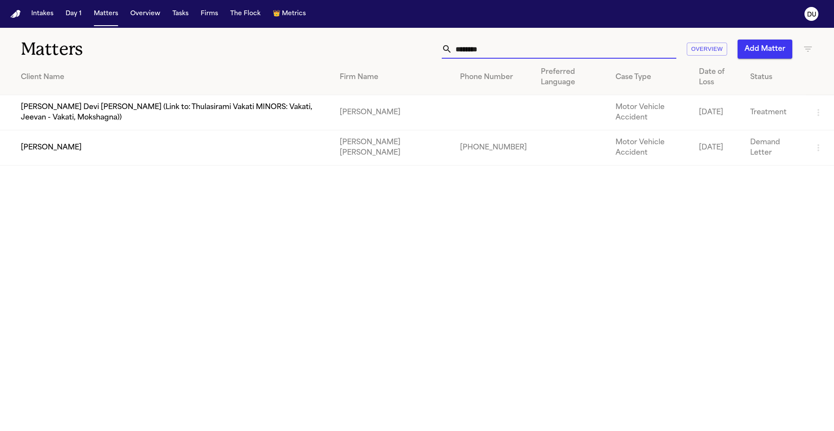
type input "********"
click at [406, 130] on td "[PERSON_NAME] [PERSON_NAME]" at bounding box center [393, 147] width 120 height 35
click at [142, 133] on td "[PERSON_NAME]" at bounding box center [166, 147] width 333 height 35
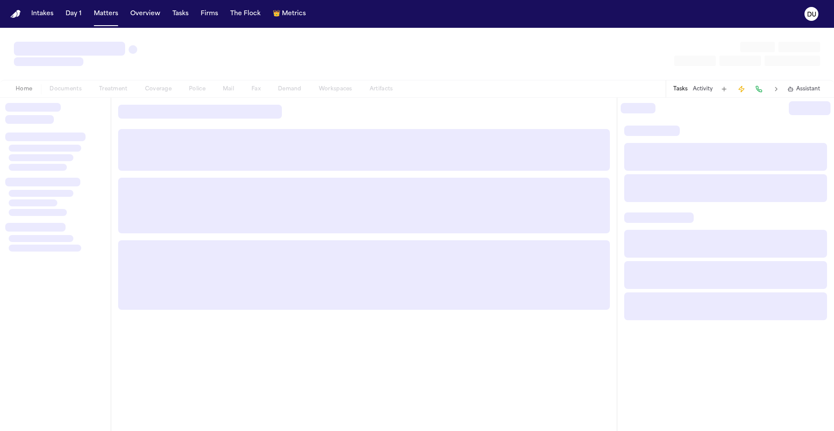
click at [142, 133] on div at bounding box center [363, 150] width 491 height 42
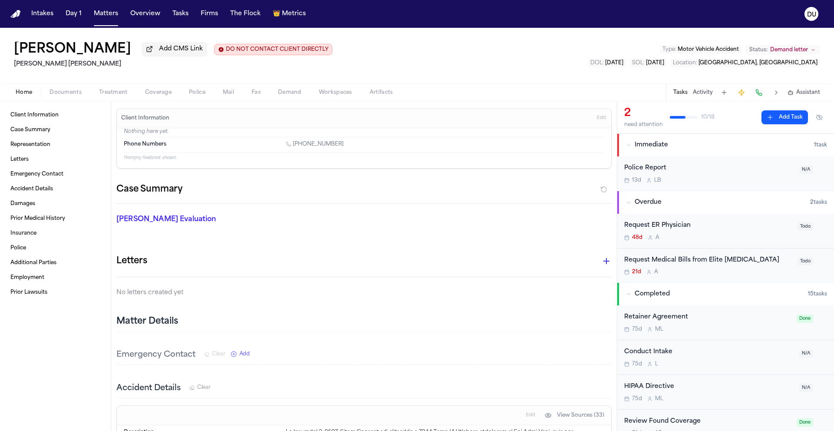
scroll to position [2, 0]
click at [701, 263] on div "Request Medical Bills from Elite [MEDICAL_DATA]" at bounding box center [708, 259] width 168 height 10
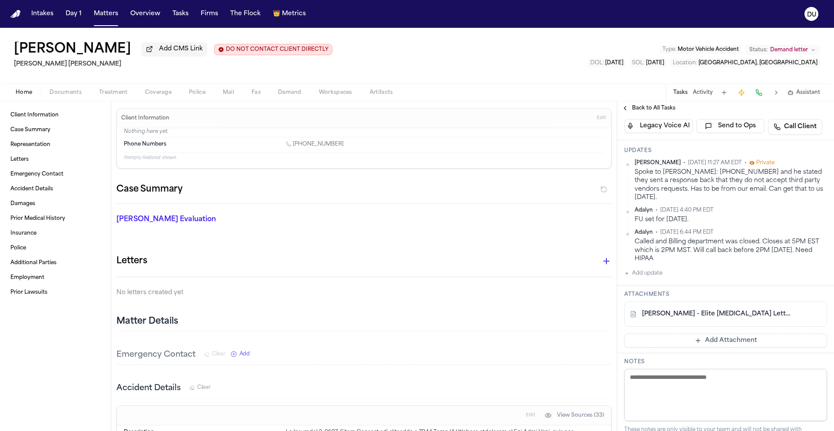
scroll to position [332, 0]
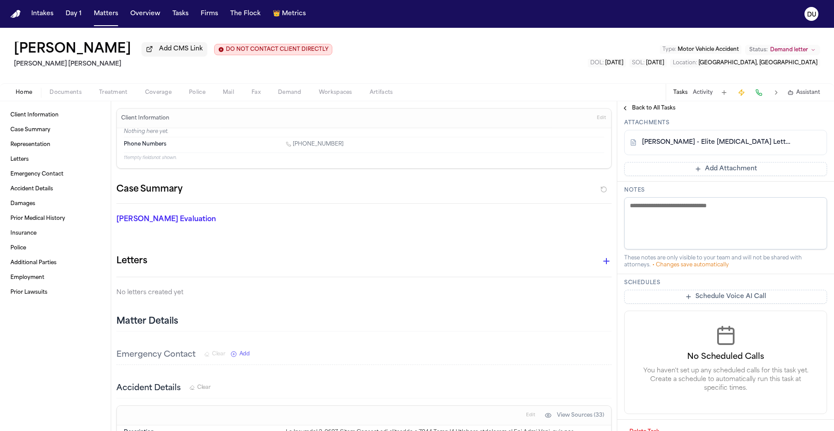
click at [718, 147] on link "[PERSON_NAME] - Elite [MEDICAL_DATA] Letterhead" at bounding box center [717, 142] width 150 height 9
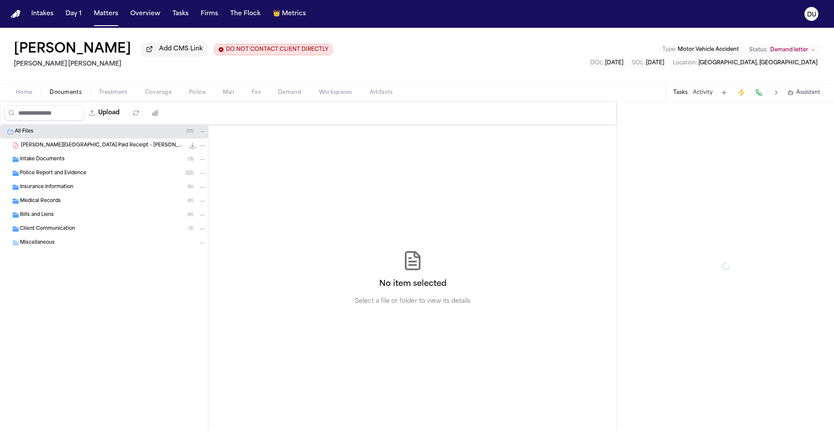
click at [67, 94] on span "Documents" at bounding box center [65, 92] width 32 height 7
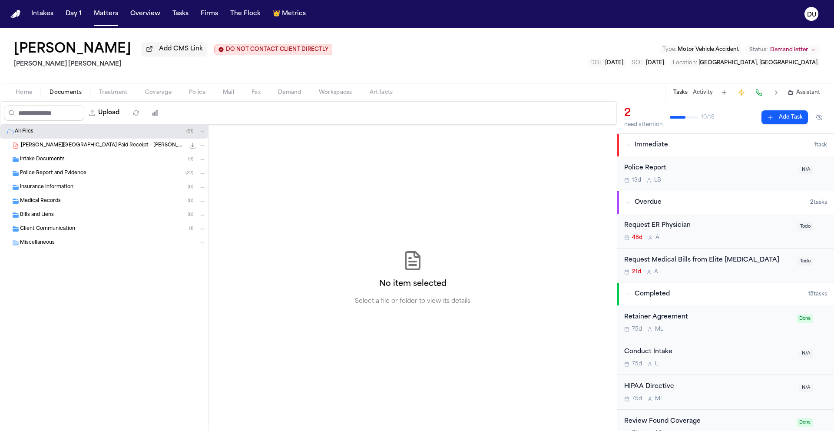
click at [43, 191] on span "Insurance Information" at bounding box center [46, 187] width 53 height 7
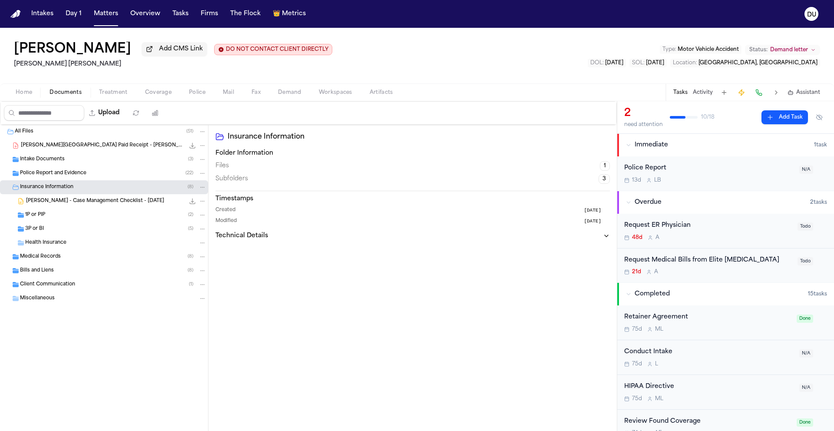
click at [53, 177] on span "Police Report and Evidence" at bounding box center [53, 173] width 66 height 7
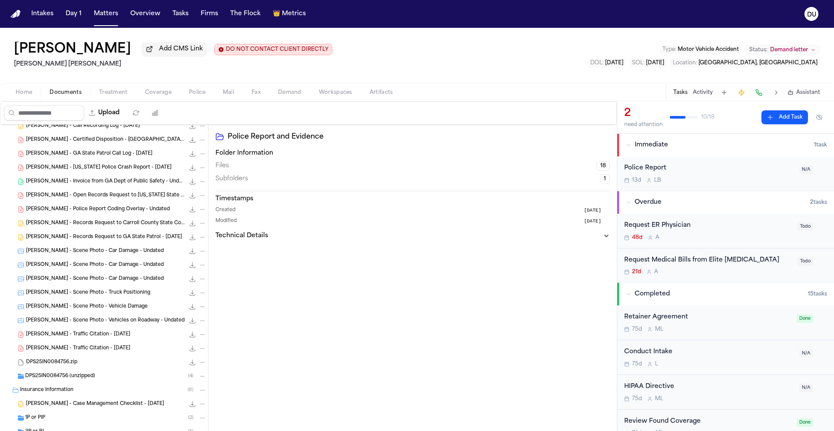
scroll to position [66, 0]
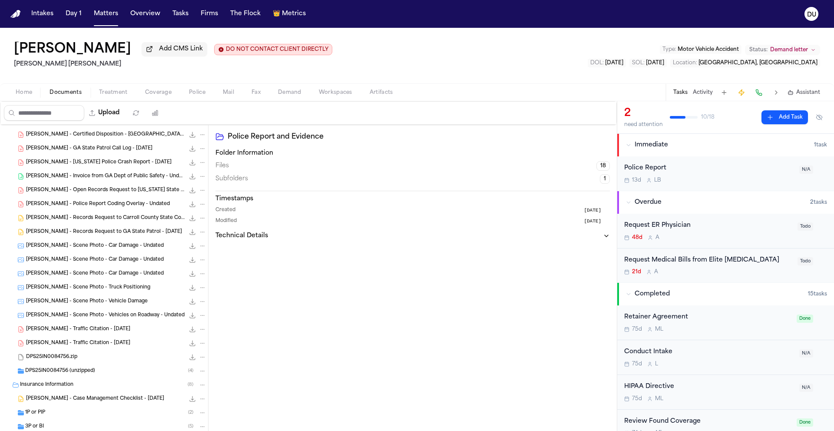
click at [93, 216] on span "[PERSON_NAME] - Records Request to Carroll County State Court - [DATE]" at bounding box center [105, 217] width 158 height 7
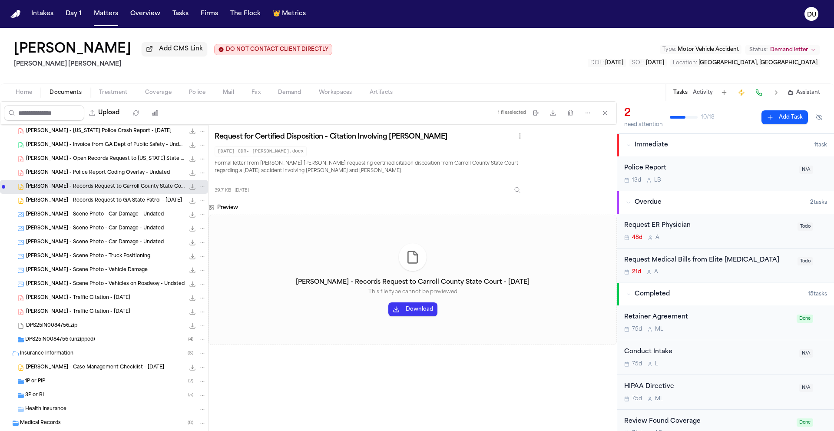
scroll to position [160, 0]
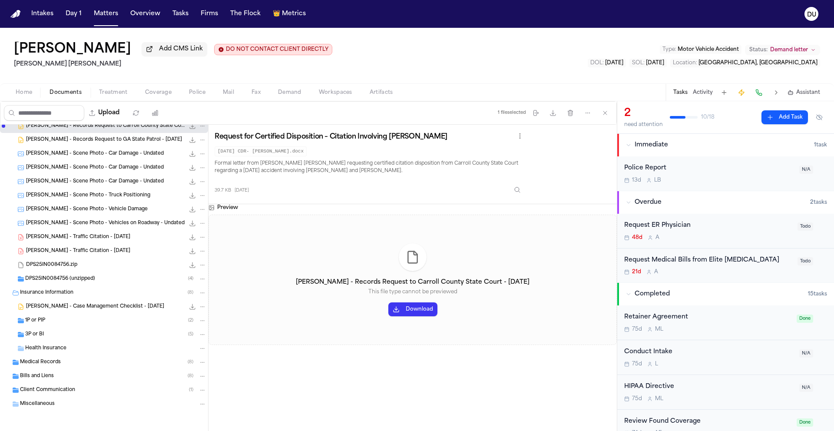
click at [53, 367] on div "Medical Records ( 8 )" at bounding box center [104, 362] width 208 height 14
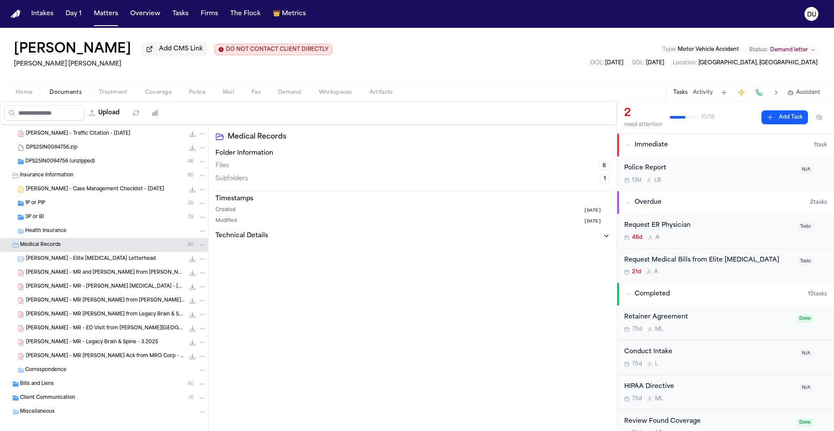
scroll to position [283, 0]
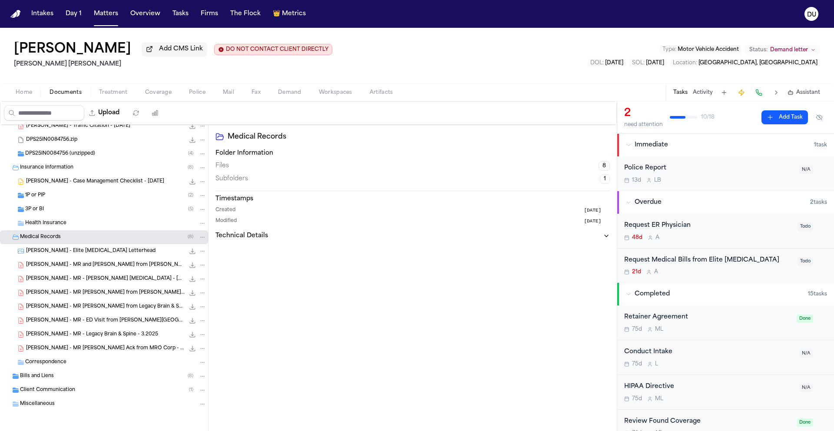
click at [85, 335] on span "[PERSON_NAME] - MR - Legacy Brain & Spine - 3.2025" at bounding box center [92, 334] width 132 height 7
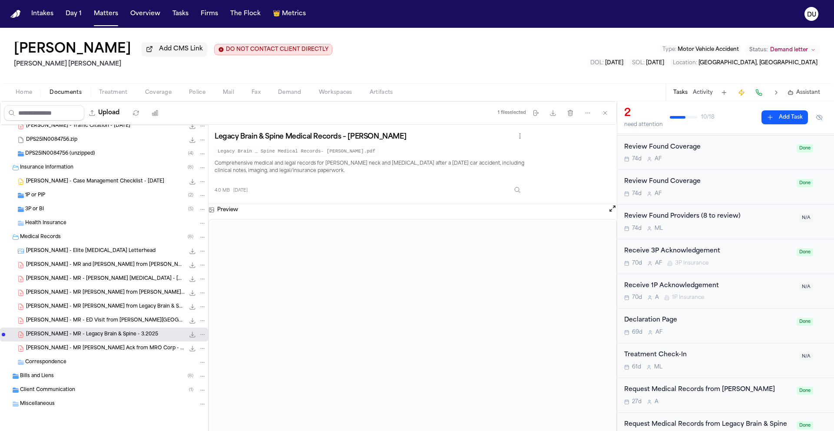
scroll to position [279, 0]
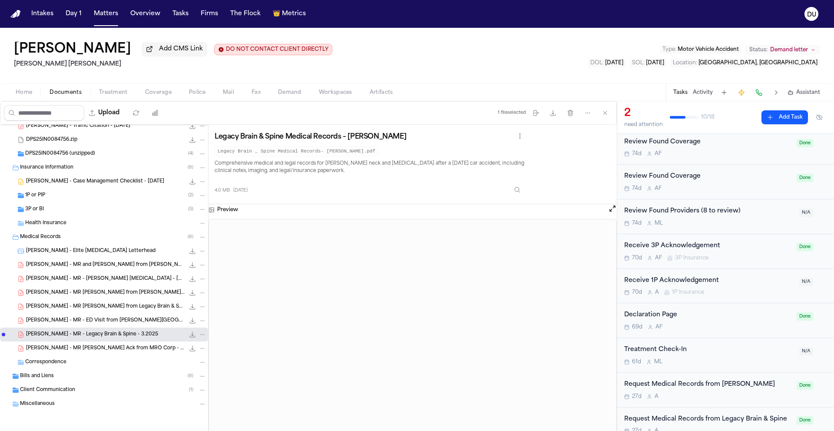
click at [25, 95] on span "Home" at bounding box center [24, 92] width 16 height 7
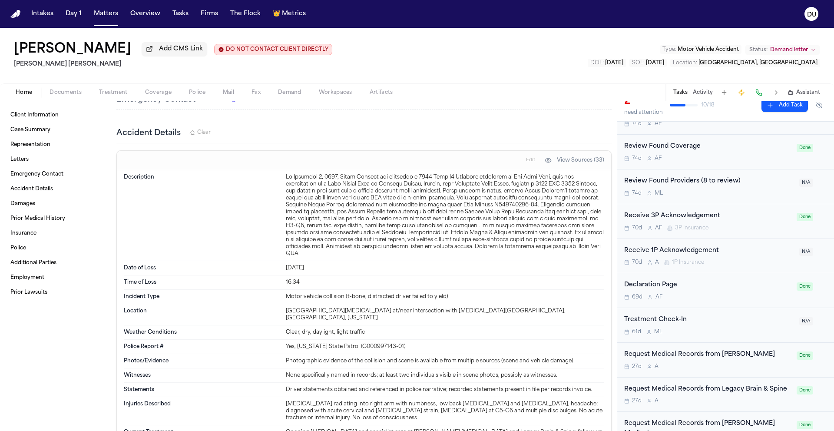
scroll to position [395, 0]
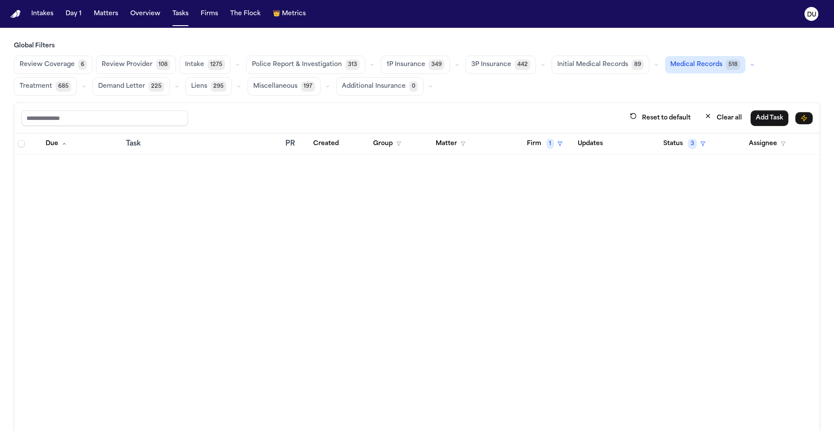
scroll to position [1041, 0]
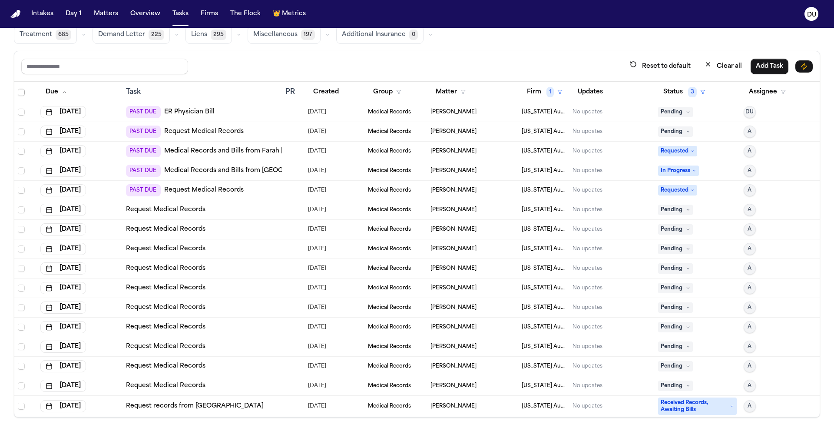
click at [184, 381] on link "Request Medical Records" at bounding box center [165, 385] width 79 height 9
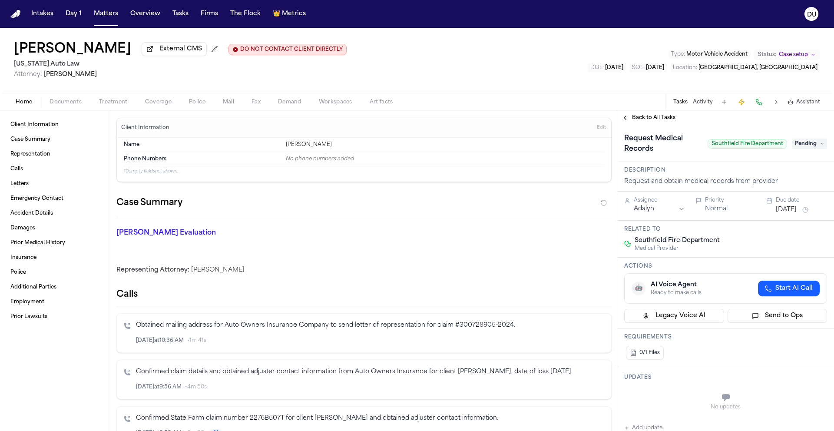
click at [806, 146] on span "Pending" at bounding box center [809, 143] width 35 height 10
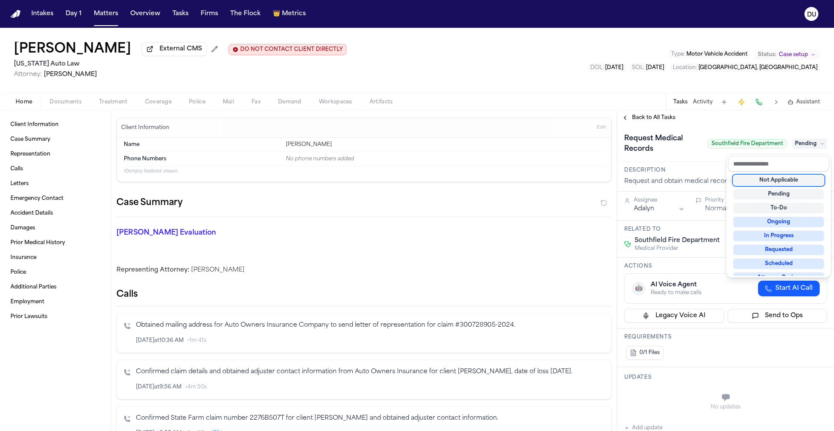
click at [773, 128] on div "Request Medical Records Southfield Fire Department Pending" at bounding box center [725, 143] width 217 height 37
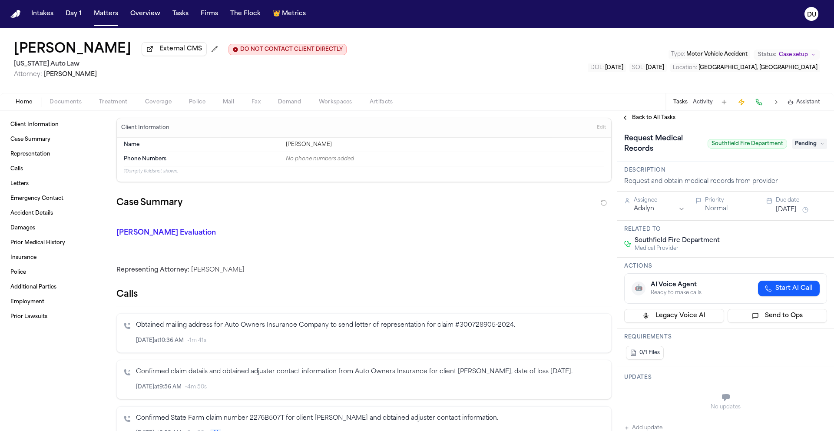
click at [656, 117] on span "Back to All Tasks" at bounding box center [653, 117] width 43 height 7
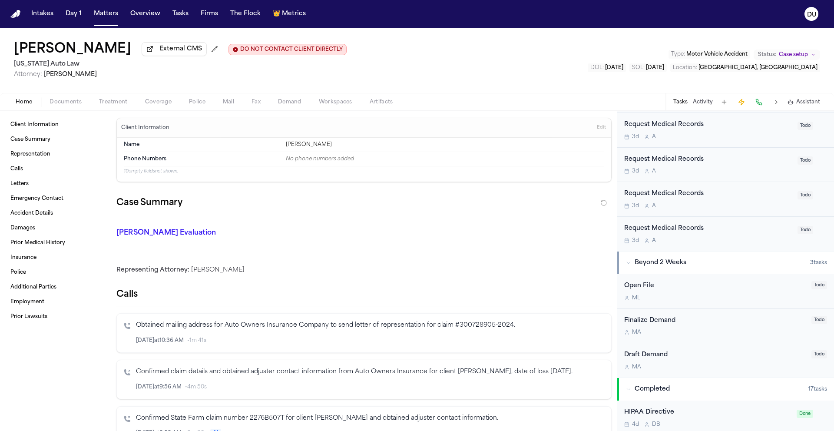
scroll to position [293, 0]
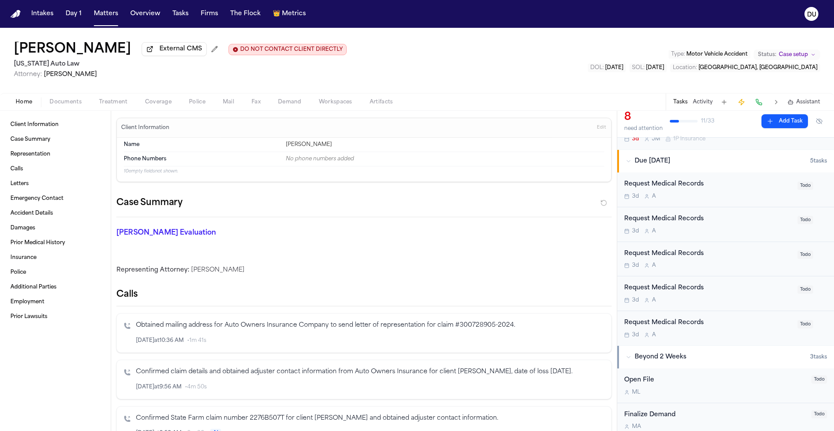
click at [676, 185] on div "Request Medical Records" at bounding box center [708, 184] width 168 height 10
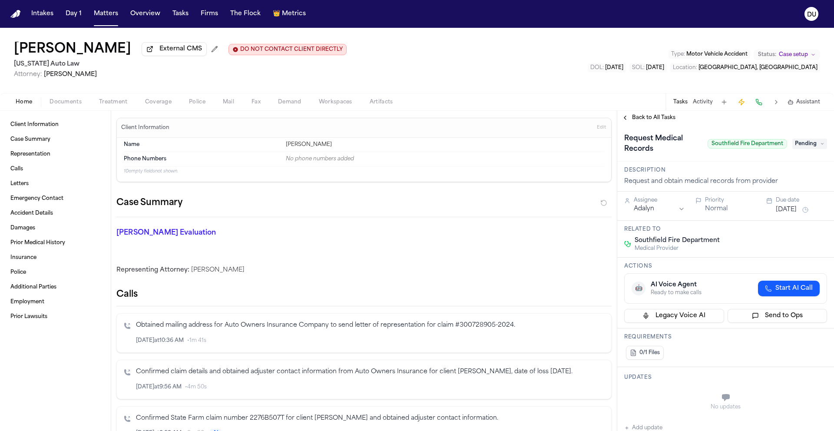
click at [652, 121] on span "Back to All Tasks" at bounding box center [653, 117] width 43 height 7
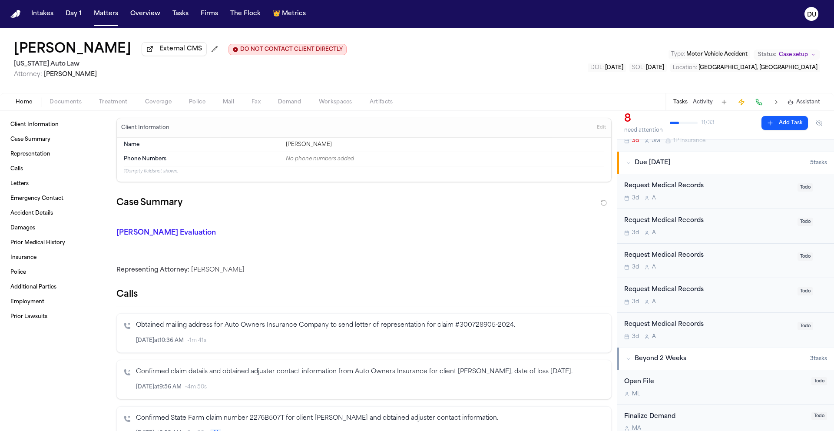
scroll to position [295, 0]
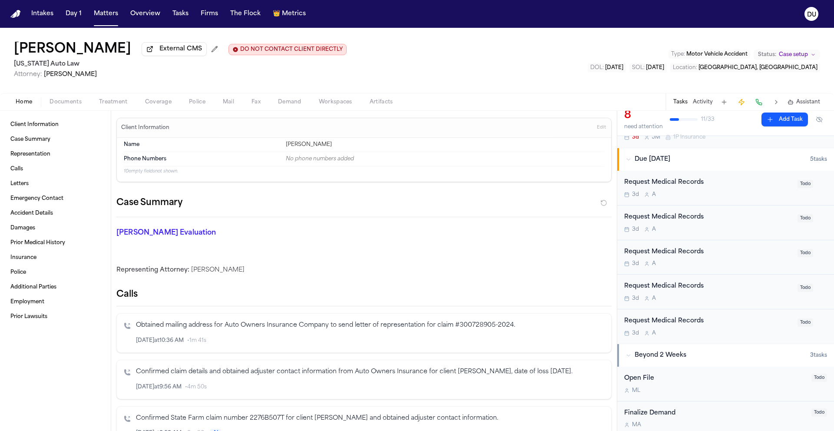
click at [673, 230] on div "3d A" at bounding box center [708, 229] width 168 height 7
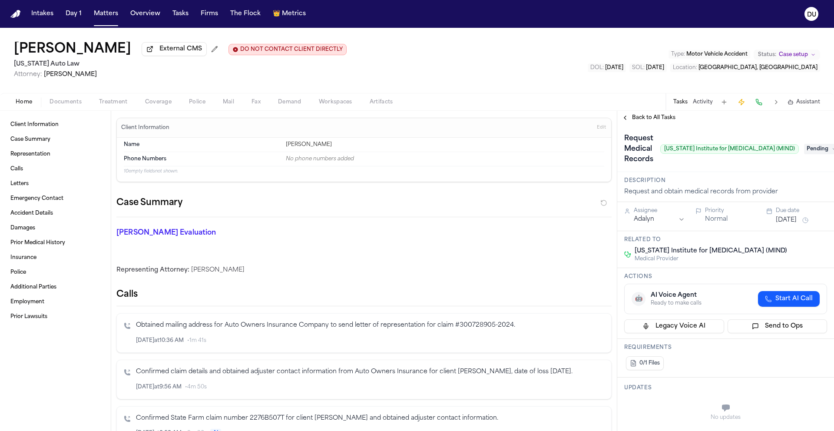
click at [811, 151] on span "Pending" at bounding box center [821, 149] width 35 height 10
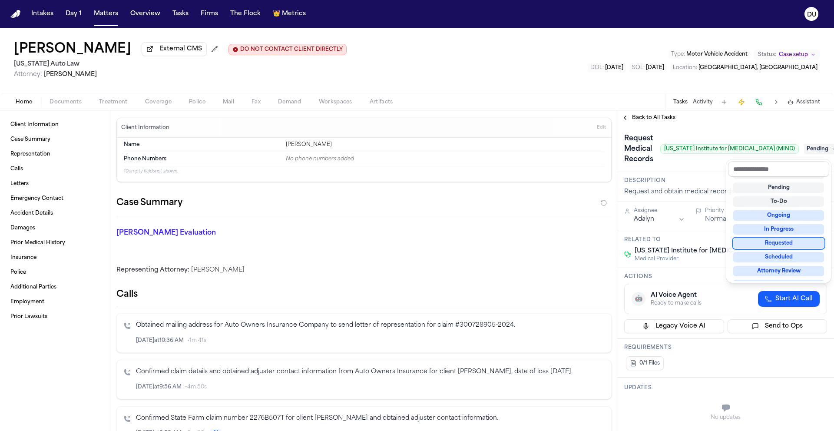
click at [778, 241] on div "Requested" at bounding box center [778, 243] width 91 height 10
click at [715, 128] on div "Request Medical Records Michigan Institute for Neurological Disorders (MIND) Re…" at bounding box center [725, 148] width 217 height 47
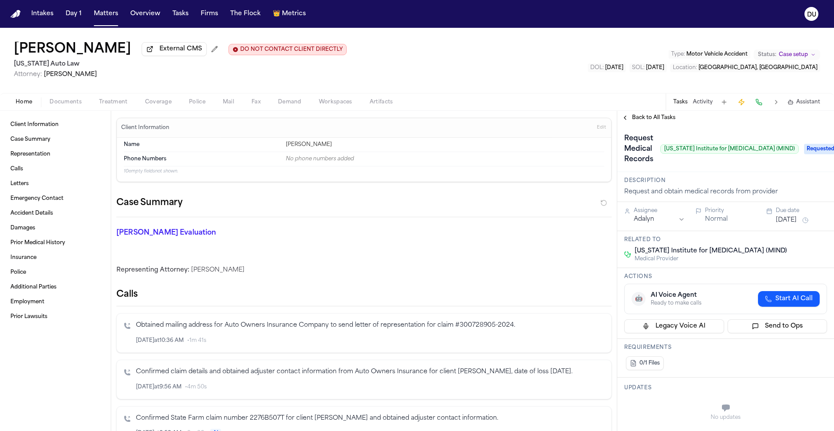
click at [649, 227] on div "Assignee Adalyn Priority Normal Due date Sep 18, 2025" at bounding box center [725, 216] width 217 height 29
click at [651, 223] on html "Intakes Day 1 Matters Overview Tasks Firms The Flock 👑 Metrics DU Chantelle Bon…" at bounding box center [417, 215] width 834 height 431
click at [778, 223] on button "Sep 18, 2025" at bounding box center [785, 220] width 21 height 9
click at [755, 178] on div "Description Request and obtain medical records from provider" at bounding box center [725, 187] width 217 height 30
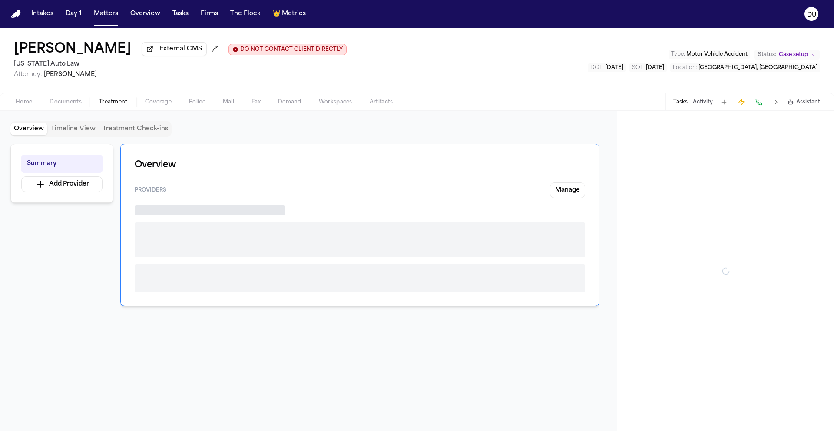
click at [114, 107] on span "button" at bounding box center [113, 106] width 39 height 1
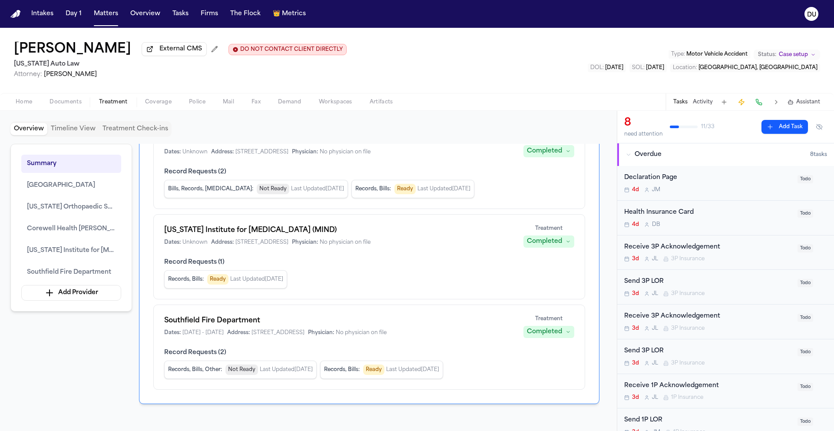
scroll to position [270, 0]
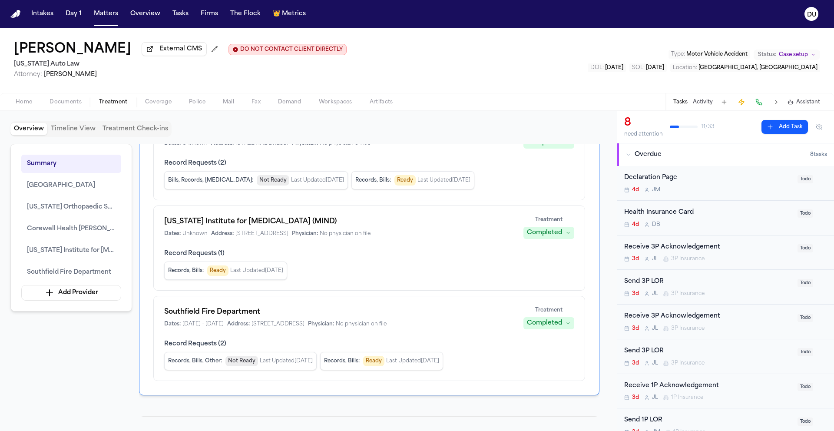
click at [211, 272] on span "Ready" at bounding box center [217, 270] width 21 height 10
click at [556, 237] on div "Completed" at bounding box center [544, 232] width 35 height 9
click at [551, 266] on span "Completed" at bounding box center [538, 267] width 34 height 9
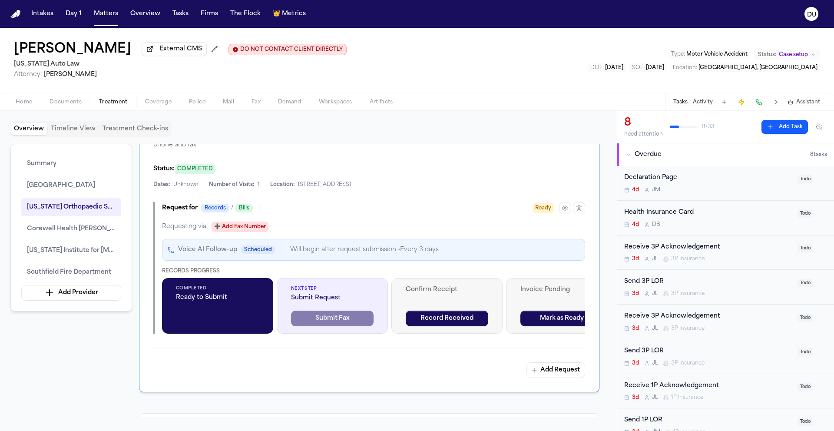
scroll to position [865, 0]
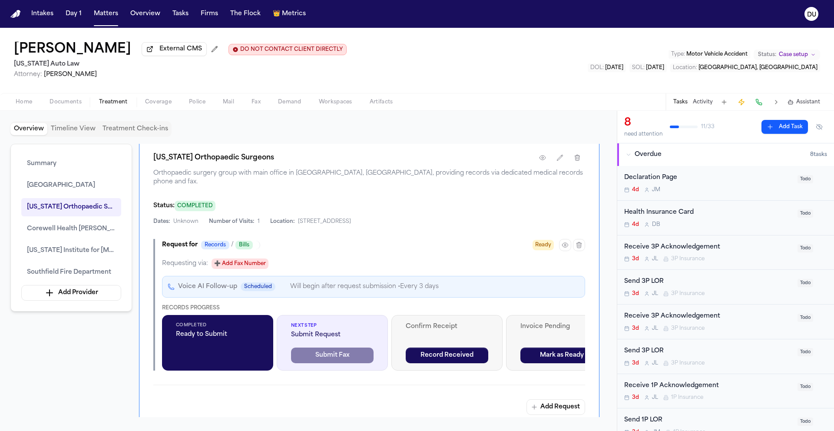
click at [324, 323] on span "Next Step" at bounding box center [332, 325] width 82 height 7
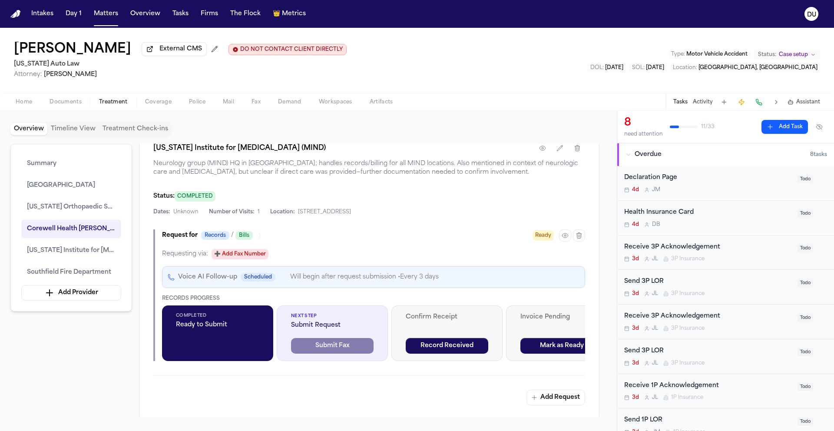
scroll to position [1630, 0]
click at [564, 231] on icon "button" at bounding box center [564, 234] width 7 height 7
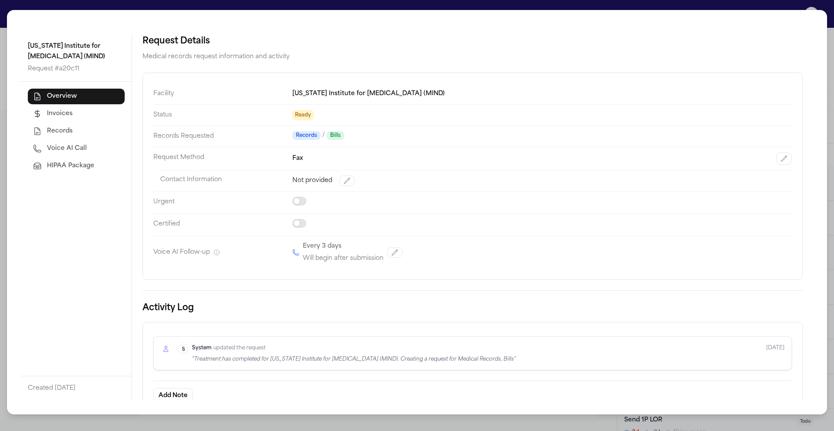
click at [60, 169] on span "HIPAA Package" at bounding box center [70, 165] width 47 height 9
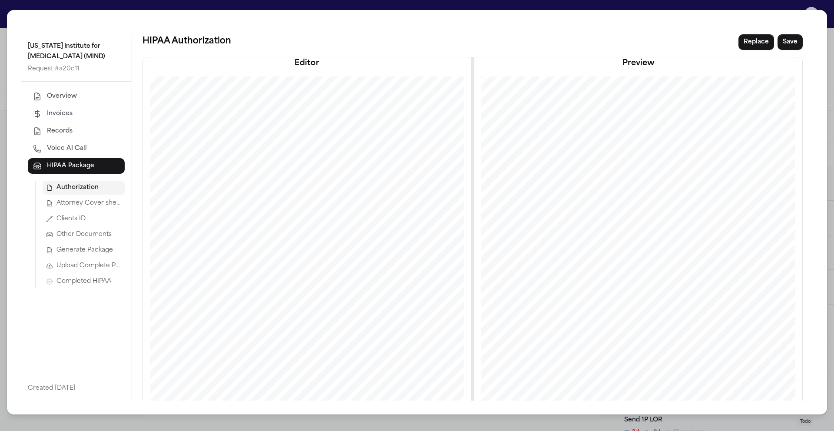
click at [79, 281] on span "Completed HIPAA" at bounding box center [83, 281] width 55 height 9
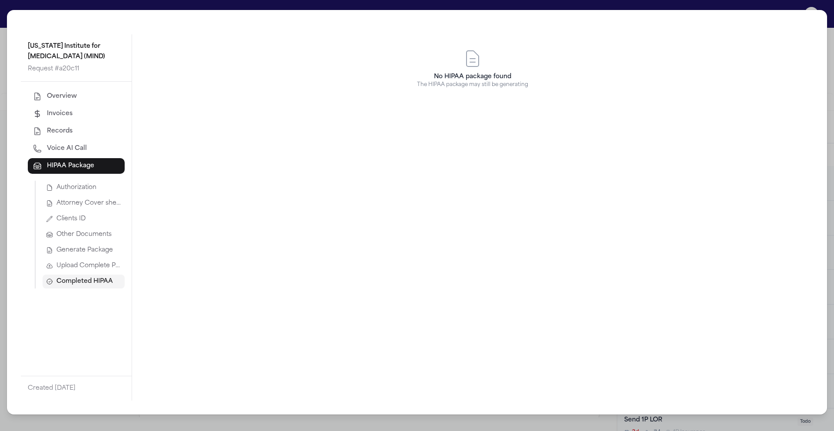
click at [89, 269] on span "Upload Complete Package" at bounding box center [88, 265] width 65 height 9
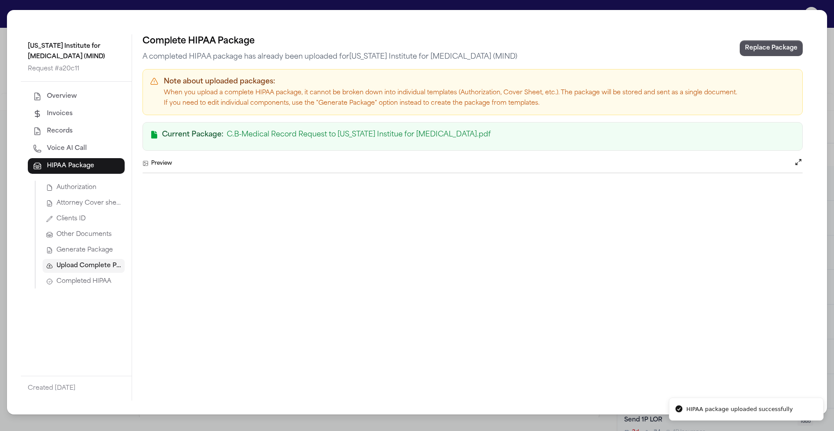
click at [79, 281] on span "Completed HIPAA" at bounding box center [83, 281] width 55 height 9
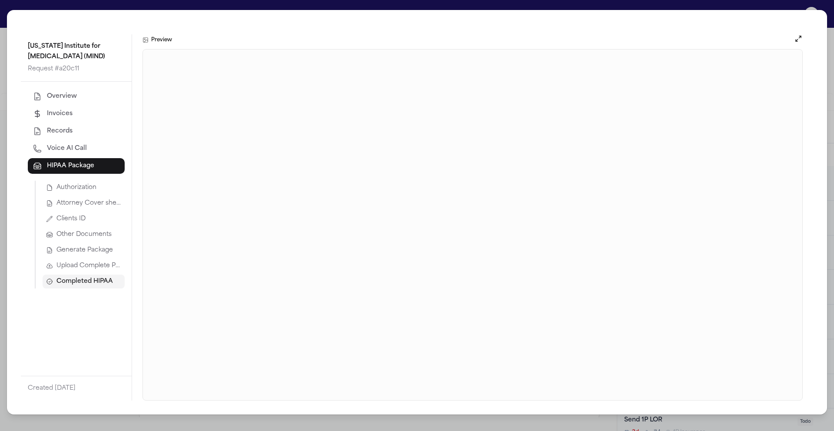
click at [61, 101] on span "Overview" at bounding box center [62, 96] width 30 height 9
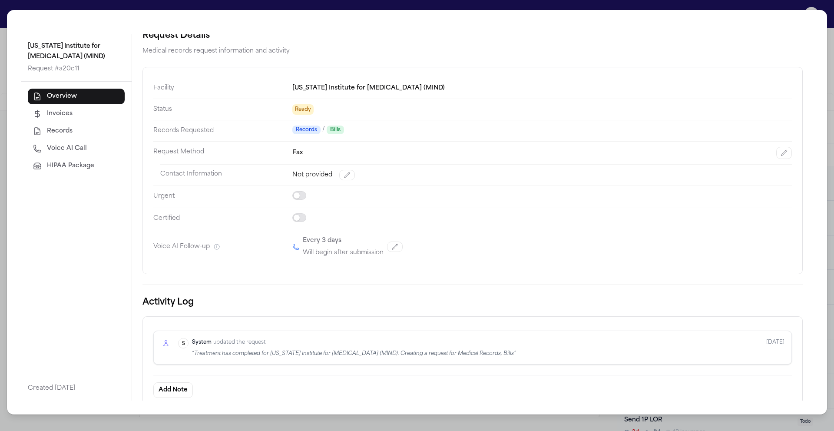
scroll to position [12, 0]
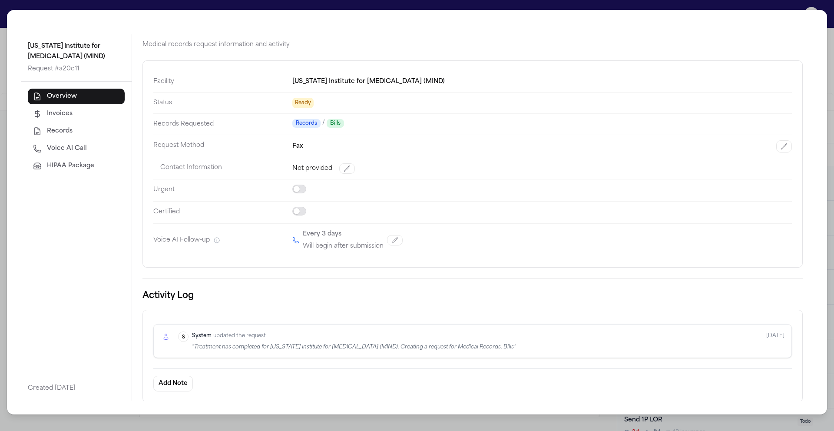
click at [21, 7] on div "Michigan Institute for Neurological Disorders (MIND) Request # a20c11 Overview …" at bounding box center [417, 215] width 834 height 431
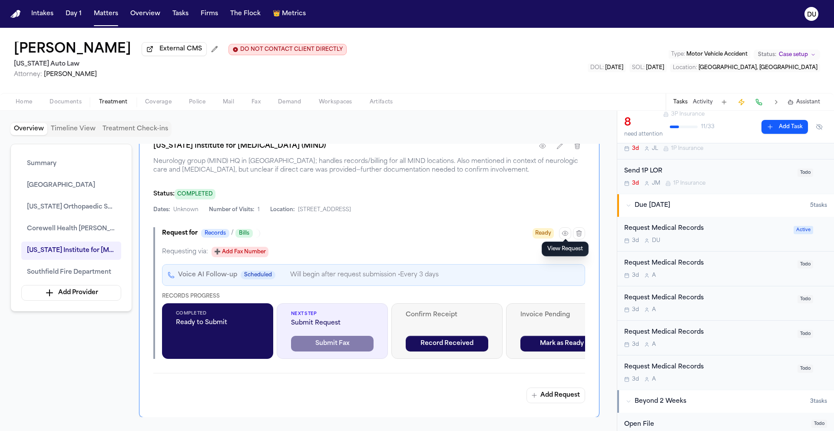
scroll to position [247, 0]
click at [689, 231] on div "Request Medical Records" at bounding box center [706, 230] width 164 height 10
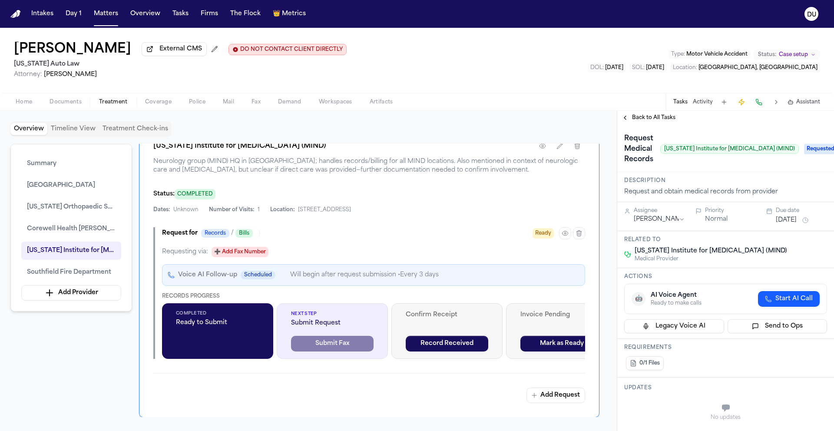
scroll to position [14, 0]
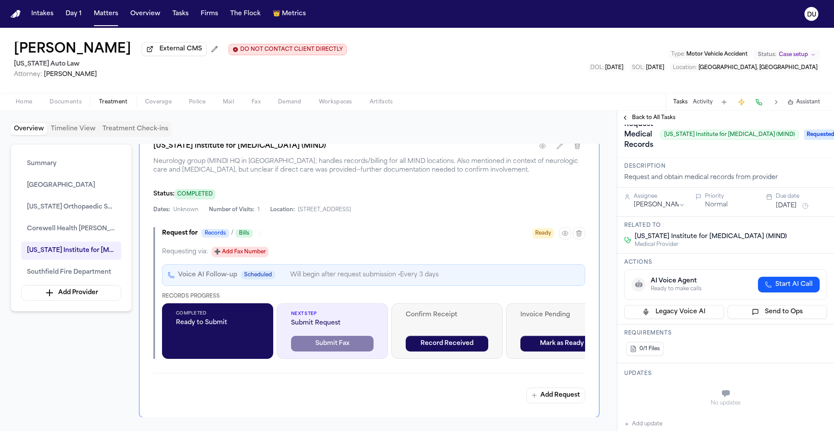
click at [819, 135] on span "Requested" at bounding box center [821, 134] width 35 height 10
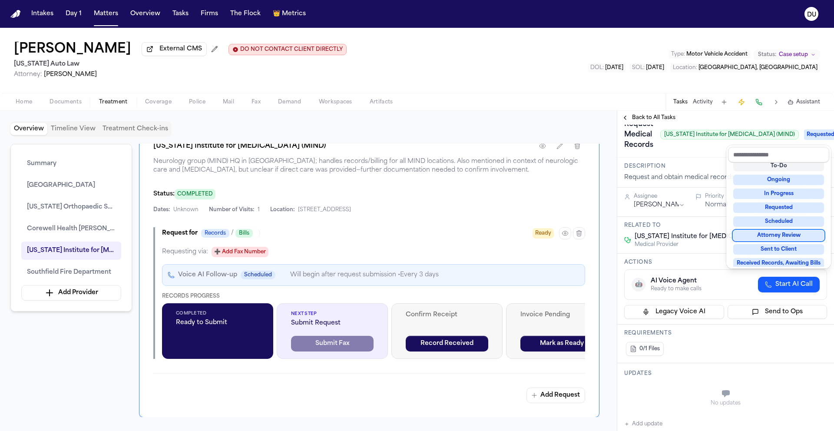
scroll to position [125, 0]
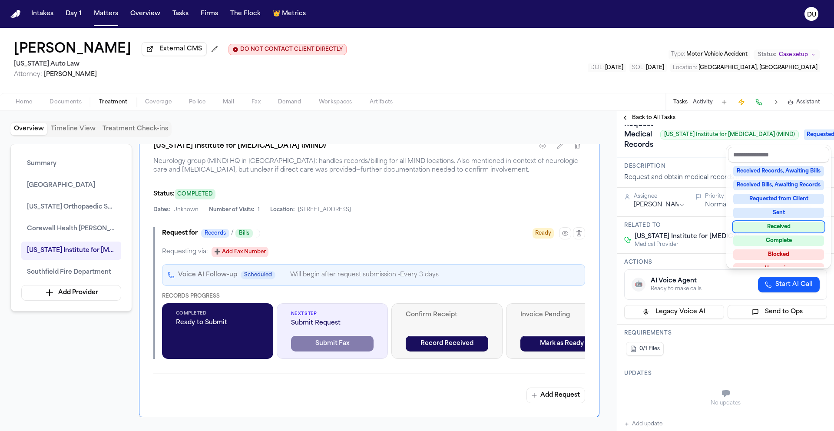
click at [775, 232] on div "Not Applicable Pending To-Do Ongoing In Progress Requested Scheduled Attorney R…" at bounding box center [778, 214] width 101 height 104
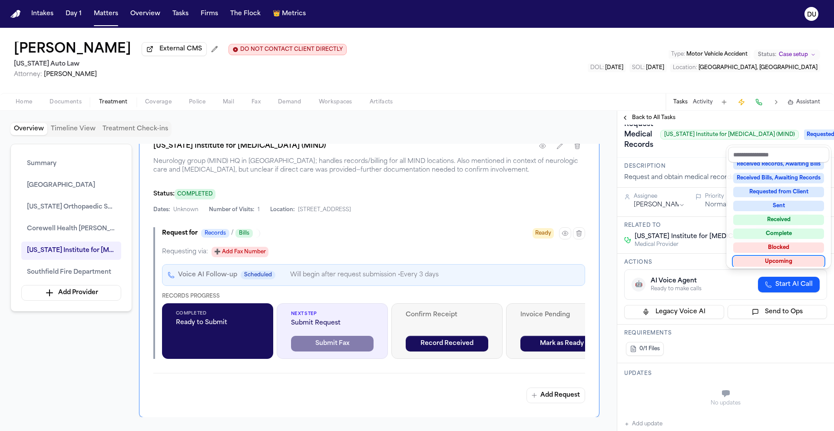
click at [691, 393] on div "**********" at bounding box center [725, 437] width 217 height 655
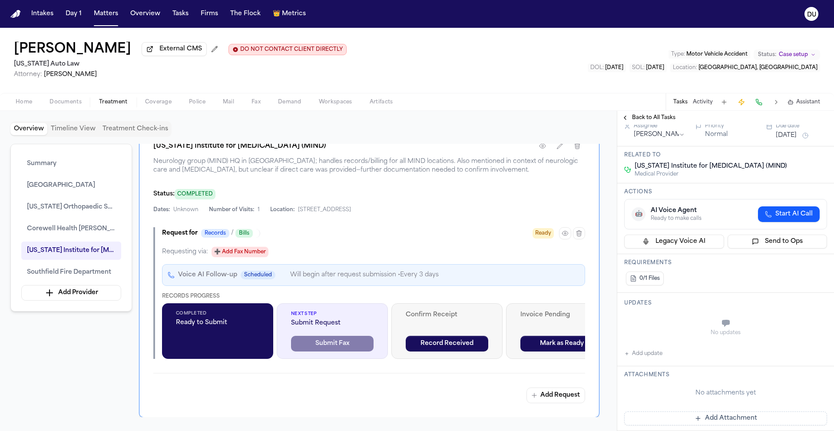
scroll to position [86, 0]
click at [636, 373] on h3 "Attachments" at bounding box center [725, 373] width 203 height 7
click at [649, 355] on button "Add update" at bounding box center [643, 352] width 38 height 10
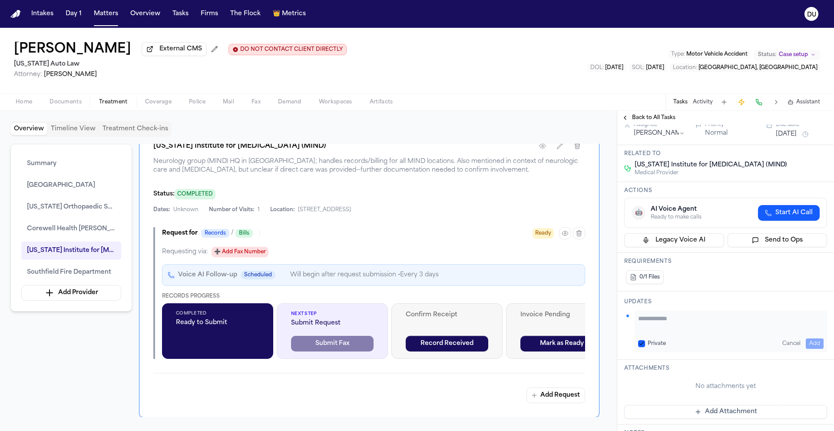
click at [676, 331] on textarea "Add your update" at bounding box center [730, 322] width 185 height 17
type textarea "**********"
click at [805, 340] on button "Add" at bounding box center [814, 343] width 18 height 10
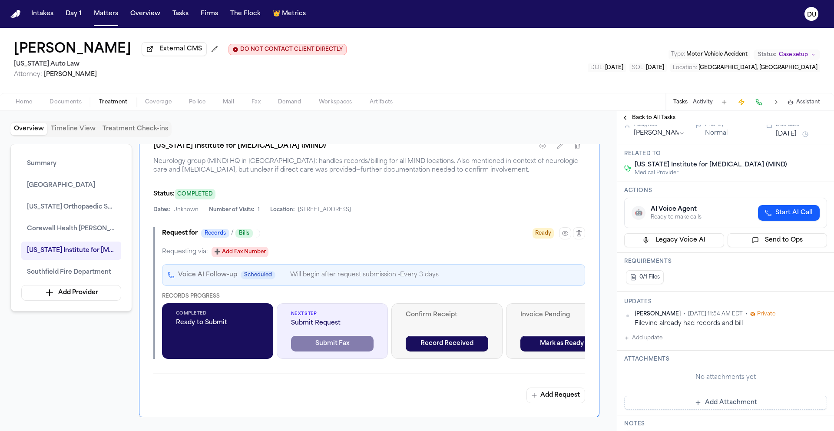
click at [649, 114] on div "Back to All Tasks" at bounding box center [725, 118] width 217 height 14
click at [648, 118] on span "Back to All Tasks" at bounding box center [653, 117] width 43 height 7
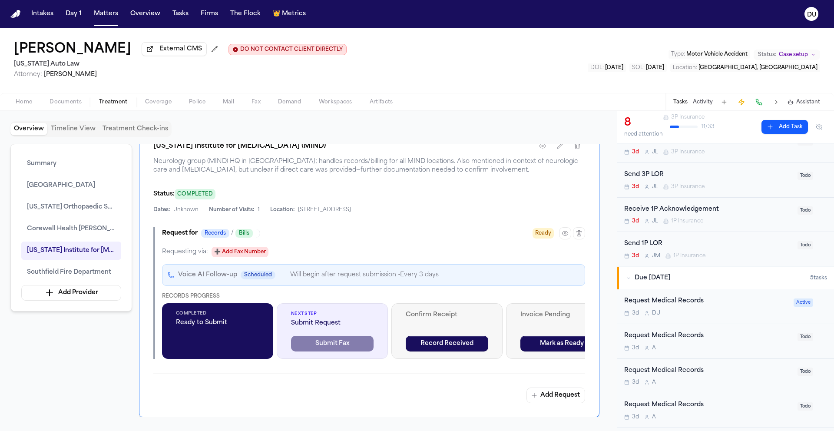
scroll to position [234, 0]
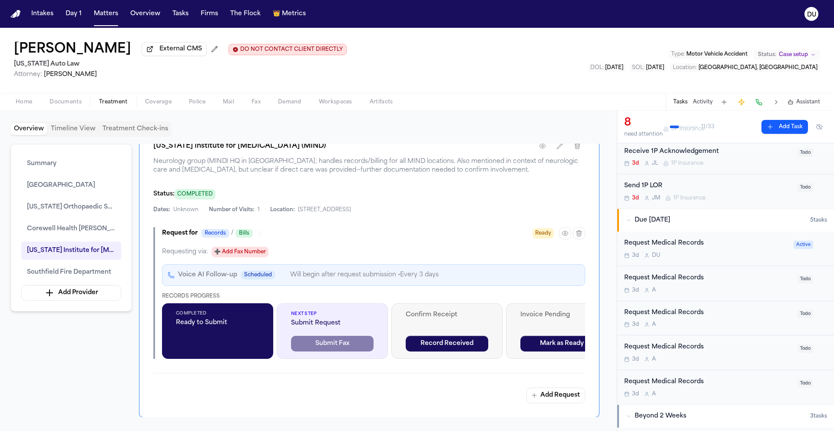
click at [676, 244] on div "Request Medical Records" at bounding box center [706, 243] width 164 height 10
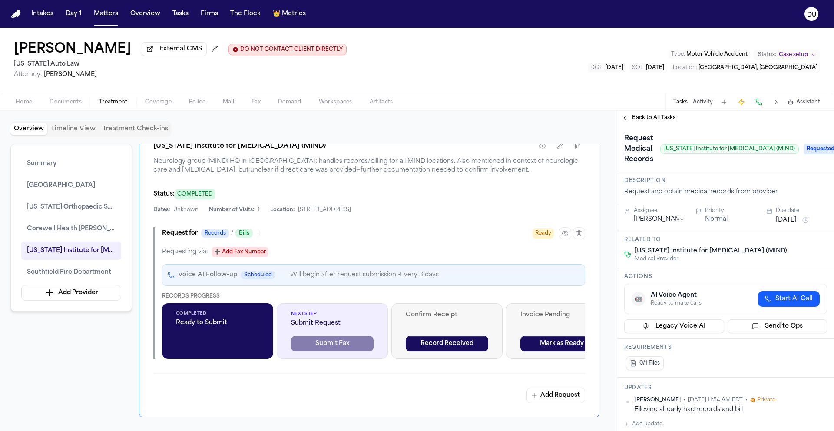
click at [820, 151] on span "Requested" at bounding box center [821, 149] width 35 height 10
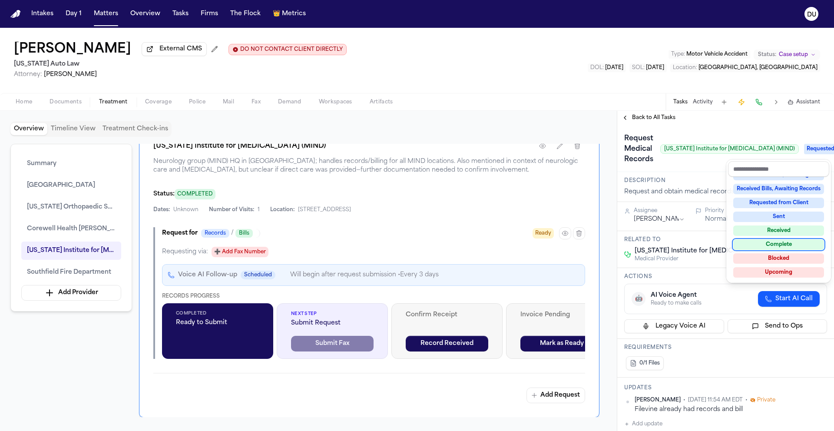
click at [778, 246] on div "Complete" at bounding box center [778, 244] width 91 height 10
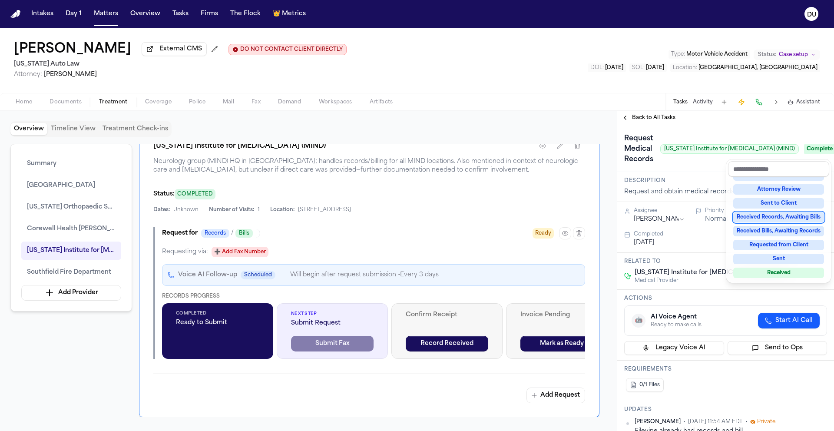
click at [637, 122] on div "**********" at bounding box center [725, 271] width 217 height 320
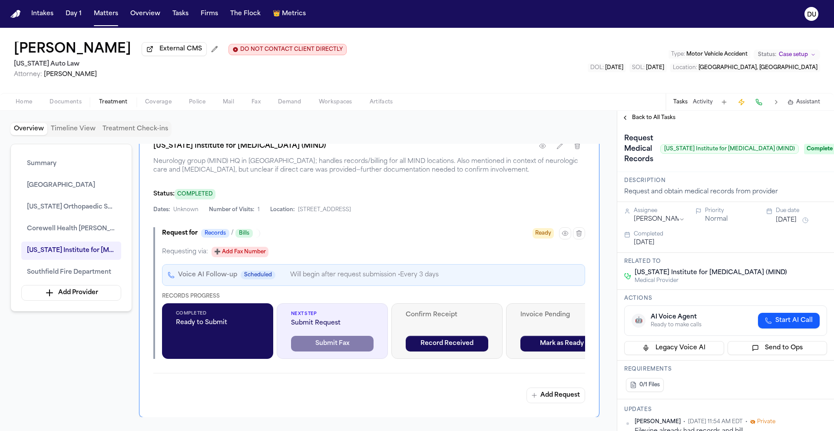
click at [643, 120] on span "Back to All Tasks" at bounding box center [653, 117] width 43 height 7
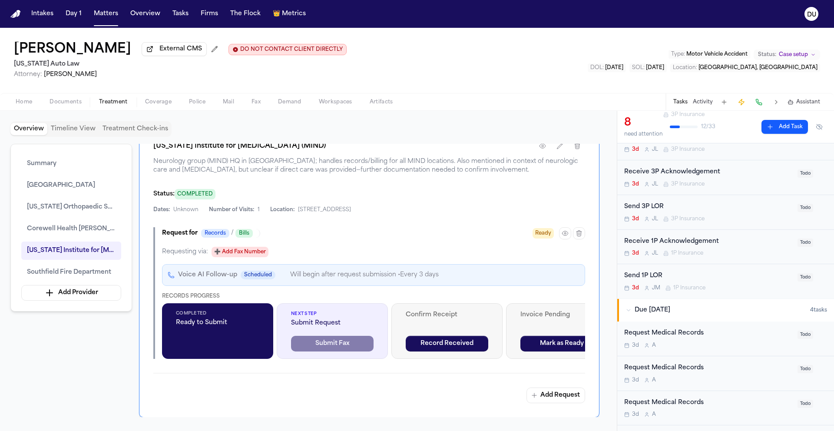
scroll to position [149, 0]
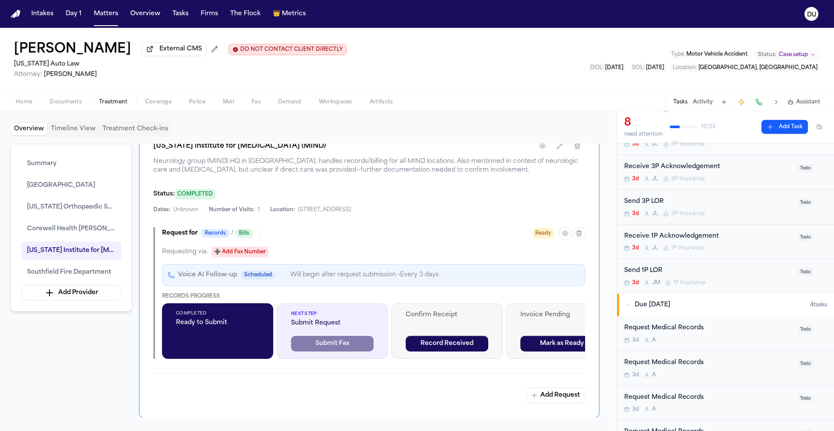
click at [671, 391] on div "Request Medical Records 3d A Todo" at bounding box center [725, 402] width 217 height 35
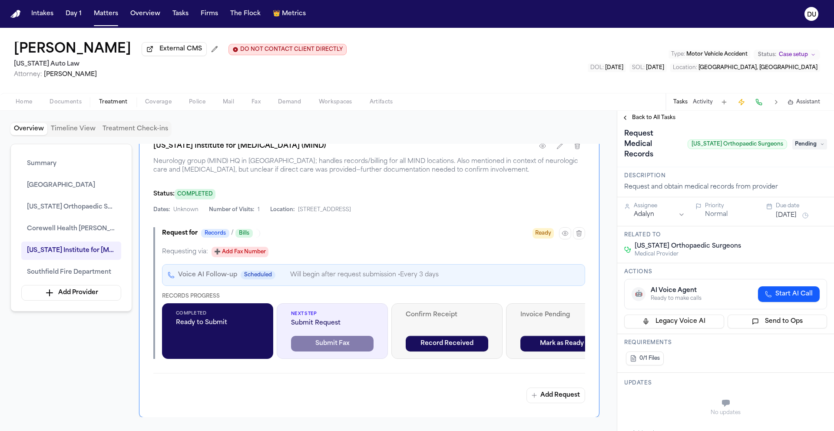
scroll to position [6, 0]
click at [820, 145] on icon at bounding box center [822, 143] width 4 height 4
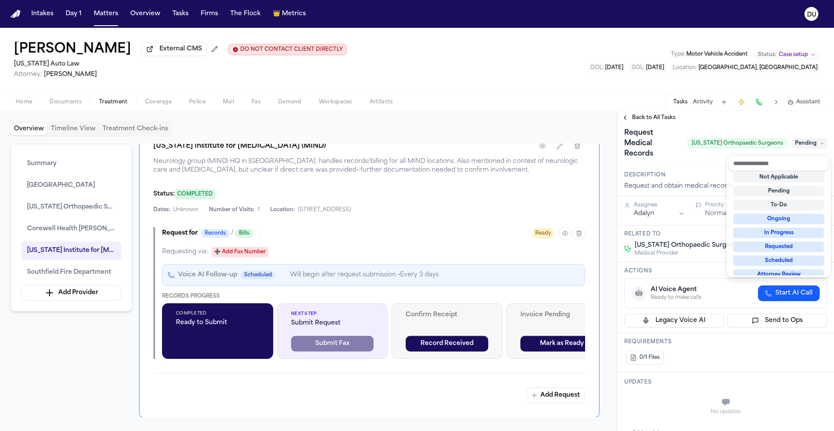
scroll to position [0, 0]
click at [782, 178] on div "Not Applicable" at bounding box center [778, 180] width 91 height 10
click at [820, 145] on div "Request Medical Records Michigan Orthopaedic Surgeons Not Applicable" at bounding box center [725, 142] width 217 height 47
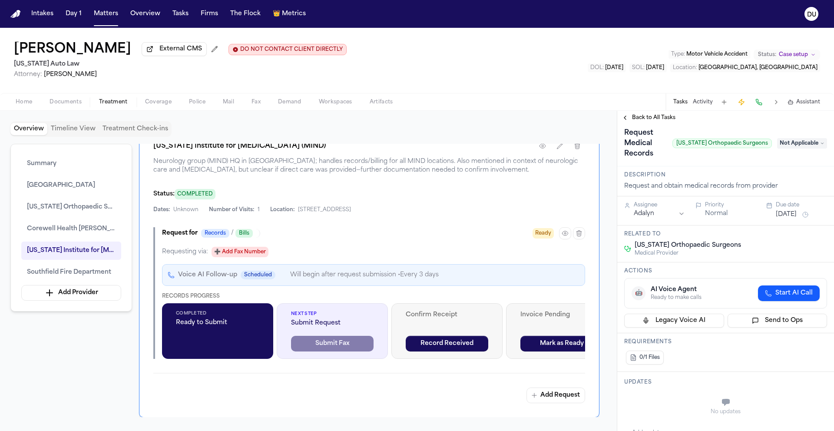
click at [820, 145] on icon at bounding box center [822, 143] width 4 height 4
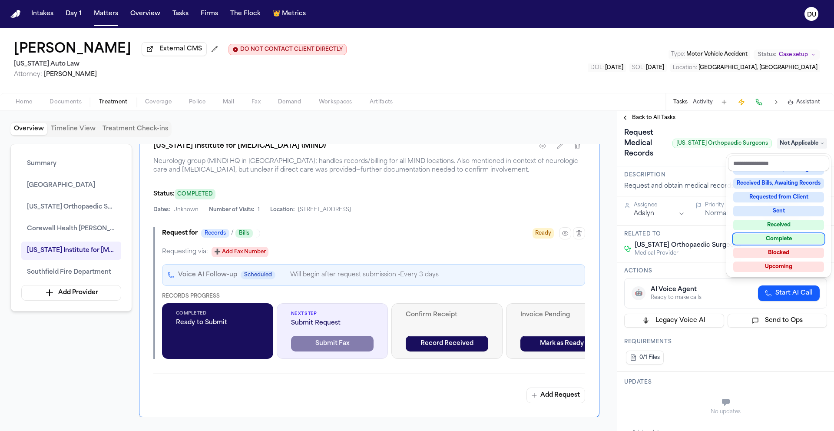
click at [787, 236] on div "Complete" at bounding box center [778, 239] width 91 height 10
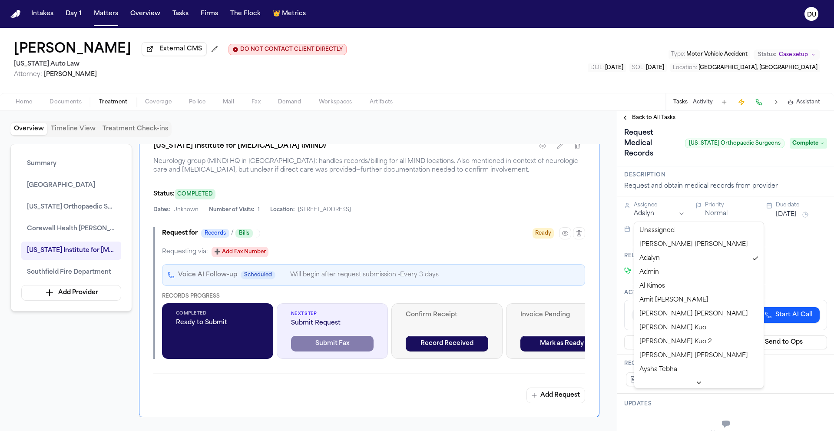
click at [659, 214] on html "Intakes Day 1 Matters Overview Tasks Firms The Flock 👑 Metrics DU Chantelle Bon…" at bounding box center [417, 215] width 834 height 431
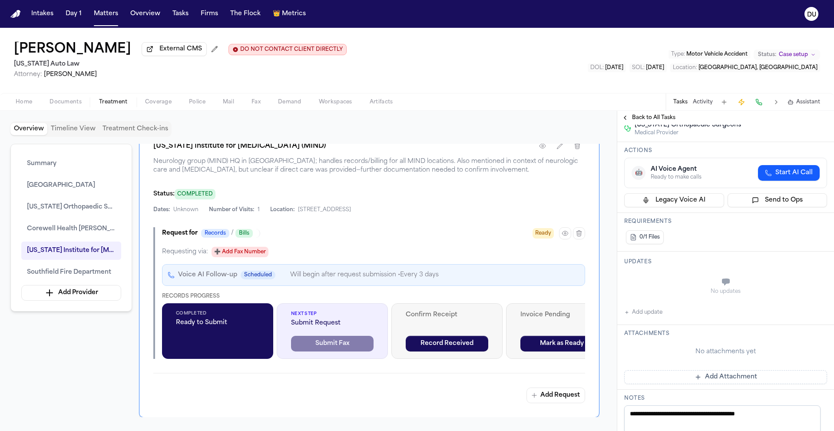
scroll to position [149, 0]
click at [681, 277] on div "No updates" at bounding box center [725, 284] width 203 height 31
click at [636, 319] on div "Updates No updates Add update" at bounding box center [725, 286] width 217 height 73
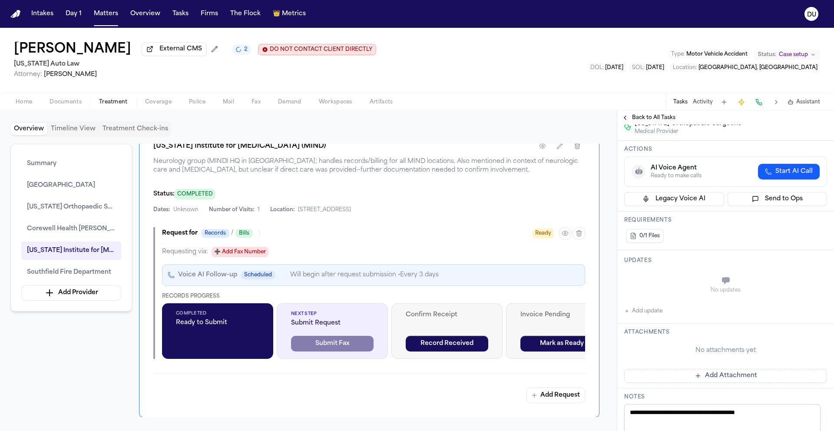
click at [647, 314] on button "Add update" at bounding box center [643, 311] width 38 height 10
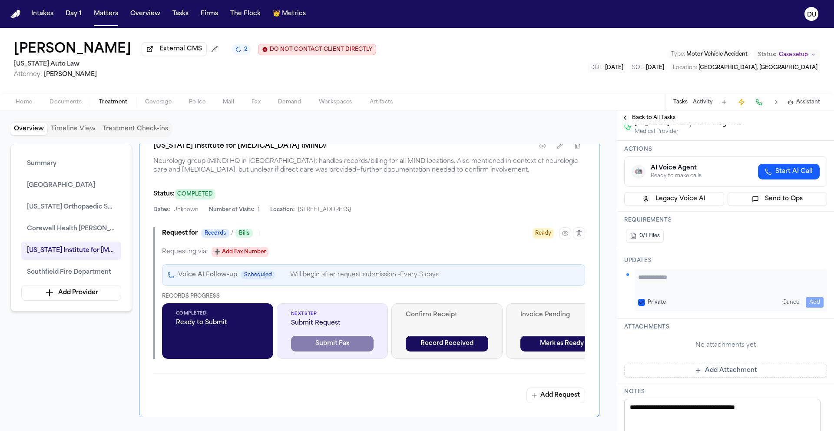
click at [682, 289] on textarea "Add your update" at bounding box center [730, 281] width 185 height 17
type textarea "**********"
click at [810, 302] on button "Add" at bounding box center [814, 302] width 18 height 10
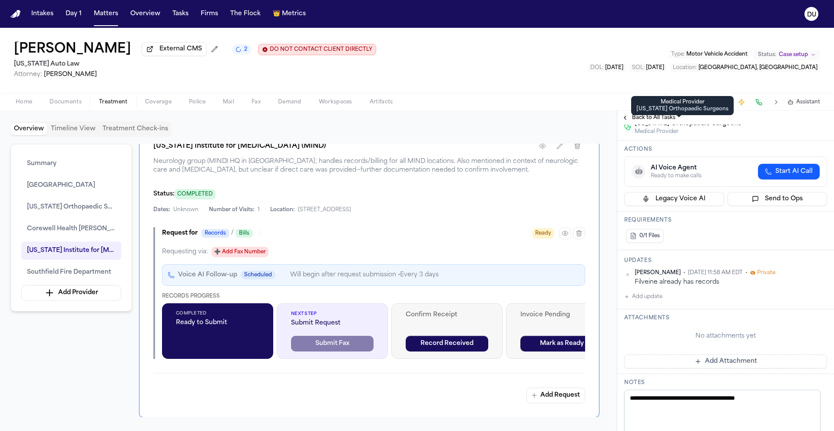
click at [637, 121] on span "Back to All Tasks" at bounding box center [653, 117] width 43 height 7
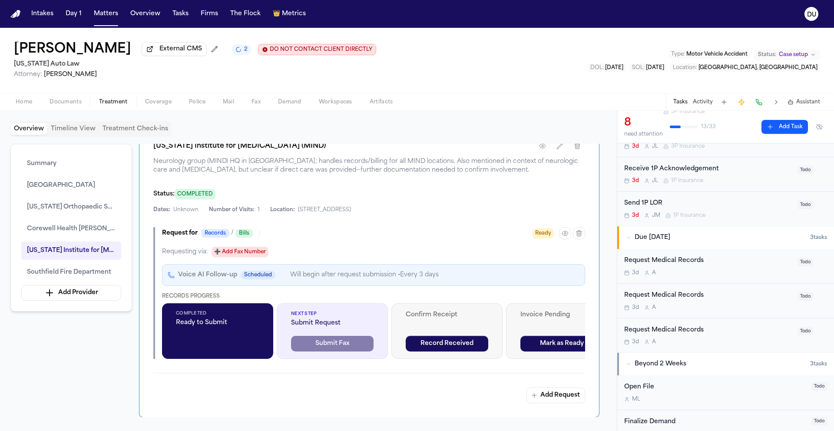
scroll to position [313, 0]
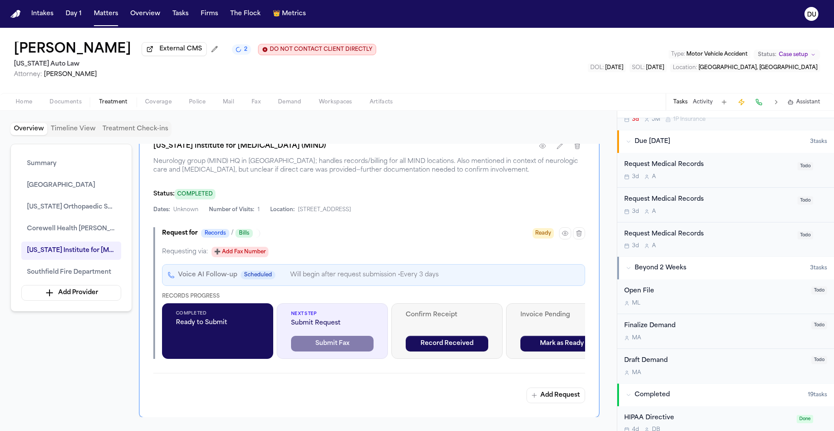
click at [686, 241] on div "Request Medical Records 3d A" at bounding box center [708, 239] width 168 height 20
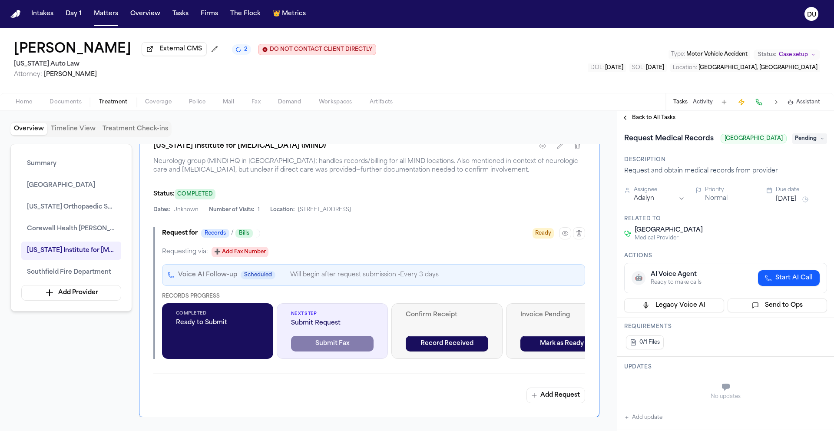
click at [810, 145] on div "Request Medical Records Corewell Health Care Center Pending" at bounding box center [725, 139] width 203 height 14
click at [811, 144] on span "Pending" at bounding box center [809, 138] width 35 height 10
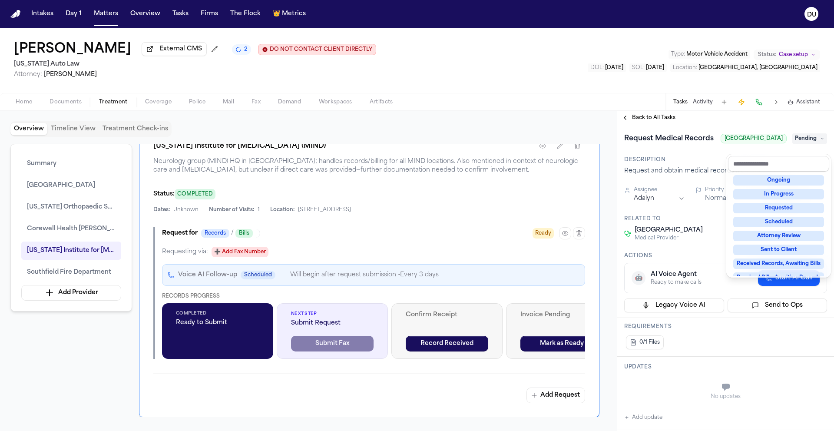
scroll to position [135, 0]
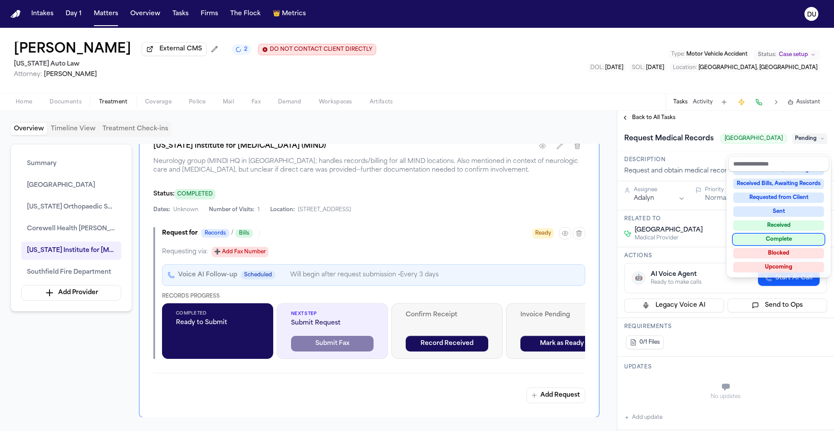
click at [786, 237] on div "Complete" at bounding box center [778, 239] width 91 height 10
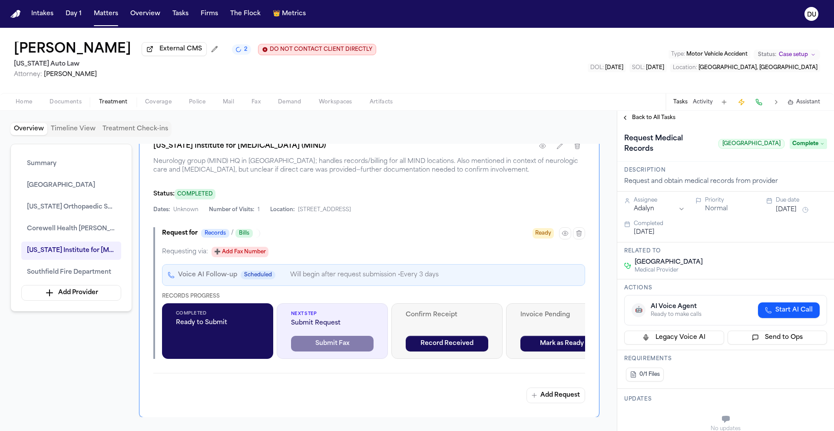
click at [669, 212] on html "Intakes Day 1 Matters Overview Tasks Firms The Flock 👑 Metrics DU Chantelle Bon…" at bounding box center [417, 215] width 834 height 431
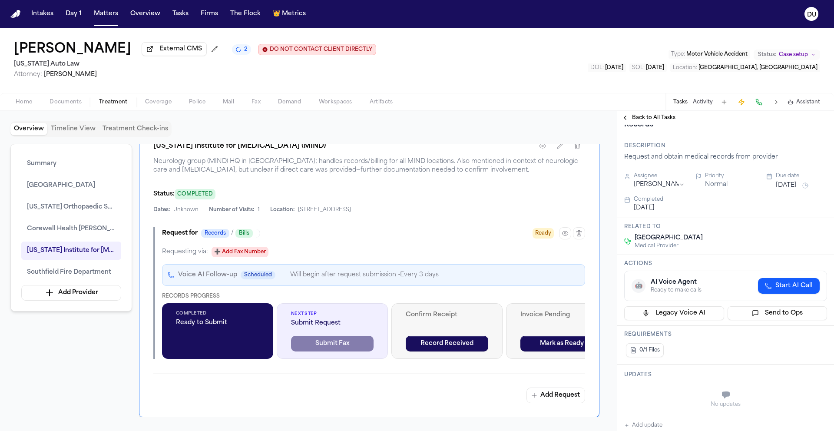
scroll to position [76, 0]
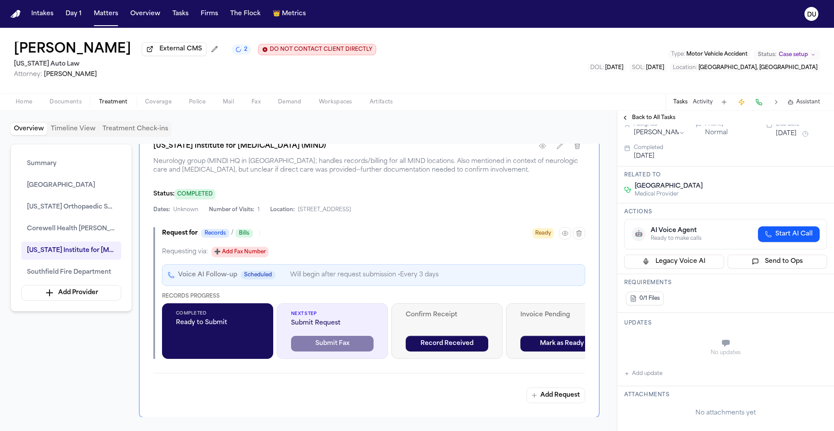
click at [650, 375] on button "Add update" at bounding box center [643, 373] width 38 height 10
click at [665, 357] on div "Private Cancel Add" at bounding box center [730, 353] width 192 height 42
click at [674, 345] on textarea "Add your update" at bounding box center [730, 343] width 185 height 17
type textarea "**********"
click at [806, 359] on button "Add" at bounding box center [814, 364] width 18 height 10
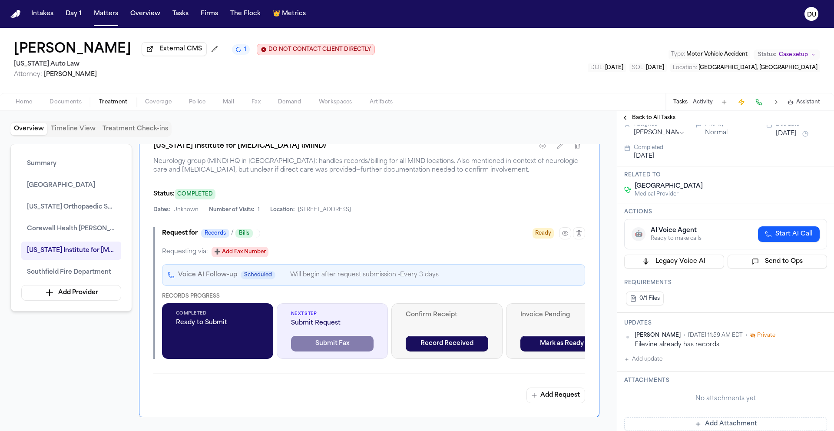
click at [657, 124] on div "Back to All Tasks" at bounding box center [725, 118] width 217 height 14
click at [659, 119] on span "Back to All Tasks" at bounding box center [653, 117] width 43 height 7
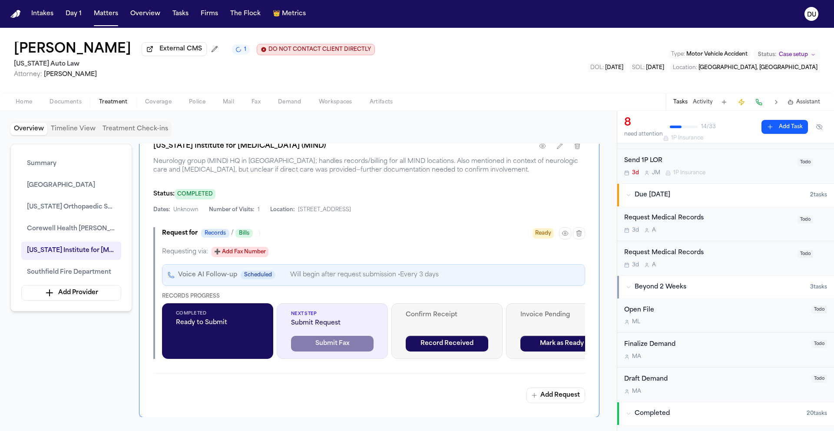
scroll to position [260, 0]
click at [669, 257] on div "Request Medical Records" at bounding box center [708, 252] width 168 height 10
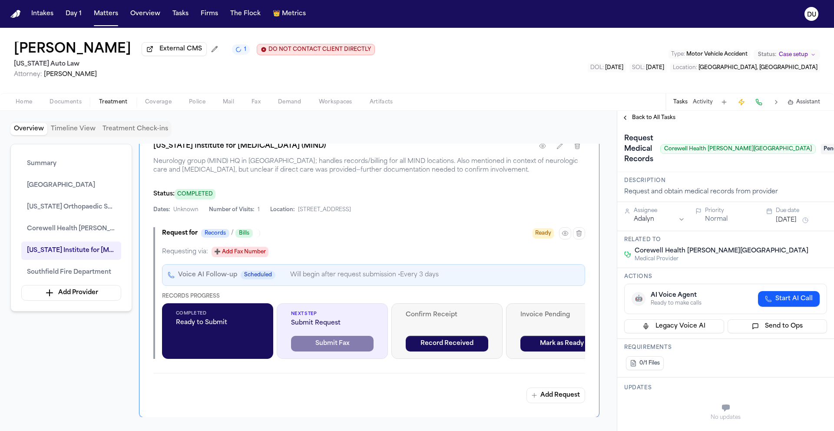
click at [820, 151] on span "Pending" at bounding box center [837, 149] width 35 height 10
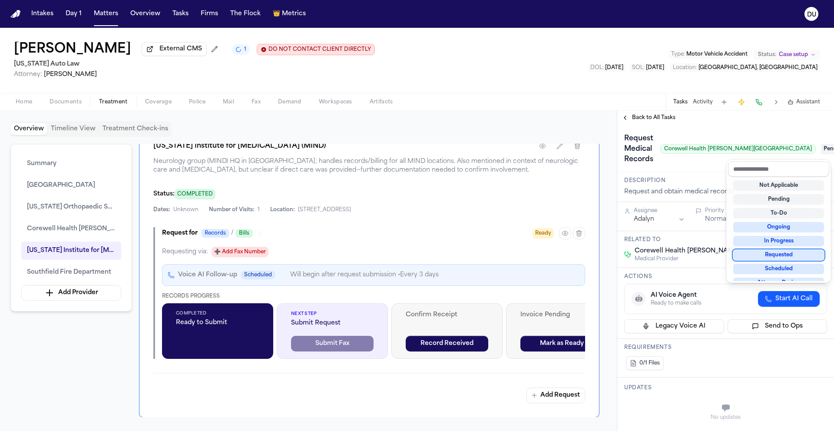
click at [778, 256] on div "Requested" at bounding box center [778, 255] width 91 height 10
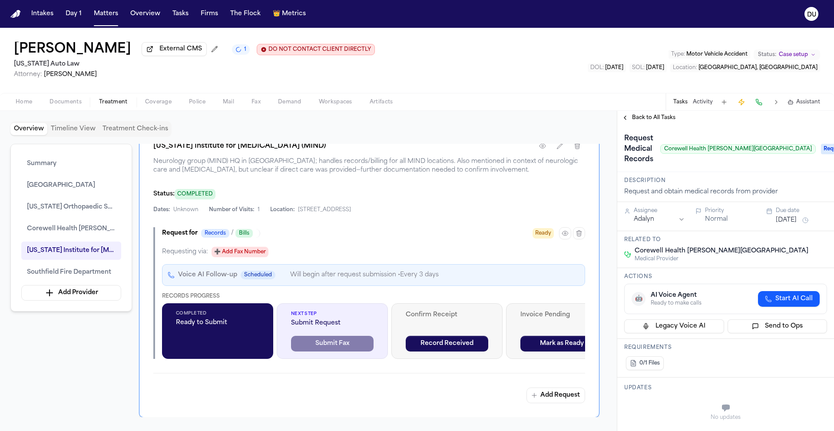
click at [650, 220] on html "Intakes Day 1 Matters Overview Tasks Firms The Flock 👑 Metrics DU Chantelle Bon…" at bounding box center [417, 215] width 834 height 431
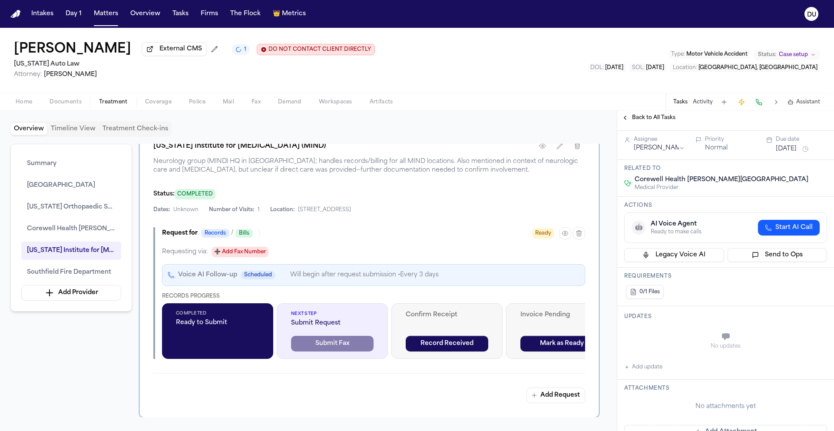
click at [648, 370] on button "Add update" at bounding box center [643, 367] width 38 height 10
click at [673, 349] on div "Private Cancel Add" at bounding box center [730, 346] width 192 height 42
click at [674, 346] on textarea "Add your update" at bounding box center [730, 337] width 185 height 17
type textarea "**********"
click at [805, 359] on button "Add" at bounding box center [814, 358] width 18 height 10
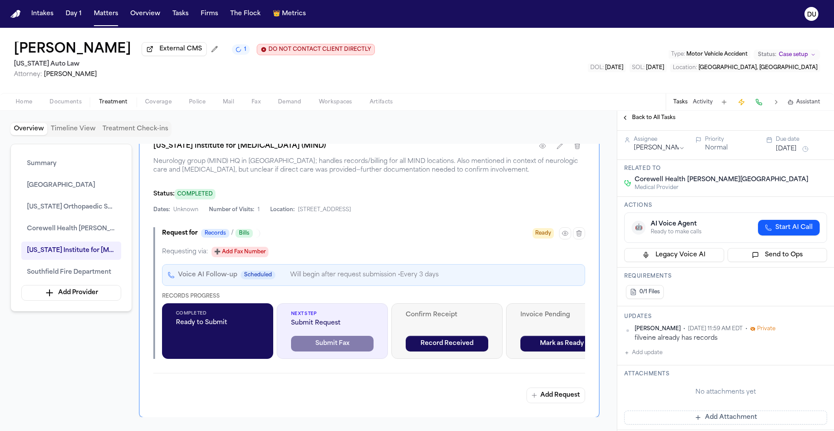
click at [655, 127] on div "Description Request and obtain medical records from provider" at bounding box center [725, 116] width 217 height 30
click at [656, 121] on span "Back to All Tasks" at bounding box center [653, 117] width 43 height 7
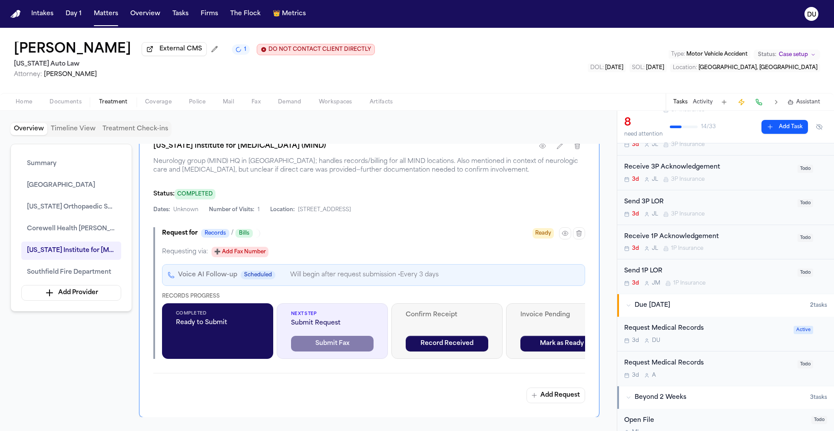
scroll to position [177, 0]
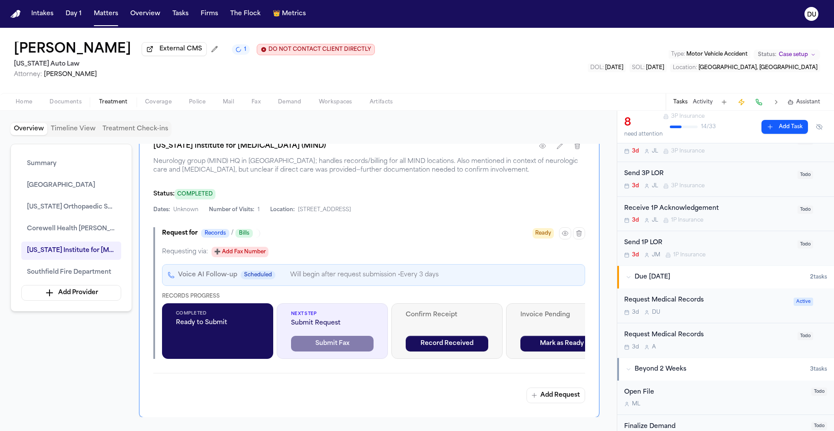
click at [671, 335] on div "Request Medical Records" at bounding box center [708, 335] width 168 height 10
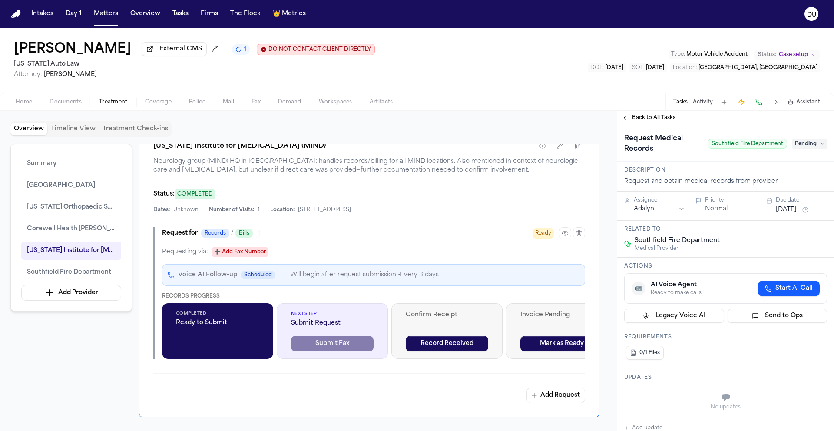
click at [655, 121] on span "Back to All Tasks" at bounding box center [653, 117] width 43 height 7
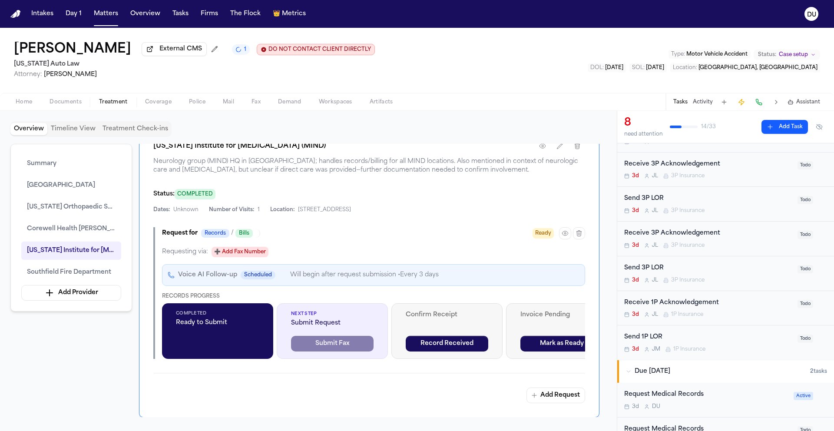
scroll to position [251, 0]
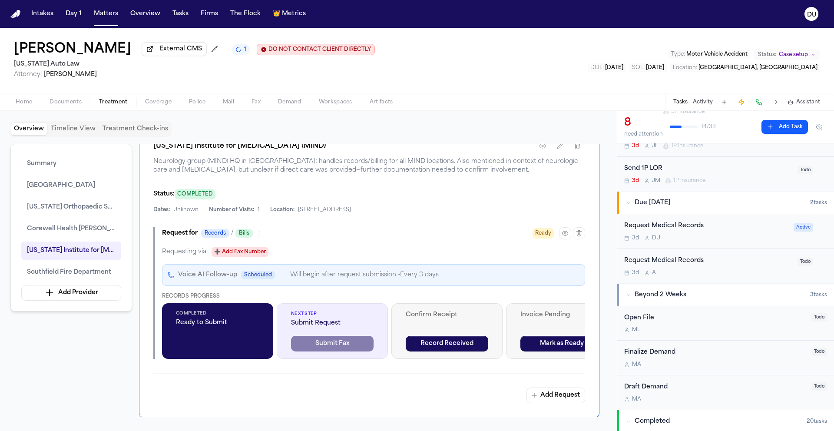
click at [672, 267] on div "Request Medical Records 3d A" at bounding box center [708, 266] width 168 height 20
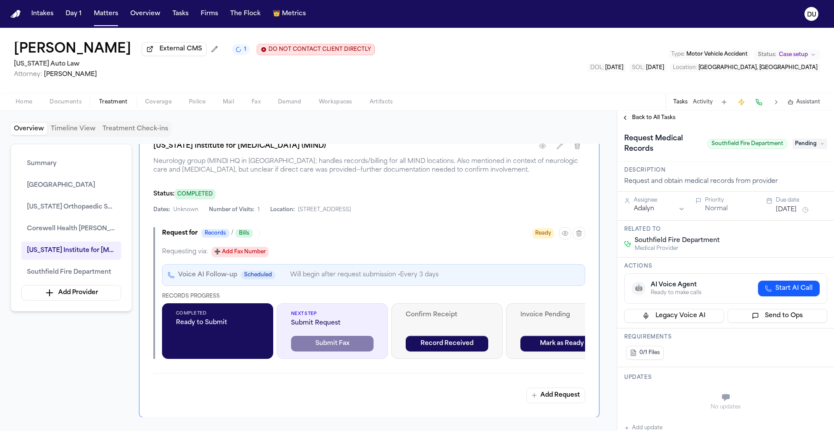
click at [797, 145] on span "Pending" at bounding box center [809, 143] width 35 height 10
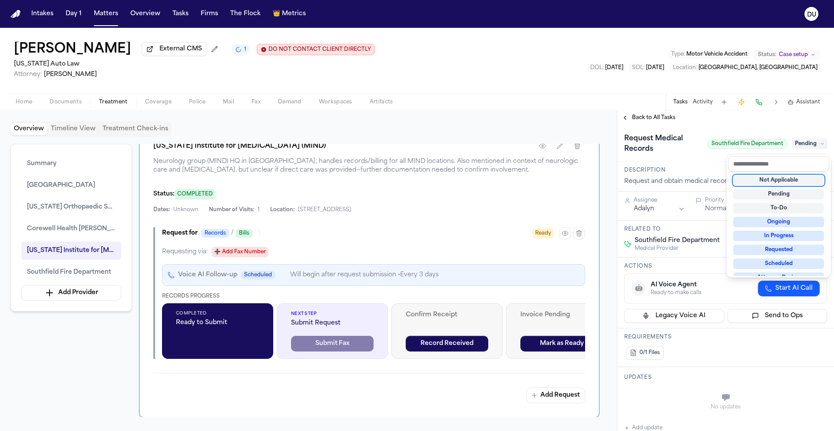
click at [784, 180] on div "Not Applicable" at bounding box center [778, 180] width 91 height 10
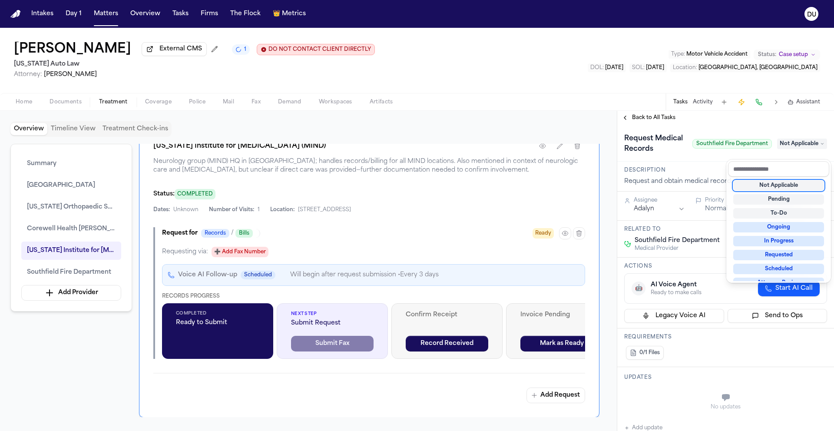
click at [648, 122] on div "**********" at bounding box center [725, 271] width 217 height 320
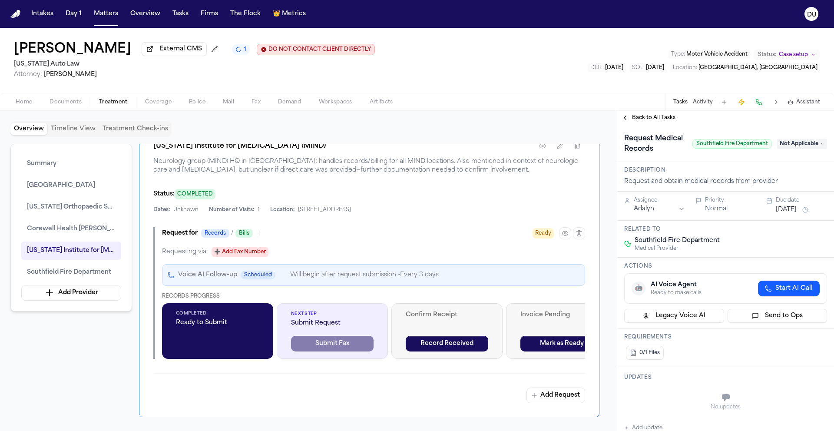
click at [647, 120] on span "Back to All Tasks" at bounding box center [653, 117] width 43 height 7
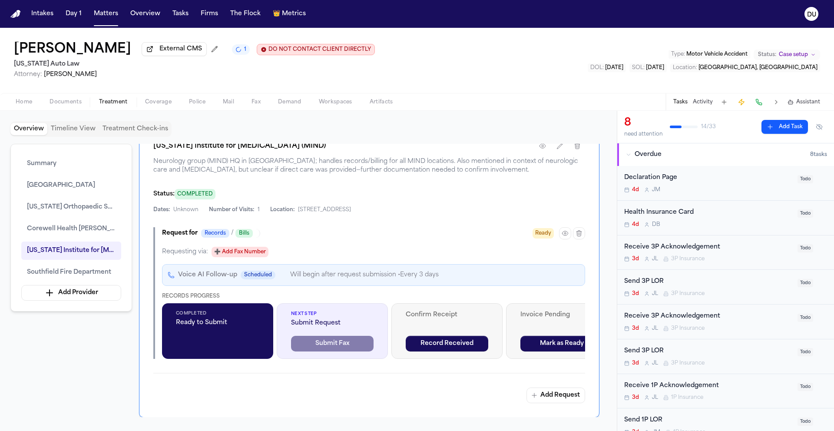
scroll to position [156, 0]
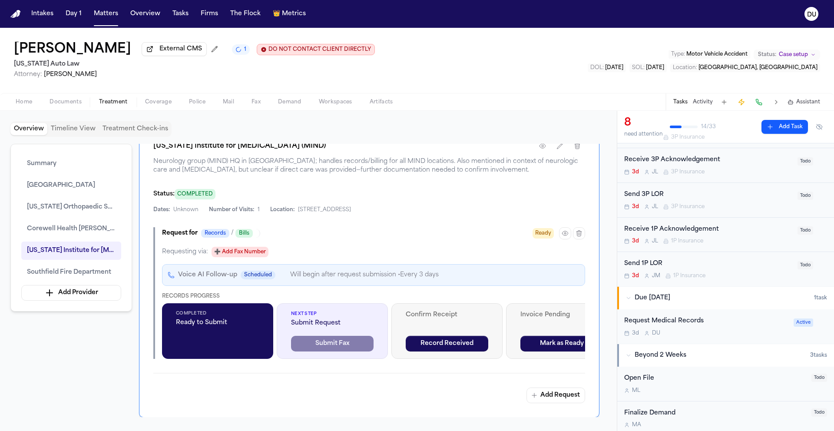
click at [672, 324] on div "Request Medical Records" at bounding box center [706, 321] width 164 height 10
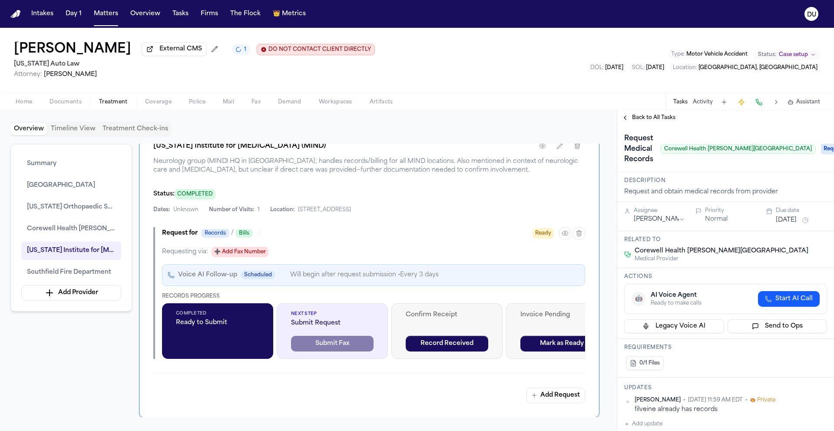
click at [822, 152] on span "Requested" at bounding box center [837, 149] width 35 height 10
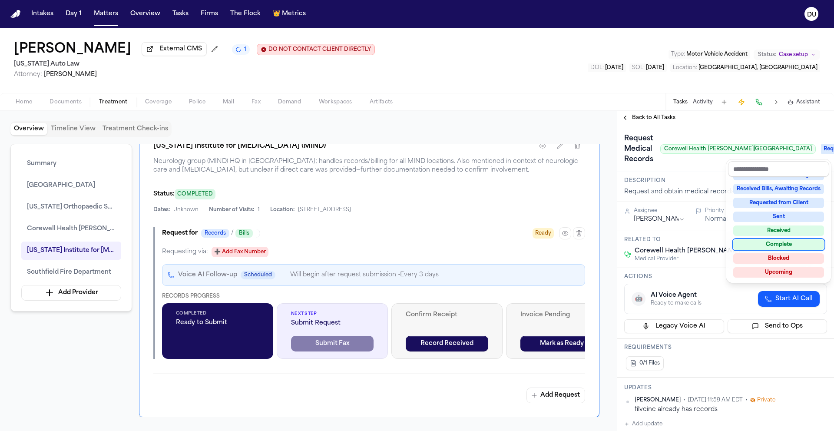
click at [782, 246] on div "Complete" at bounding box center [778, 244] width 91 height 10
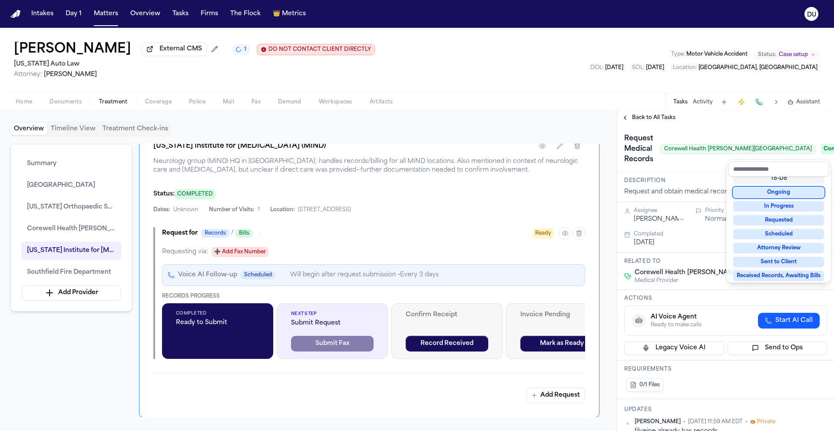
click at [630, 123] on div "**********" at bounding box center [725, 271] width 217 height 320
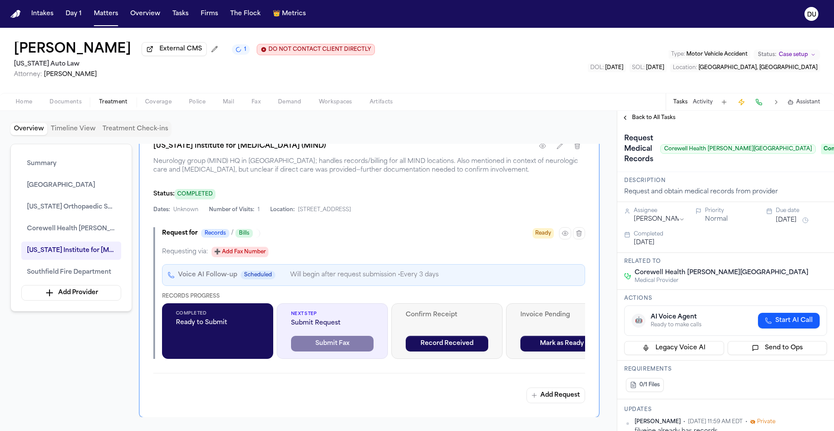
click at [631, 121] on button "Back to All Tasks" at bounding box center [648, 117] width 63 height 7
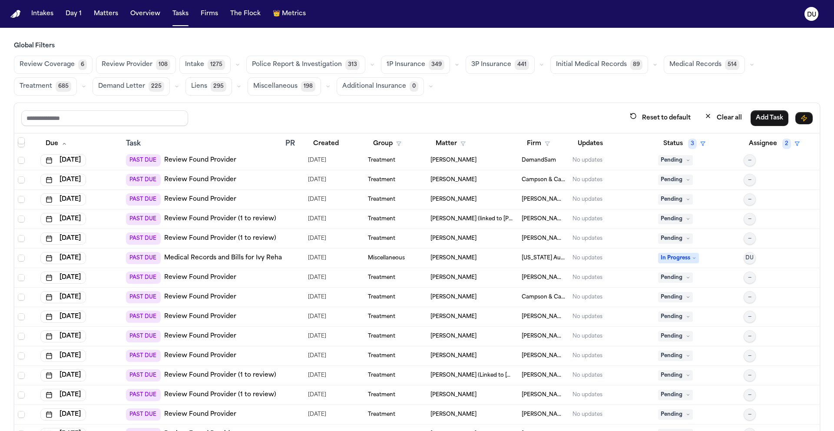
scroll to position [204, 0]
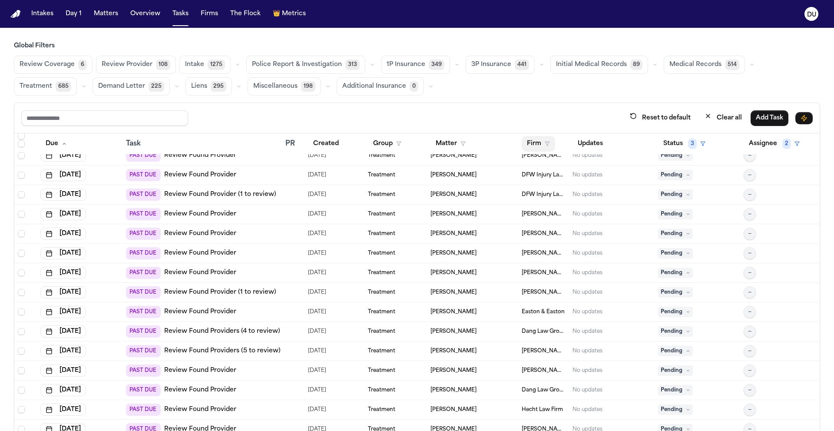
click at [528, 144] on button "Firm" at bounding box center [537, 144] width 33 height 16
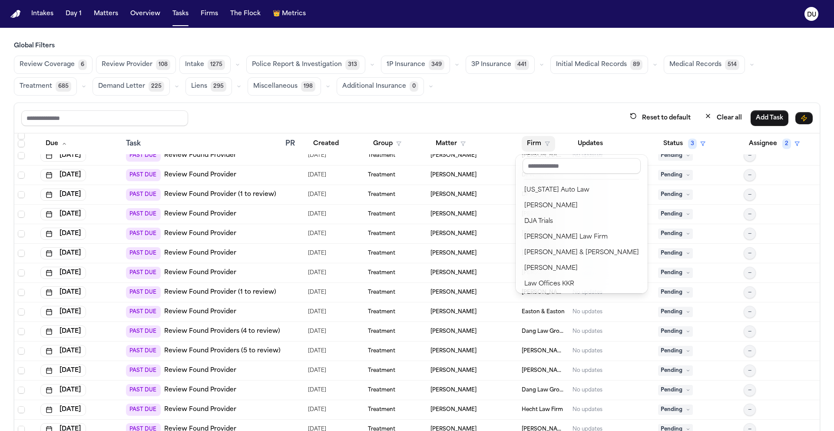
scroll to position [188, 0]
click at [554, 188] on div "[US_STATE] Auto Law" at bounding box center [581, 188] width 115 height 10
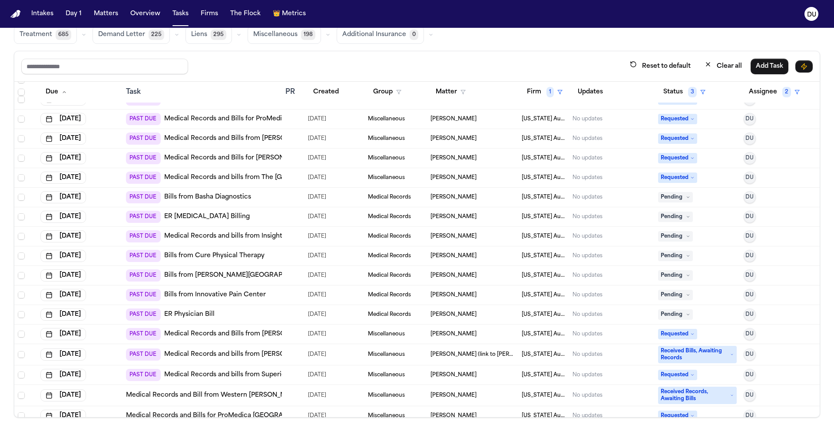
scroll to position [199, 0]
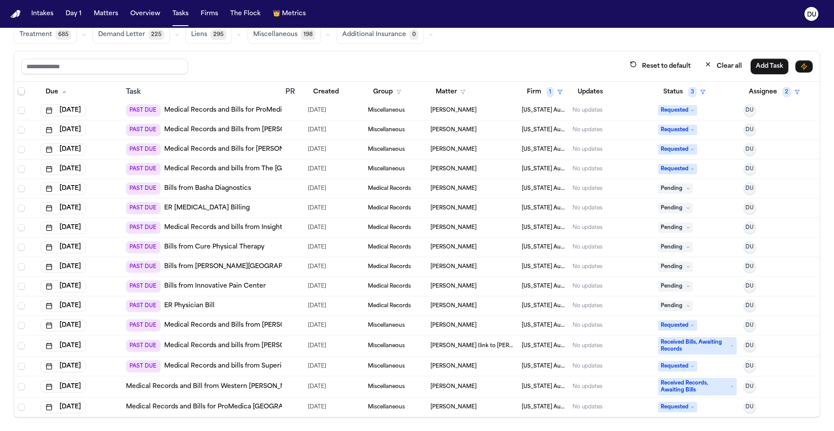
click at [243, 189] on link "Bills from Basha Diagnostics" at bounding box center [207, 188] width 87 height 9
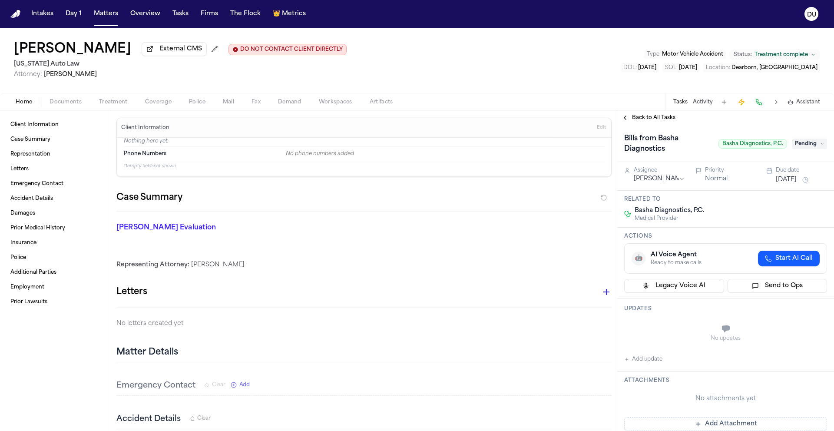
click at [632, 364] on button "Add update" at bounding box center [643, 359] width 38 height 10
click at [669, 334] on textarea "Add your update" at bounding box center [730, 329] width 185 height 17
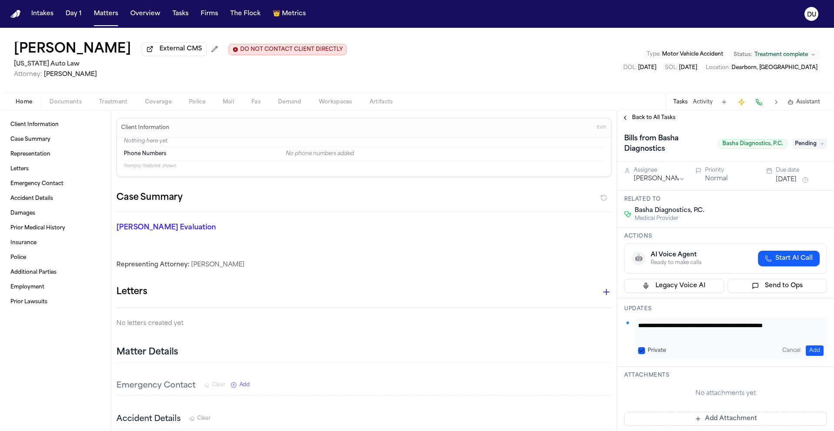
scroll to position [0, 0]
type textarea "**********"
click at [811, 349] on button "Add" at bounding box center [814, 350] width 18 height 10
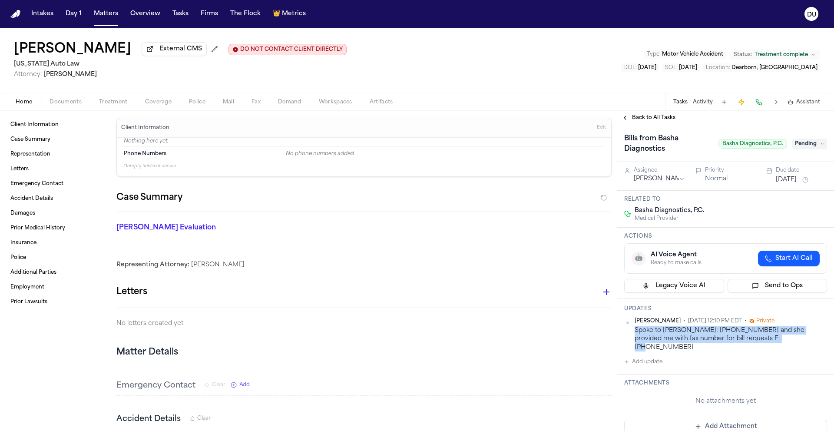
drag, startPoint x: 754, startPoint y: 344, endPoint x: 629, endPoint y: 336, distance: 124.4
click at [629, 336] on div "[PERSON_NAME] • [DATE] 12:10 PM EDT • Private Spoke to [PERSON_NAME]: [PHONE_NU…" at bounding box center [725, 334] width 203 height 34
copy div "Spoke to [PERSON_NAME]: [PHONE_NUMBER] and she provided me with fax number for …"
